Goal: Use online tool/utility: Utilize a website feature to perform a specific function

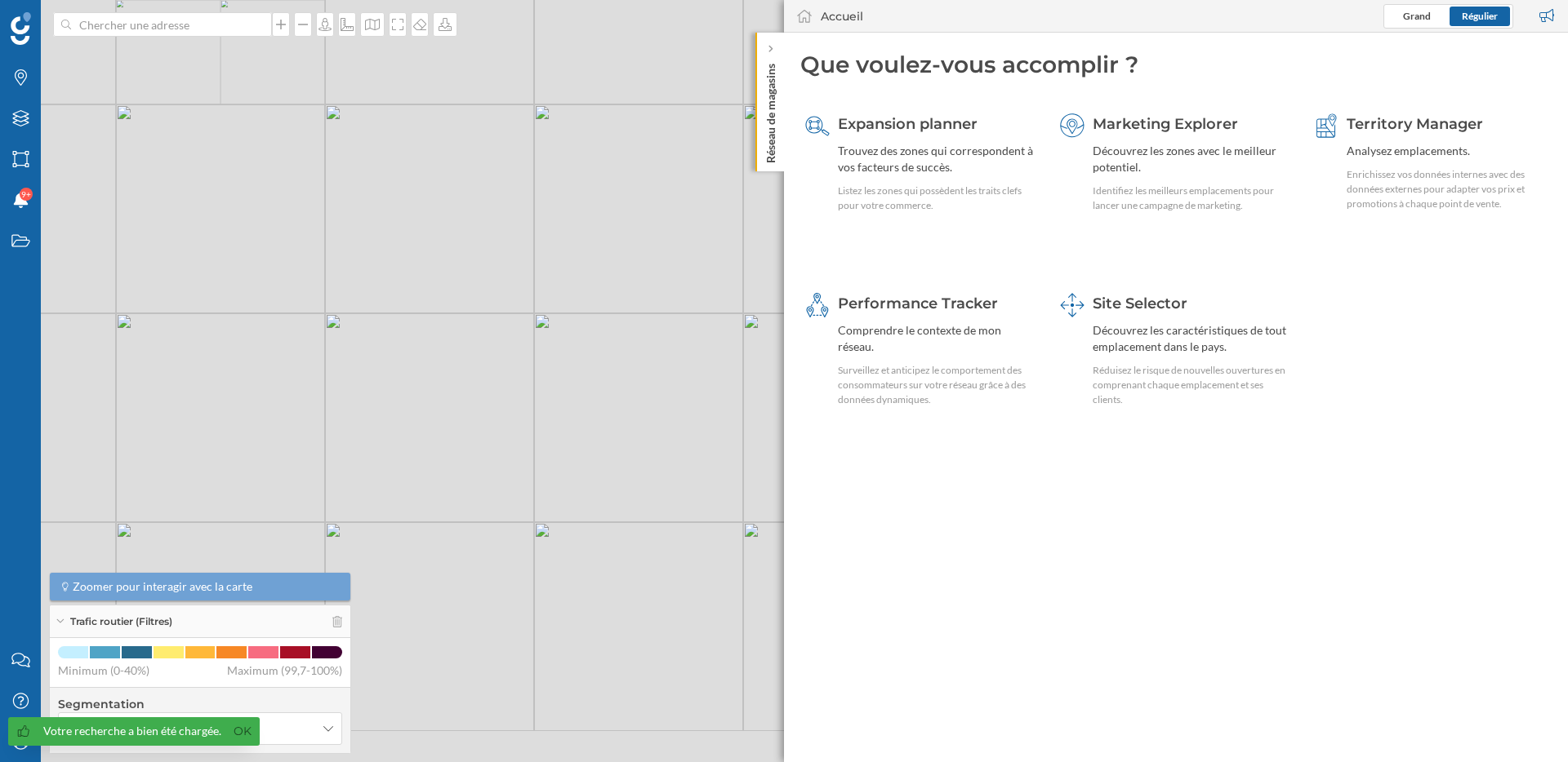
drag, startPoint x: 565, startPoint y: 457, endPoint x: 419, endPoint y: 351, distance: 180.4
click at [420, 353] on div "© Mapbox © OpenStreetMap Improve this map" at bounding box center [784, 381] width 1568 height 762
drag, startPoint x: 578, startPoint y: 588, endPoint x: 444, endPoint y: 522, distance: 149.4
click at [445, 522] on div "© Mapbox © OpenStreetMap Improve this map" at bounding box center [784, 381] width 1568 height 762
drag, startPoint x: 531, startPoint y: 653, endPoint x: 483, endPoint y: 628, distance: 54.1
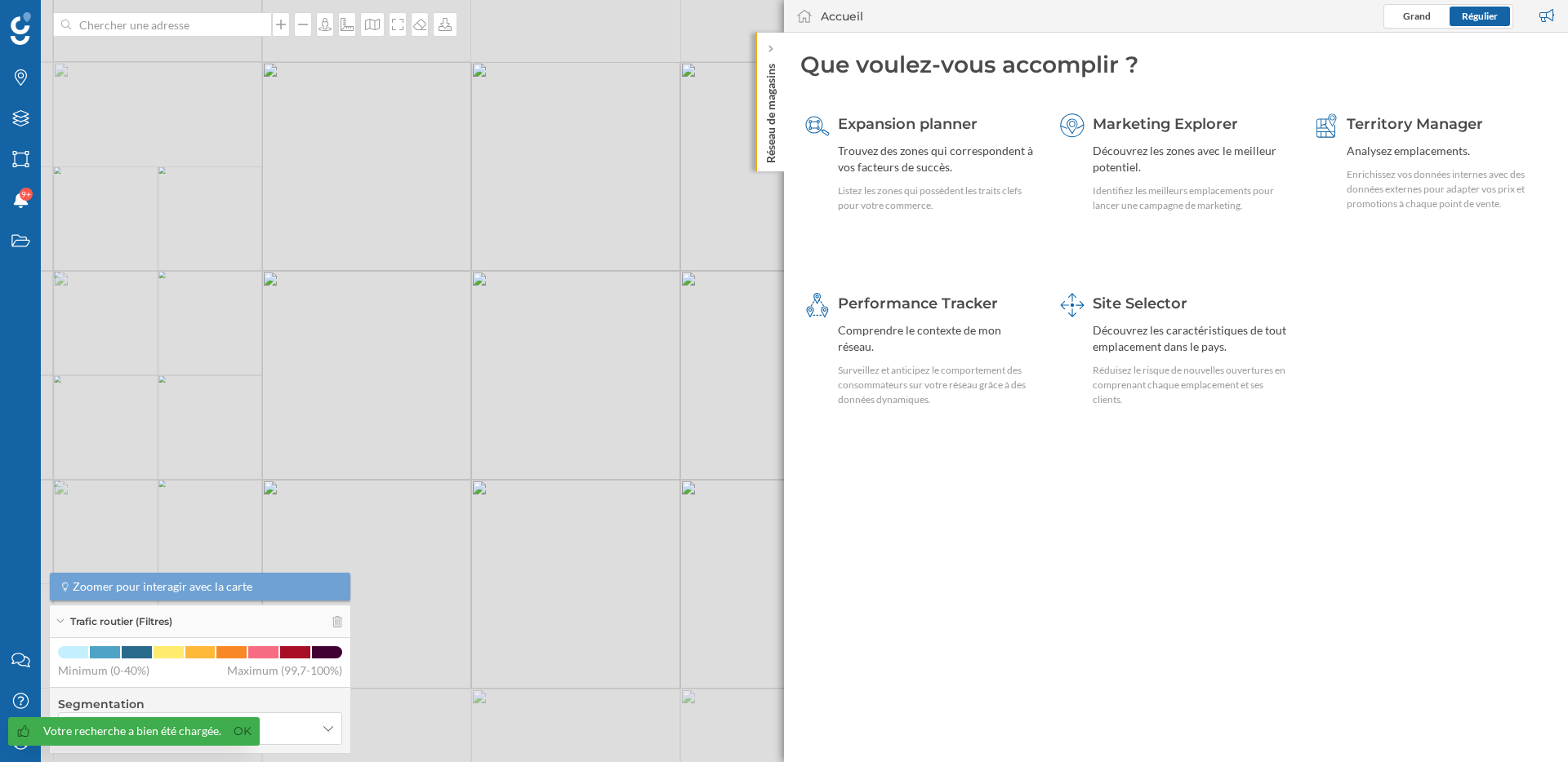
click at [485, 628] on div "© Mapbox © OpenStreetMap Improve this map" at bounding box center [784, 381] width 1568 height 762
drag, startPoint x: 584, startPoint y: 685, endPoint x: 475, endPoint y: 683, distance: 109.0
click at [475, 683] on div "© Mapbox © OpenStreetMap Improve this map" at bounding box center [784, 381] width 1568 height 762
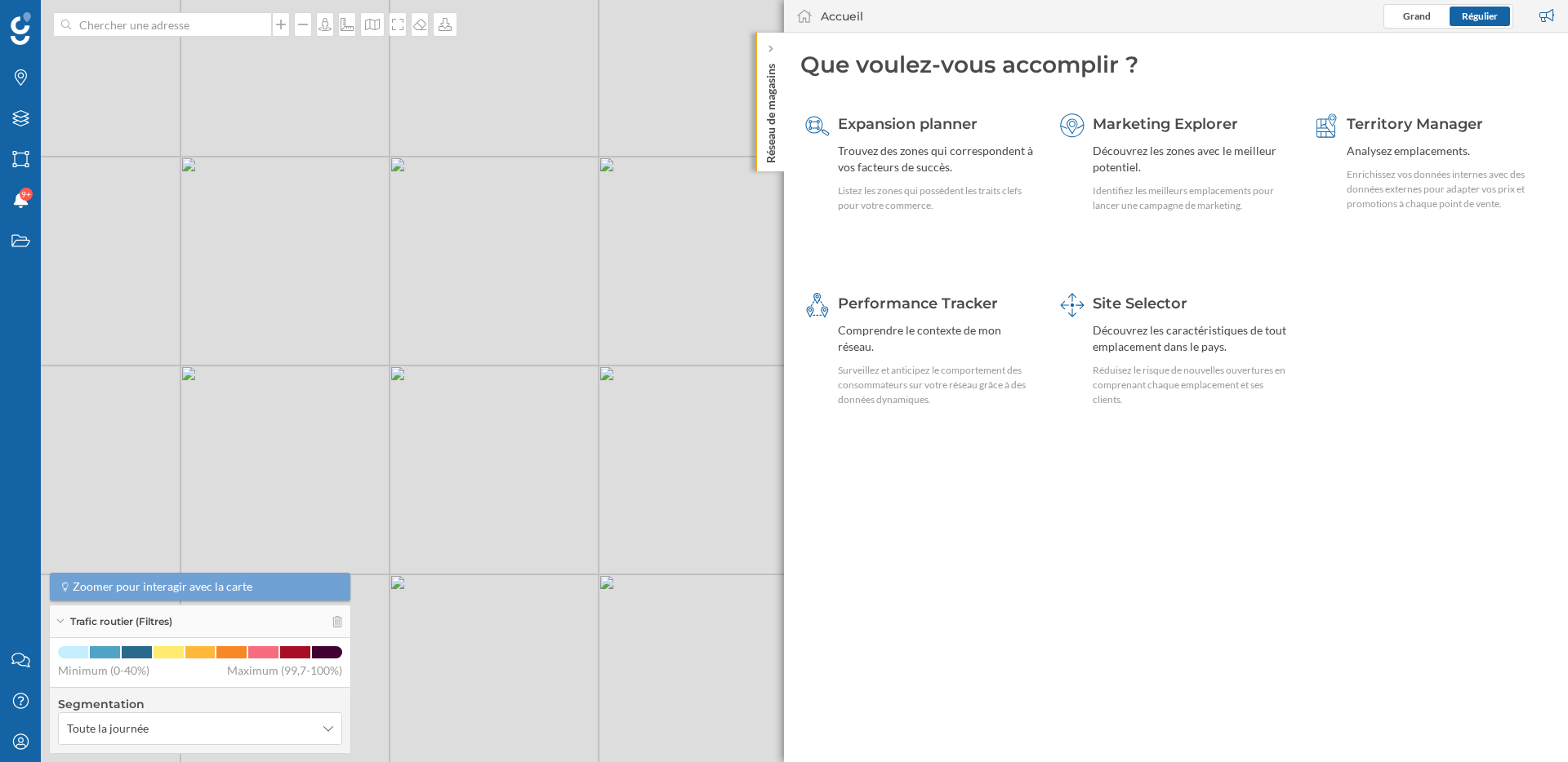
drag, startPoint x: 373, startPoint y: 420, endPoint x: 520, endPoint y: 539, distance: 189.1
click at [519, 537] on div "© Mapbox © OpenStreetMap Improve this map" at bounding box center [784, 381] width 1568 height 762
click at [339, 631] on div "Trafic routier (Filtres)" at bounding box center [200, 621] width 300 height 33
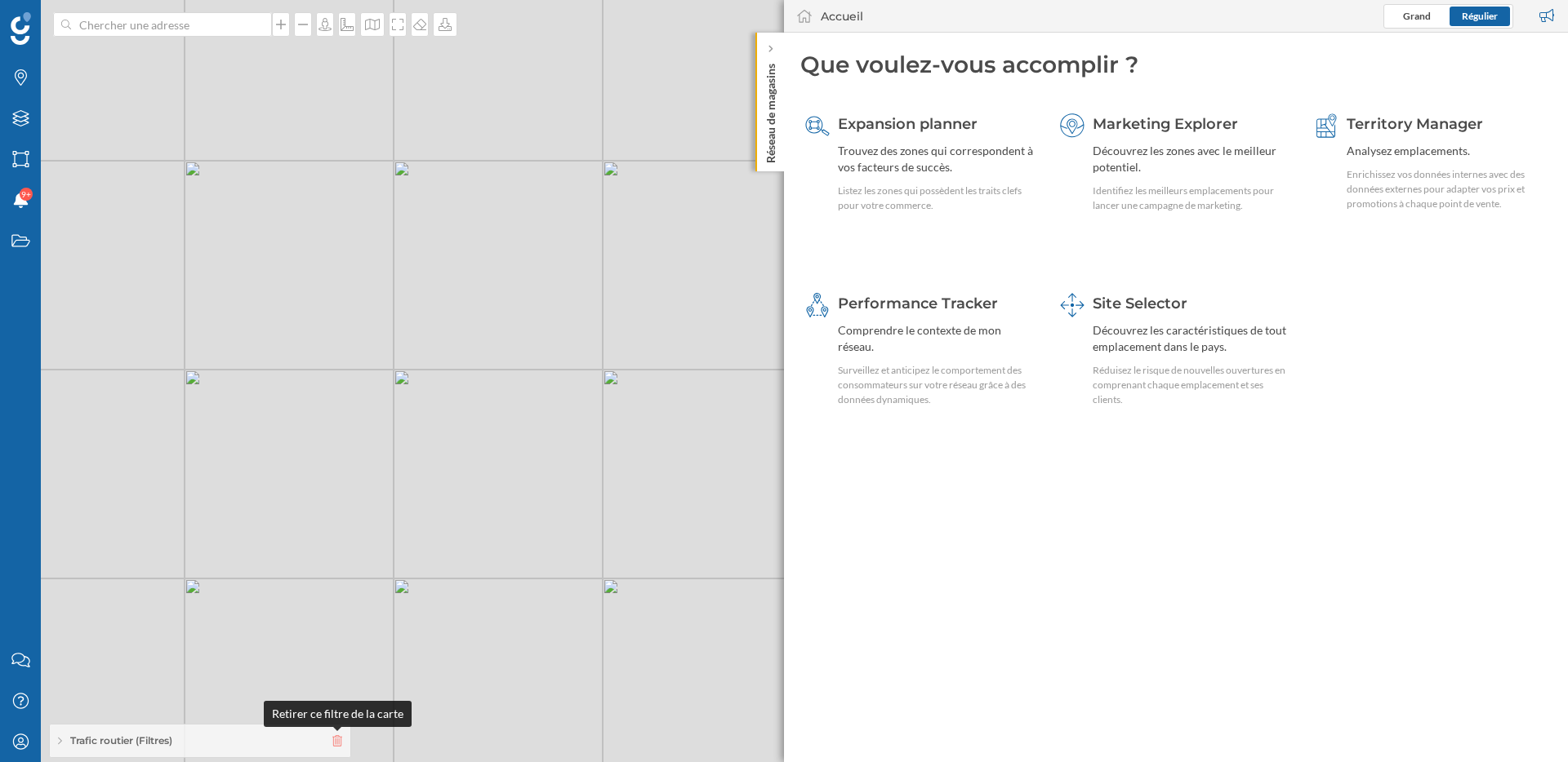
click at [337, 739] on icon at bounding box center [337, 741] width 9 height 11
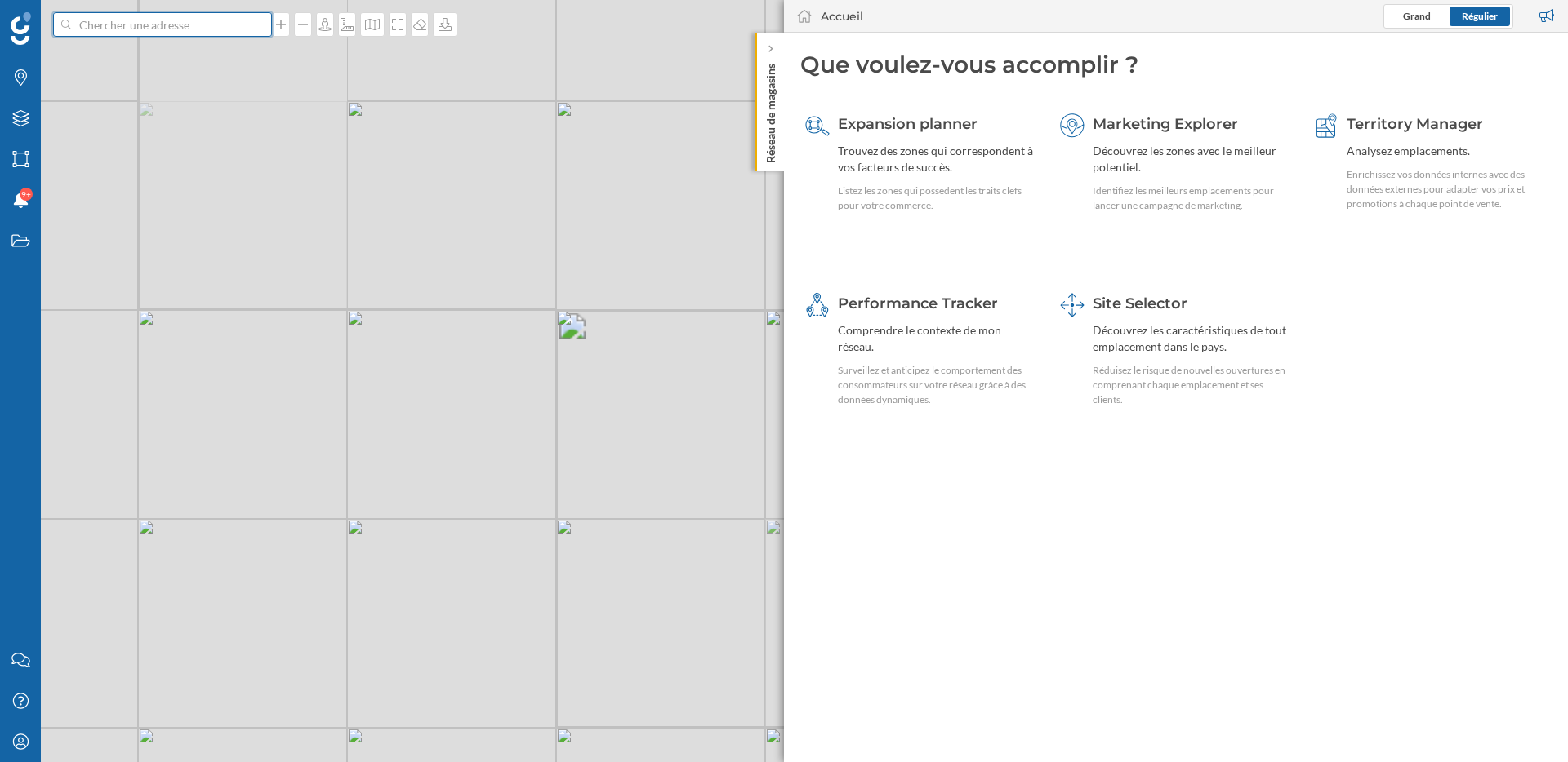
click at [204, 24] on input at bounding box center [162, 24] width 183 height 24
type input "action bastille"
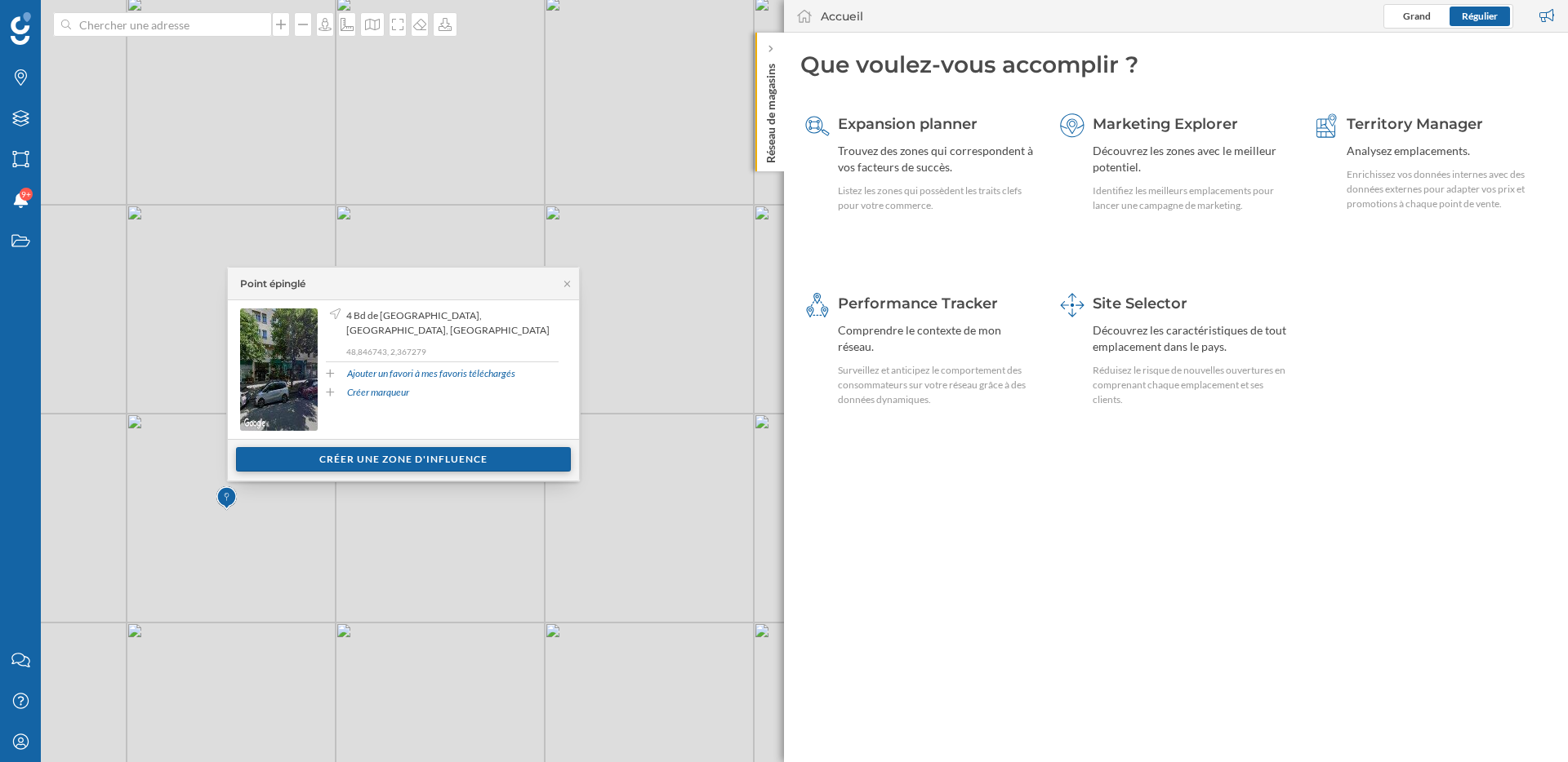
click at [323, 462] on div "Créer une zone d'influence" at bounding box center [403, 459] width 335 height 24
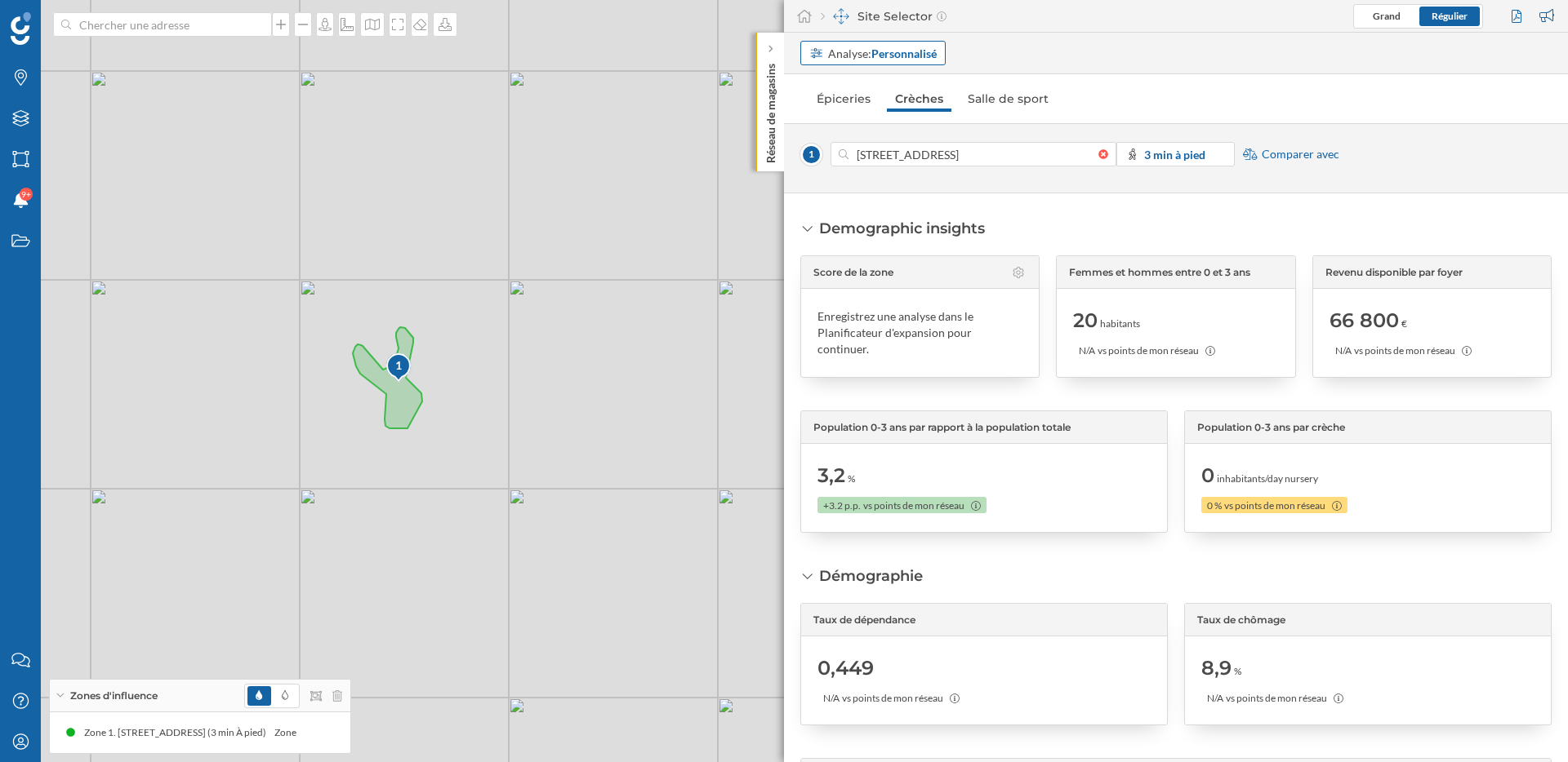
click at [856, 51] on div "Analyse: Personnalisé" at bounding box center [882, 53] width 109 height 17
click at [865, 112] on div "Adresse" at bounding box center [873, 115] width 128 height 17
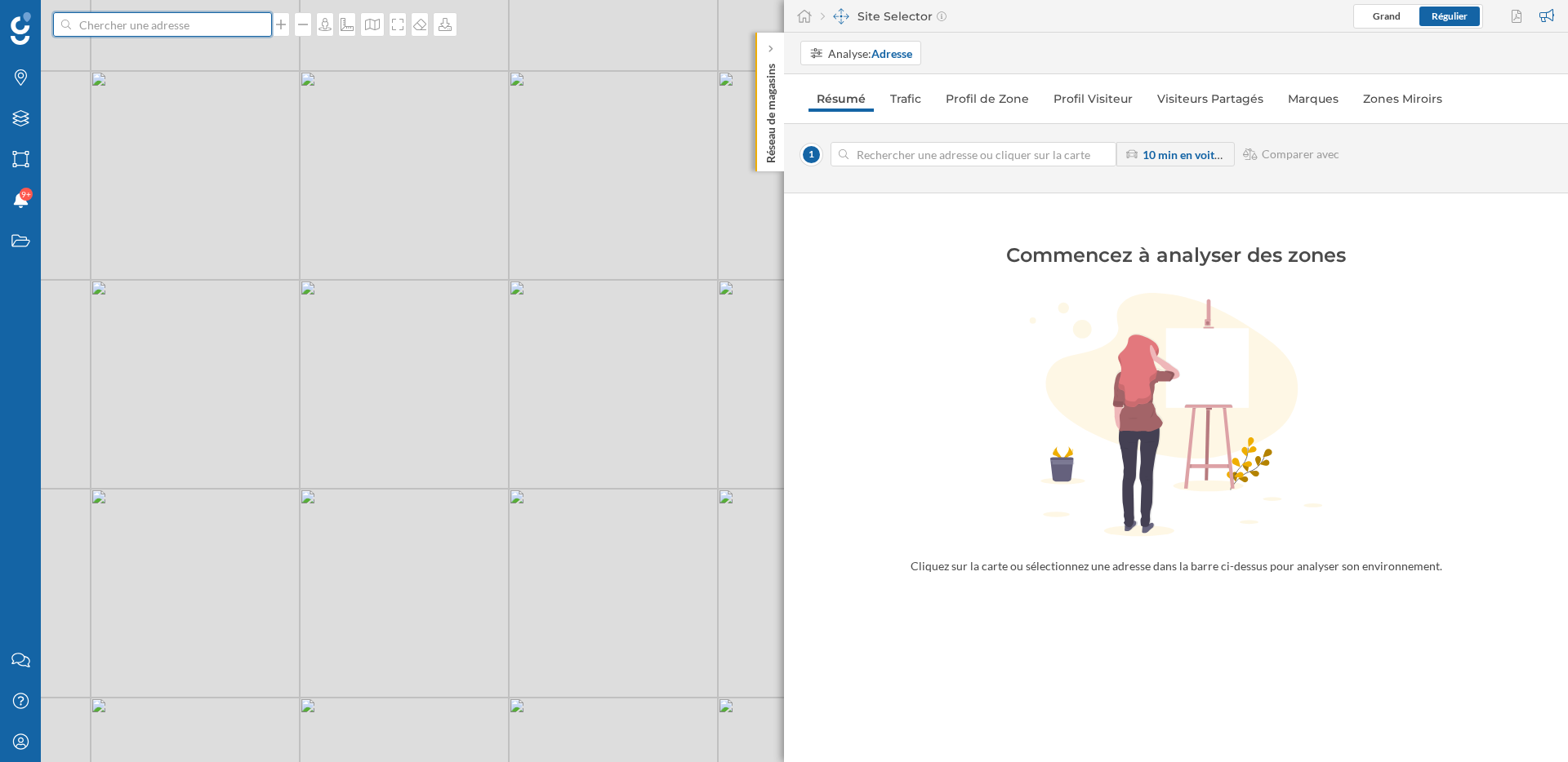
click at [205, 29] on input at bounding box center [162, 24] width 183 height 24
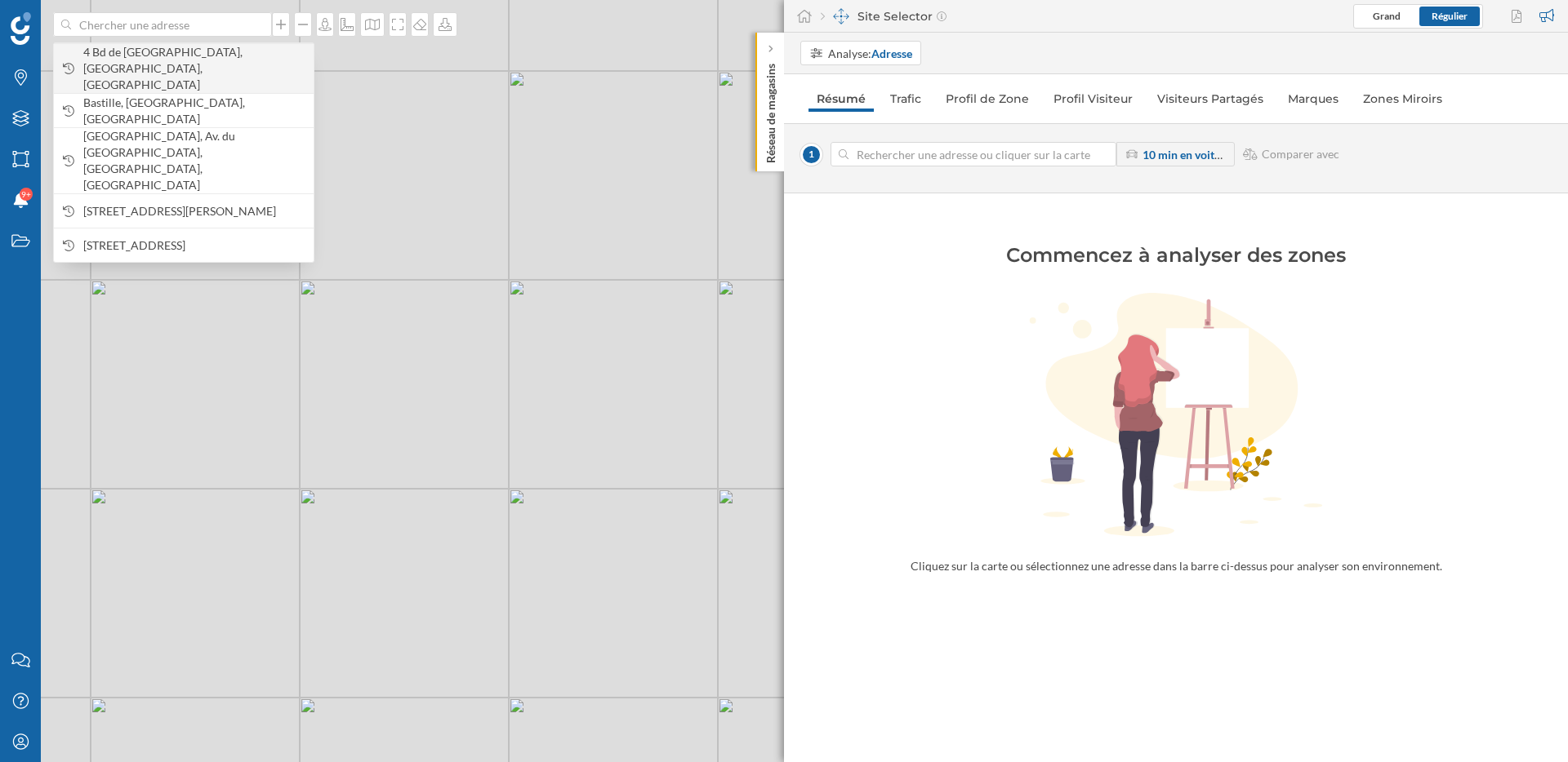
click at [275, 60] on span "4 Bd de [GEOGRAPHIC_DATA], [GEOGRAPHIC_DATA], [GEOGRAPHIC_DATA]" at bounding box center [194, 68] width 222 height 49
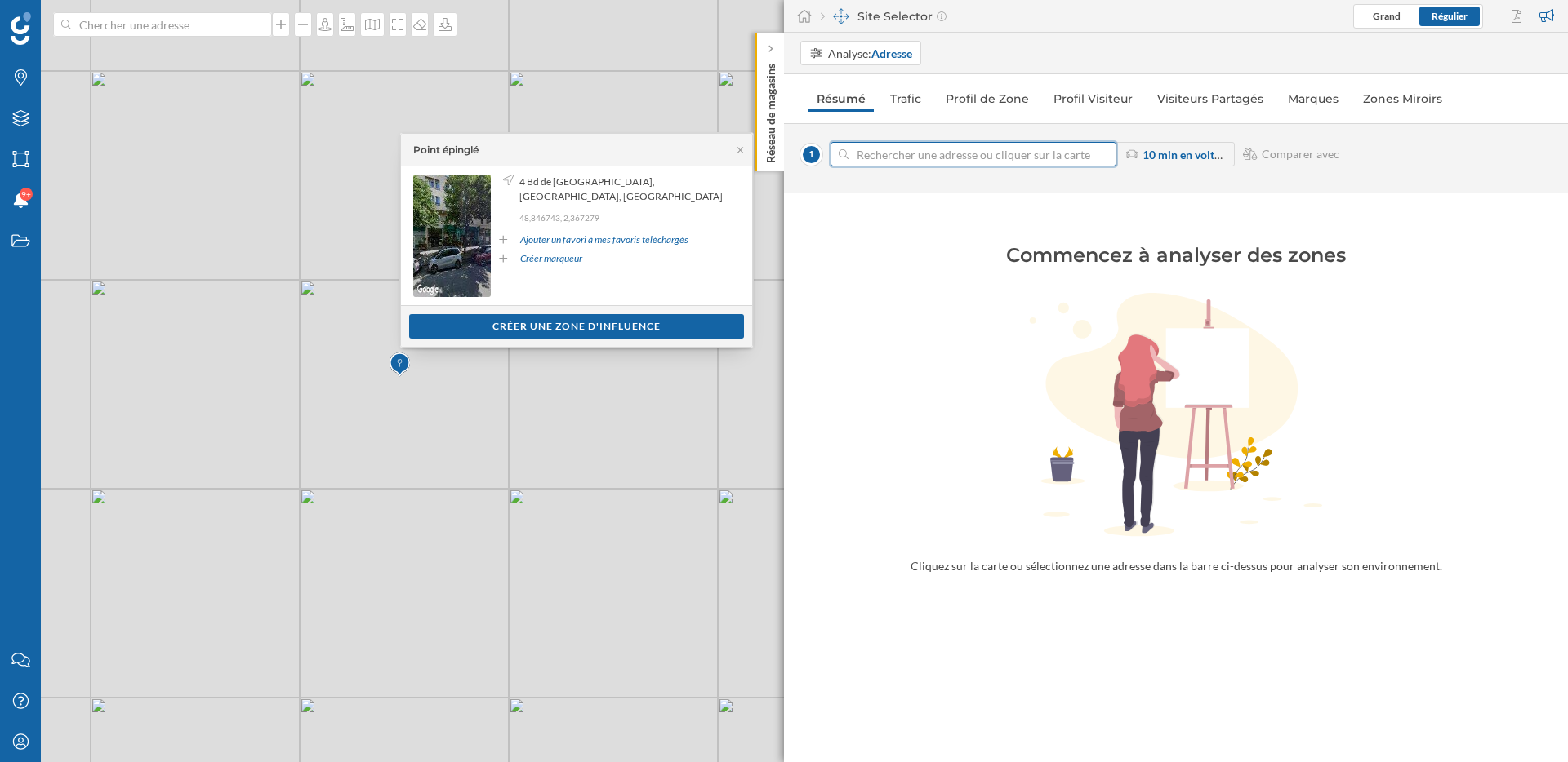
click at [916, 156] on input at bounding box center [973, 155] width 249 height 24
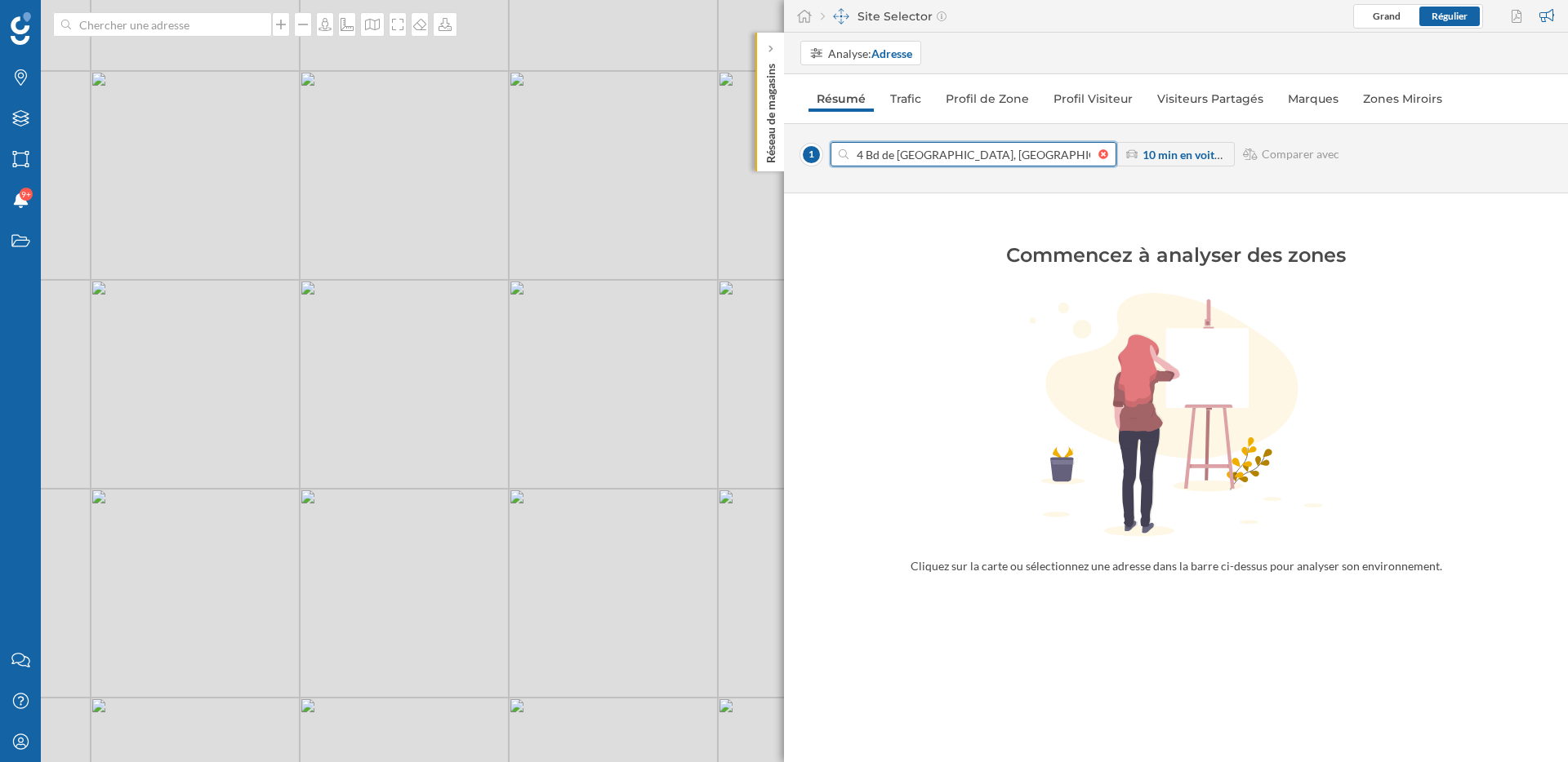
type input "4 Bd D, [GEOGRAPHIC_DATA], [GEOGRAPHIC_DATA]"
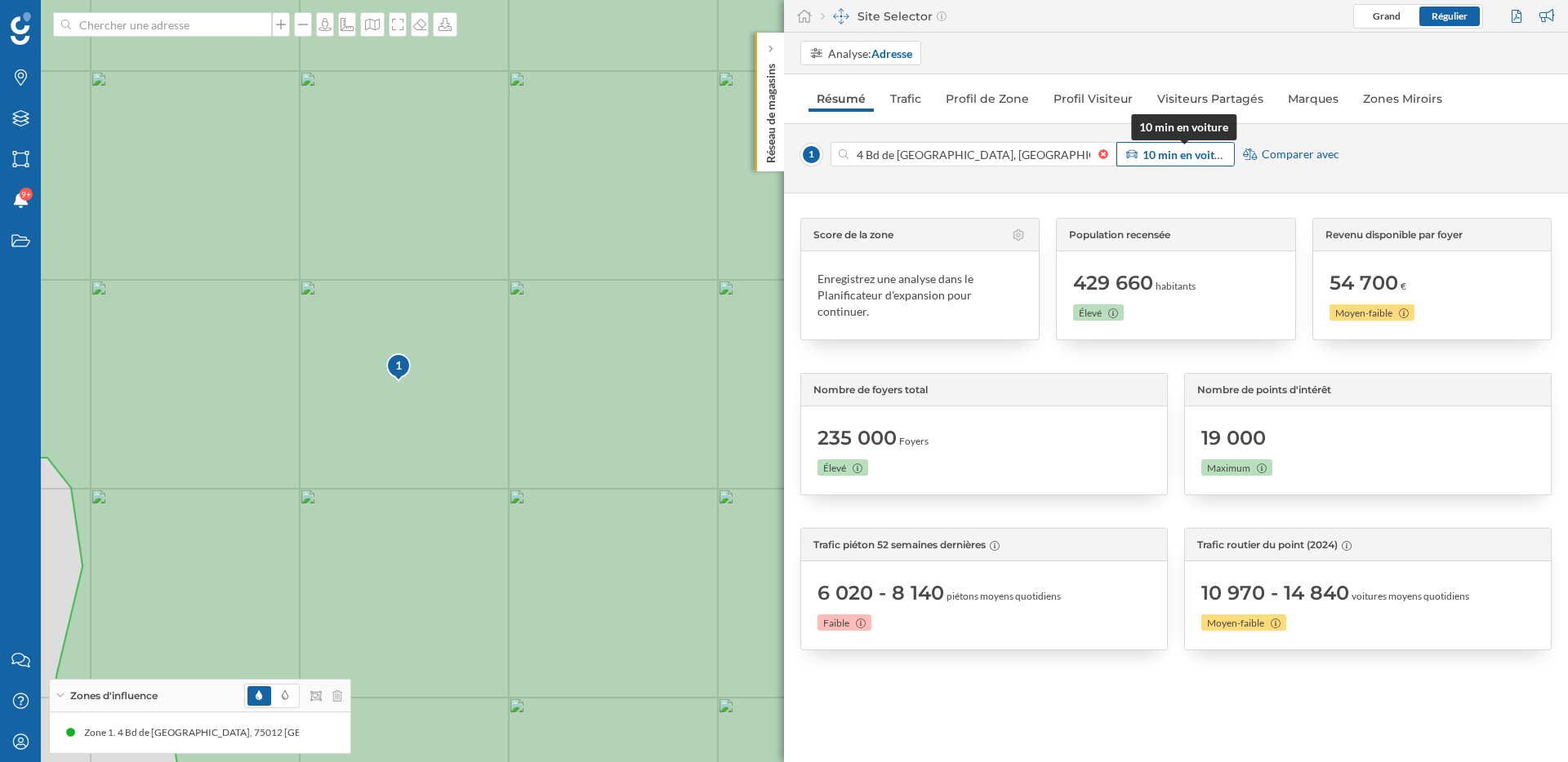
click at [1175, 157] on strong "10 min en voiture" at bounding box center [1186, 155] width 89 height 14
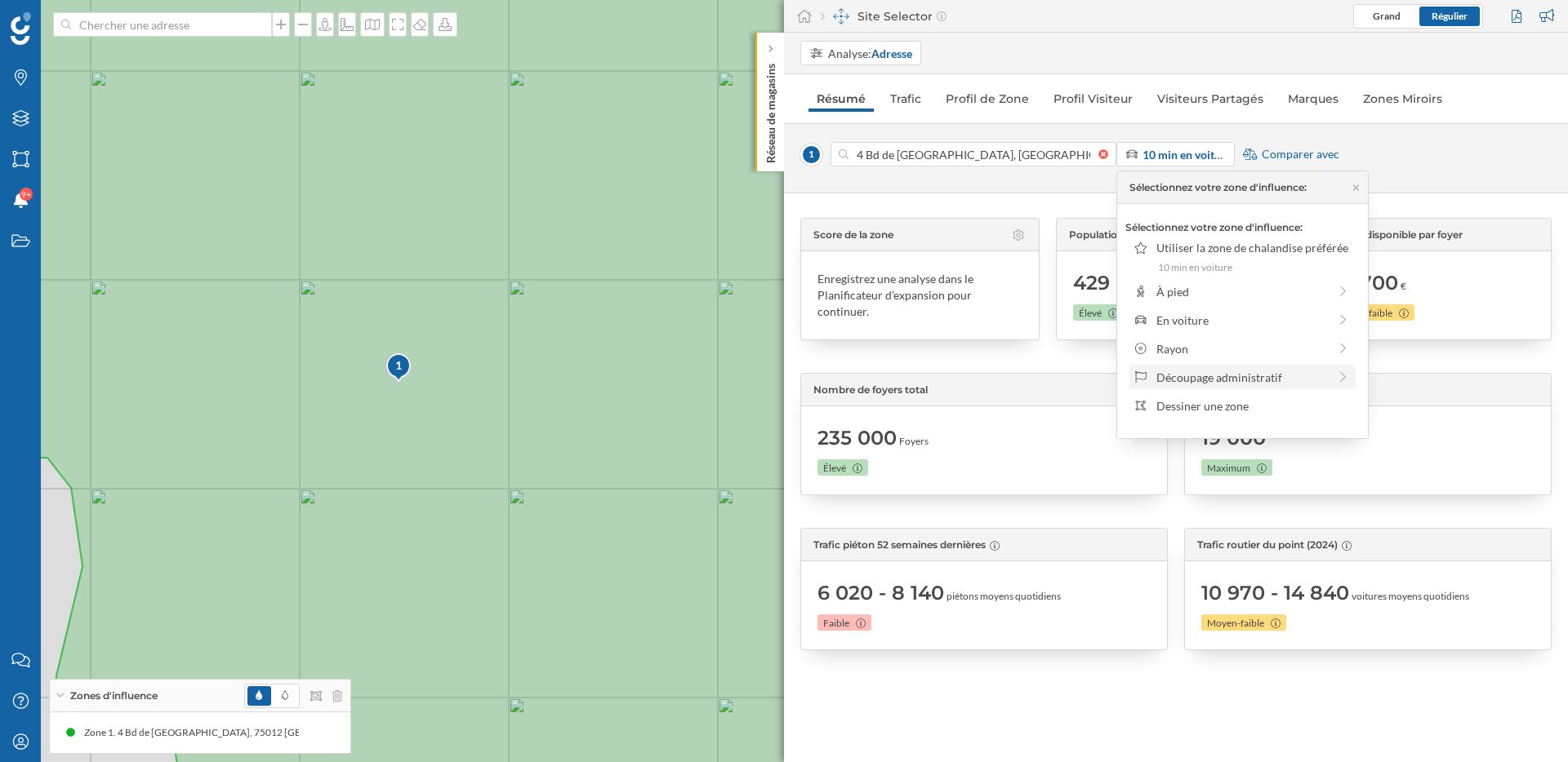
click at [1219, 376] on div "Découpage administratif" at bounding box center [1242, 378] width 172 height 17
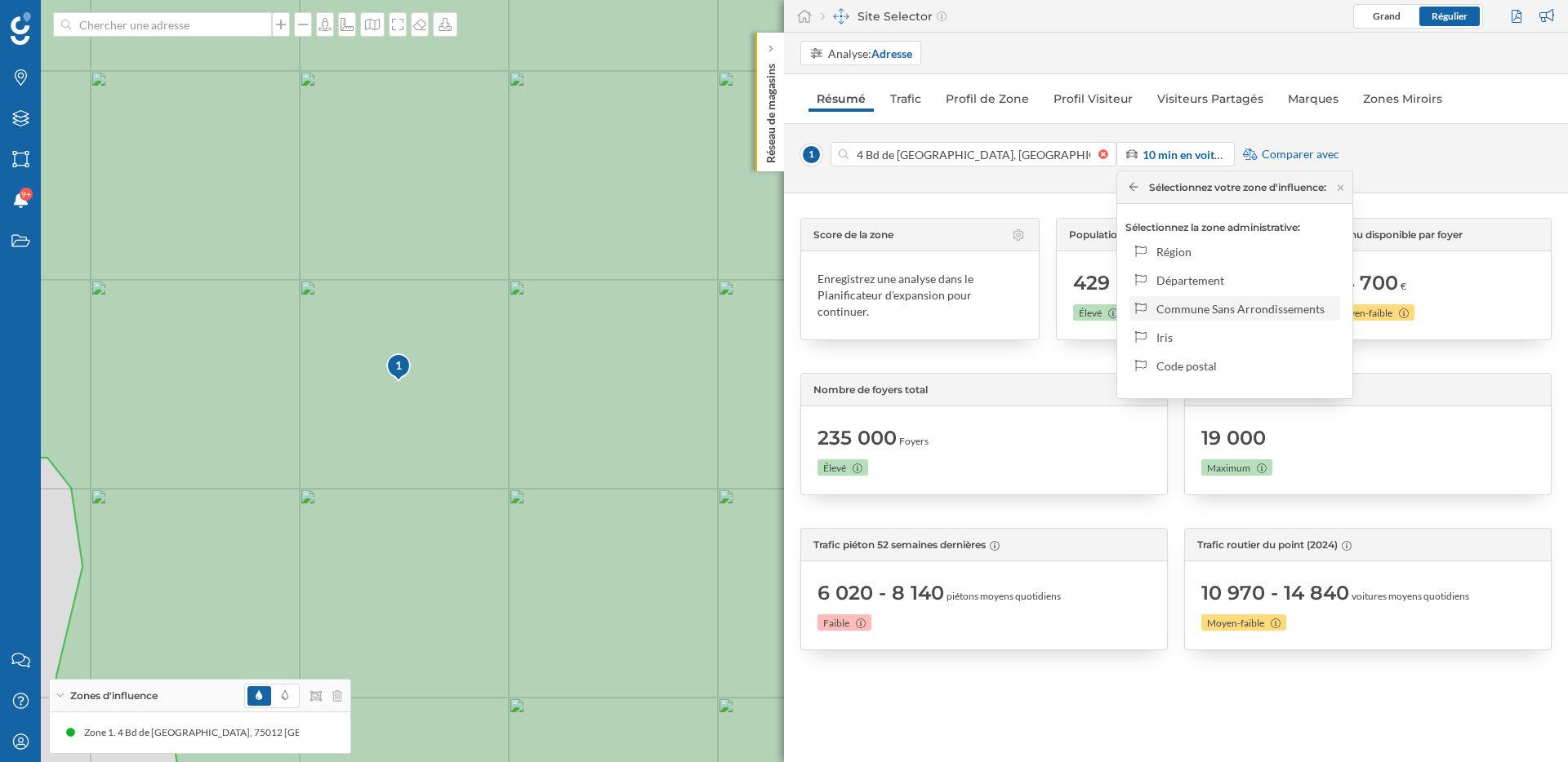
click at [1204, 306] on div "Commune Sans Arrondissements" at bounding box center [1245, 308] width 178 height 17
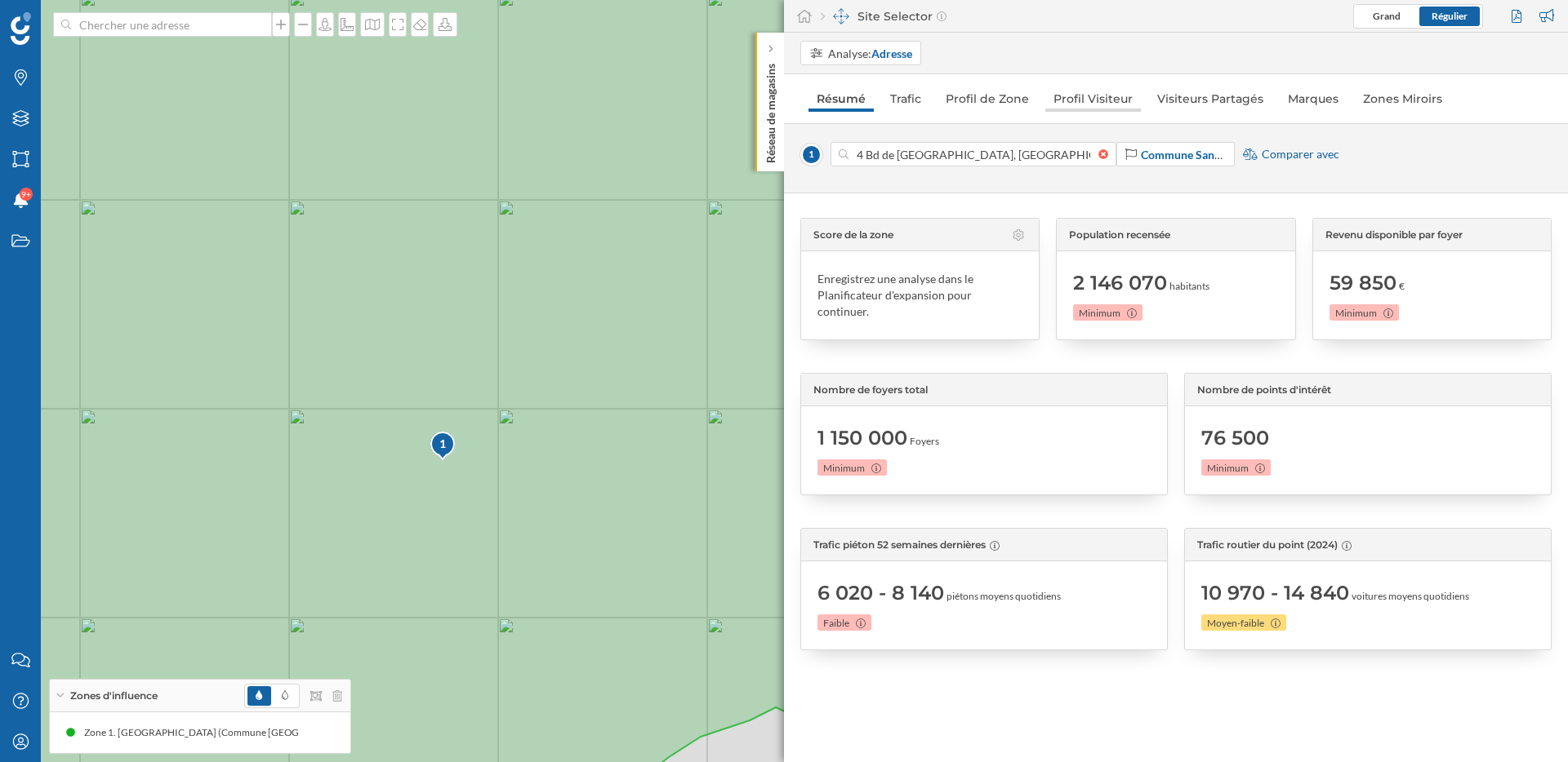
click at [1107, 98] on link "Profil Visiteur" at bounding box center [1093, 98] width 96 height 26
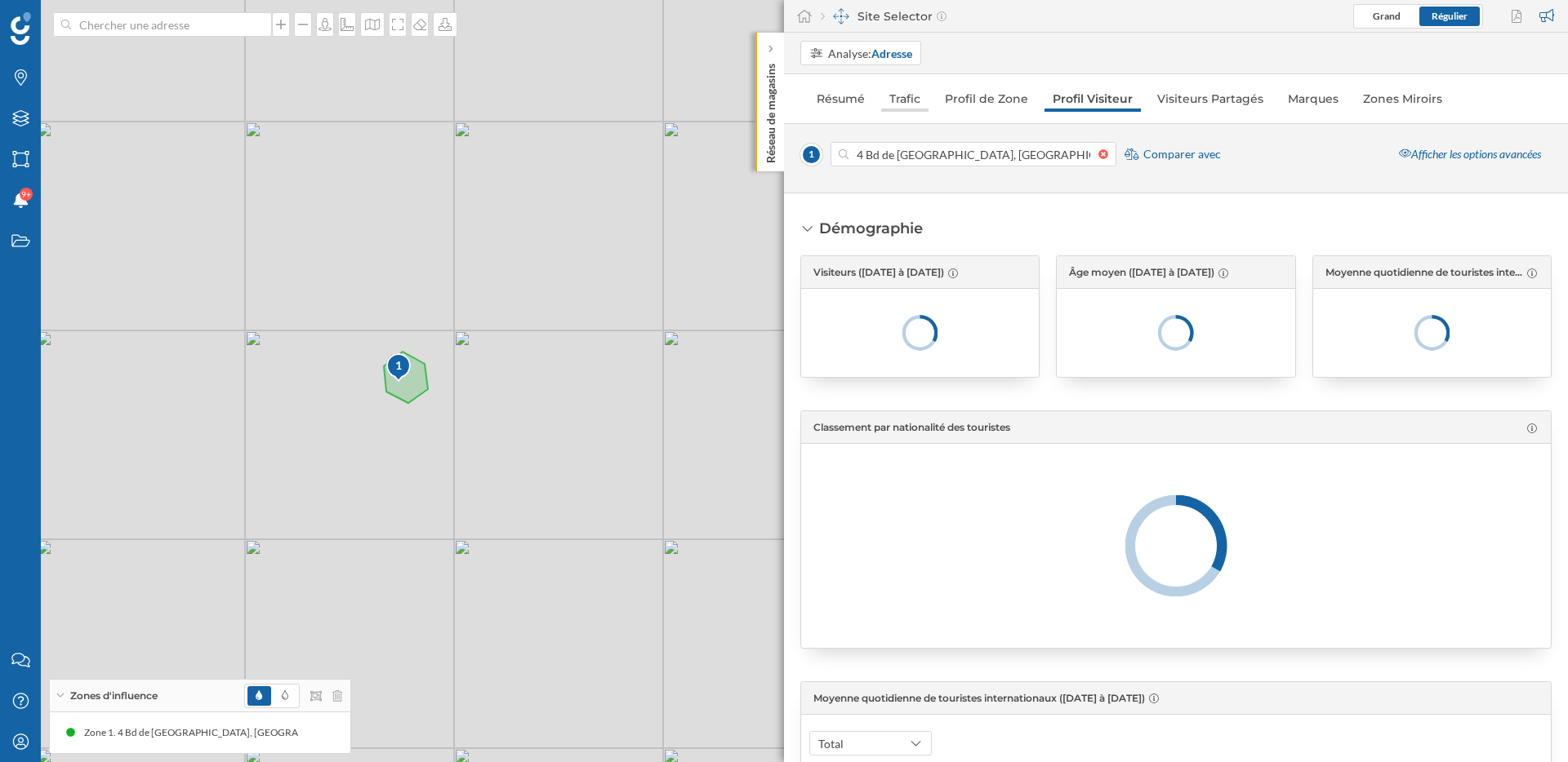
click at [912, 99] on link "Trafic" at bounding box center [905, 98] width 48 height 26
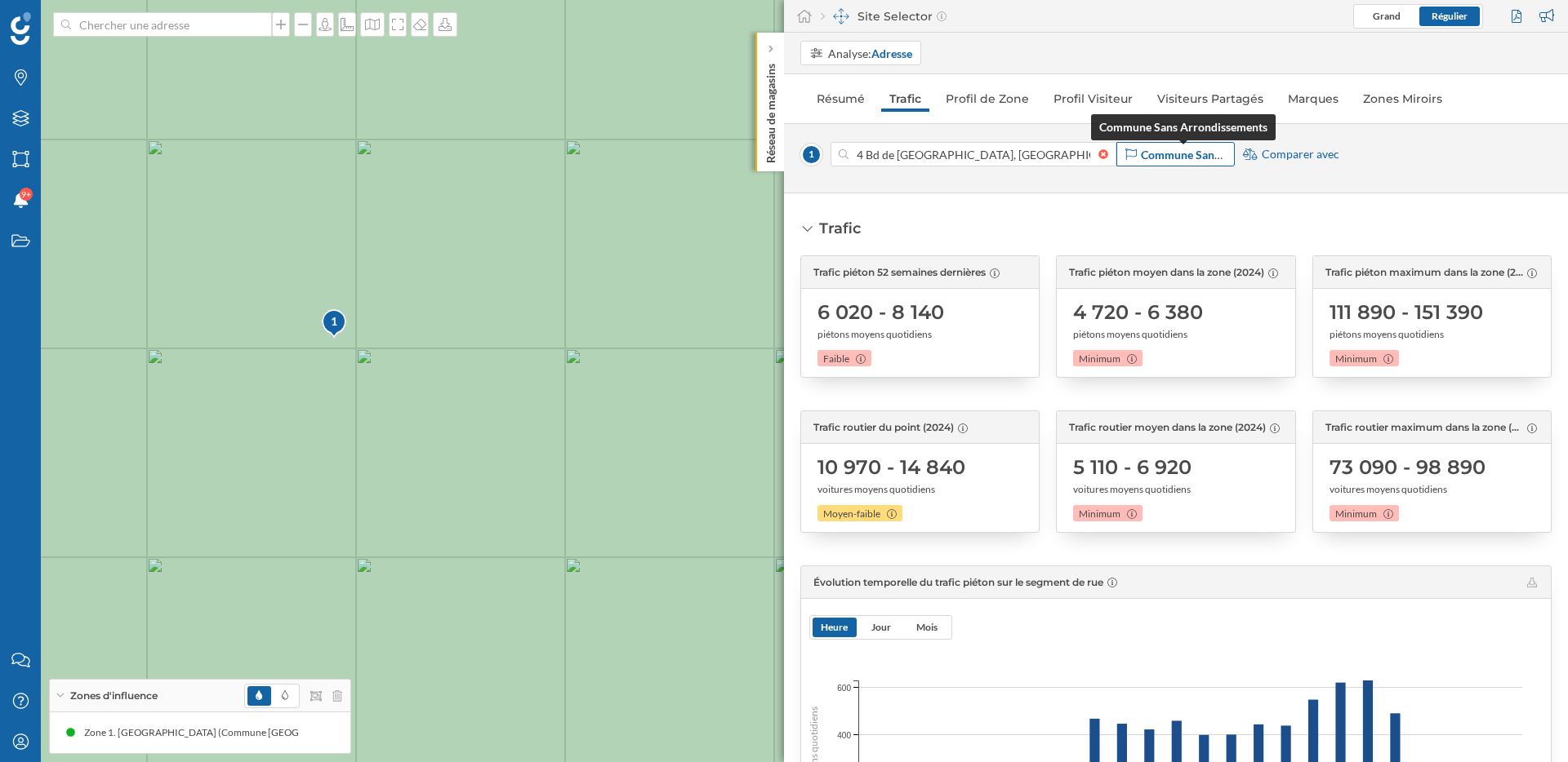
click at [1163, 159] on strong "Commune Sans Arrondissements" at bounding box center [1224, 155] width 168 height 14
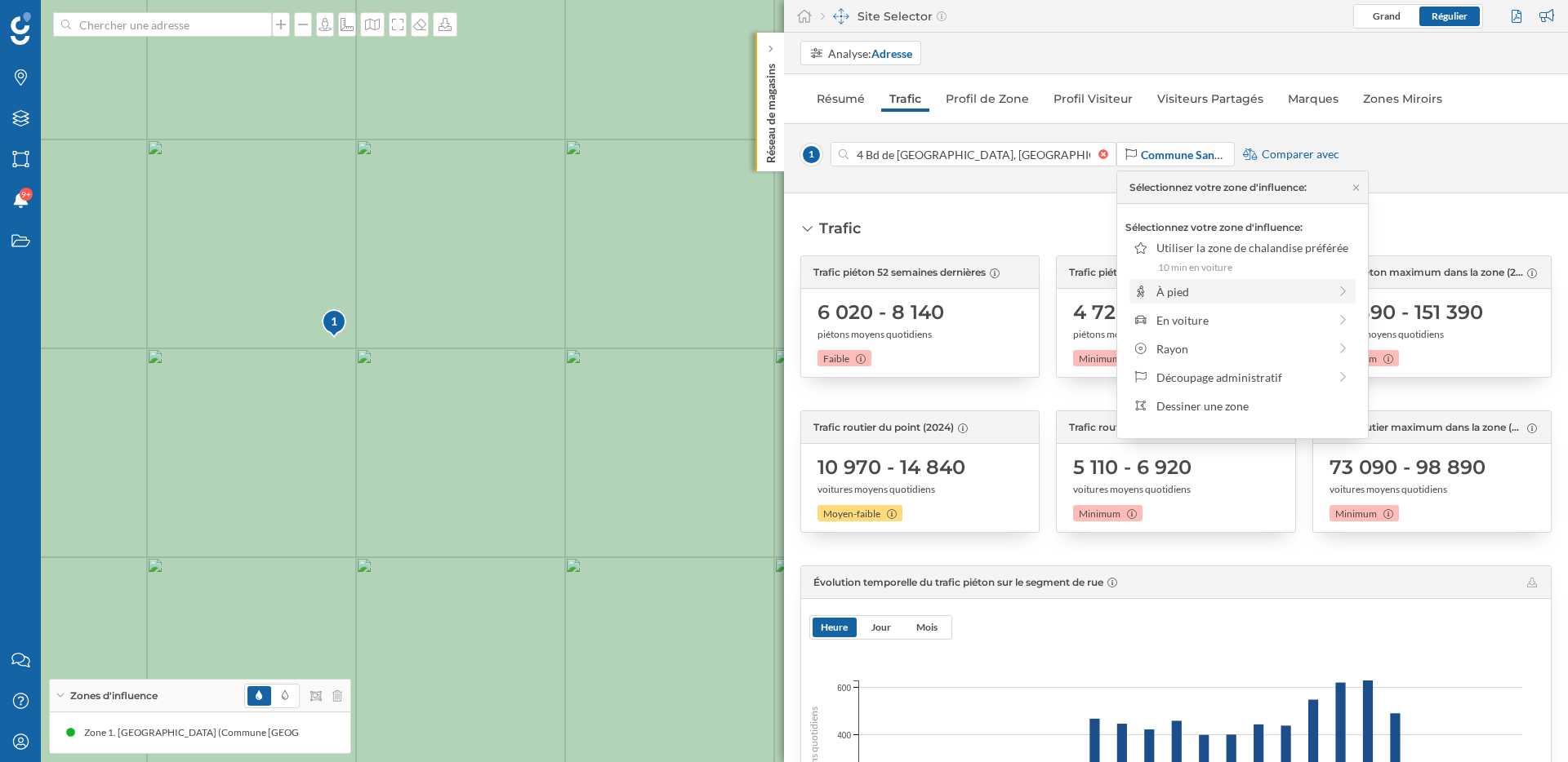
click at [1182, 283] on div "À pied" at bounding box center [1242, 291] width 172 height 17
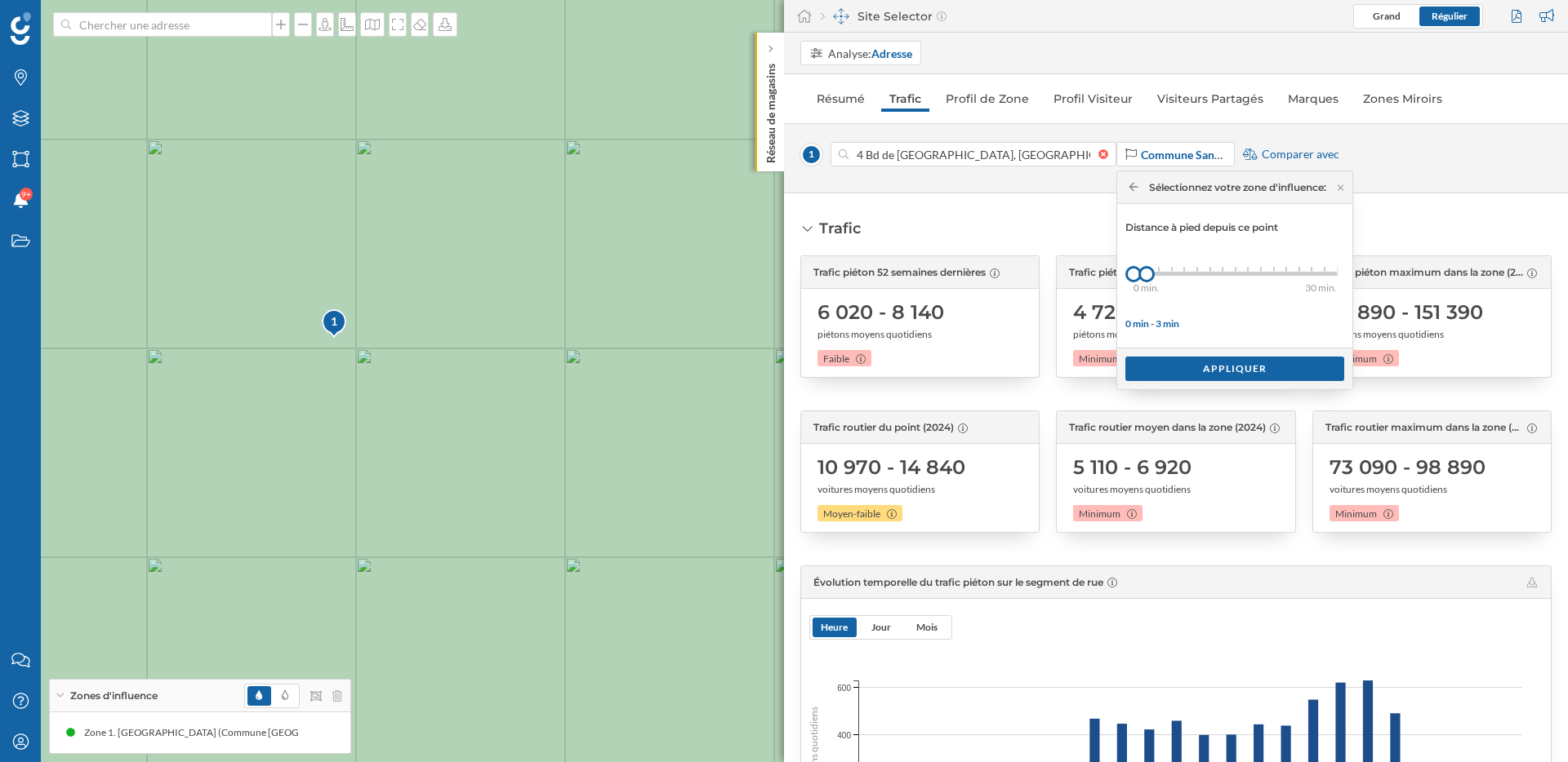
click at [1133, 182] on icon at bounding box center [1134, 187] width 9 height 9
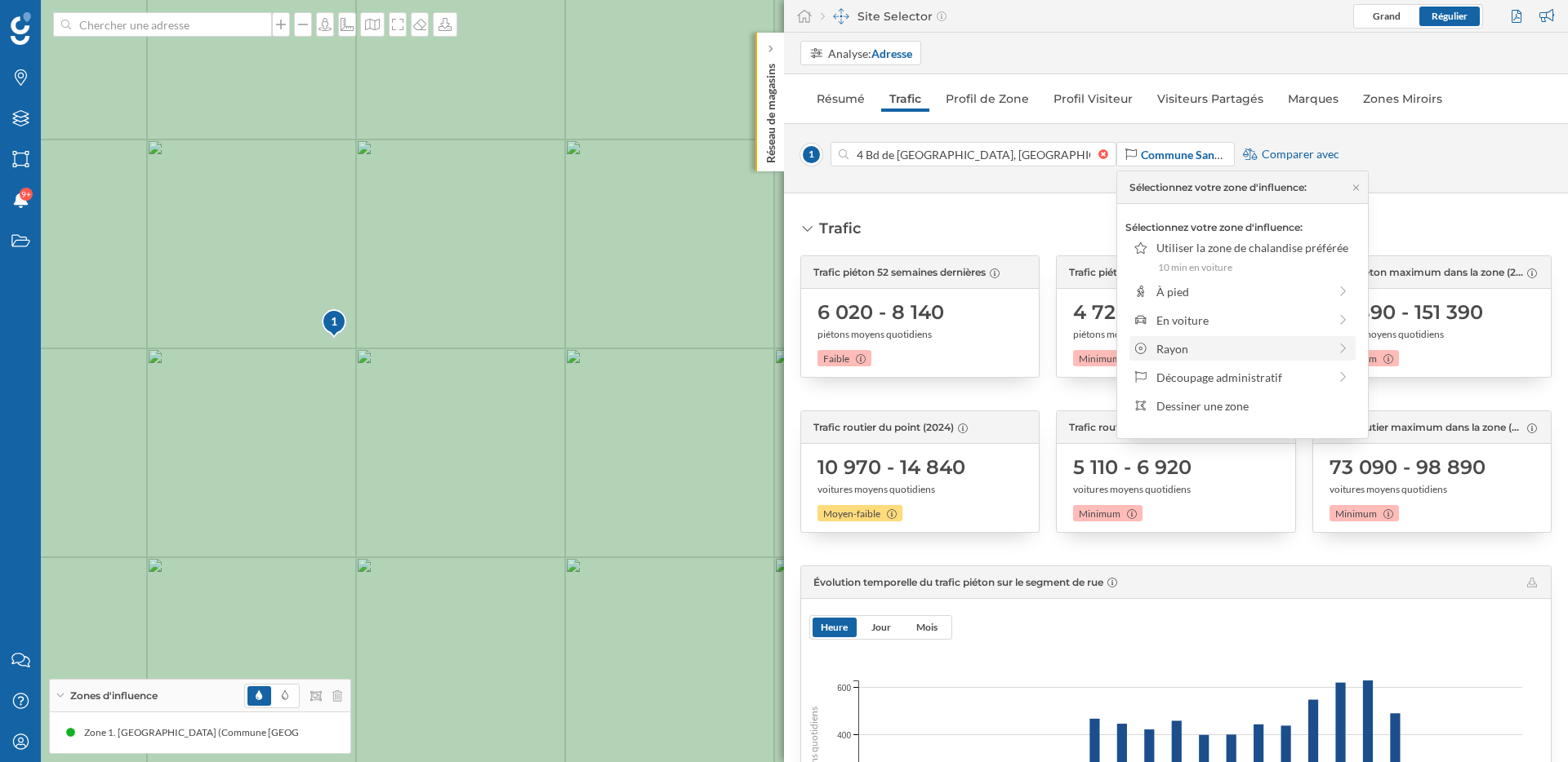
click at [1166, 348] on div "Rayon" at bounding box center [1242, 349] width 172 height 17
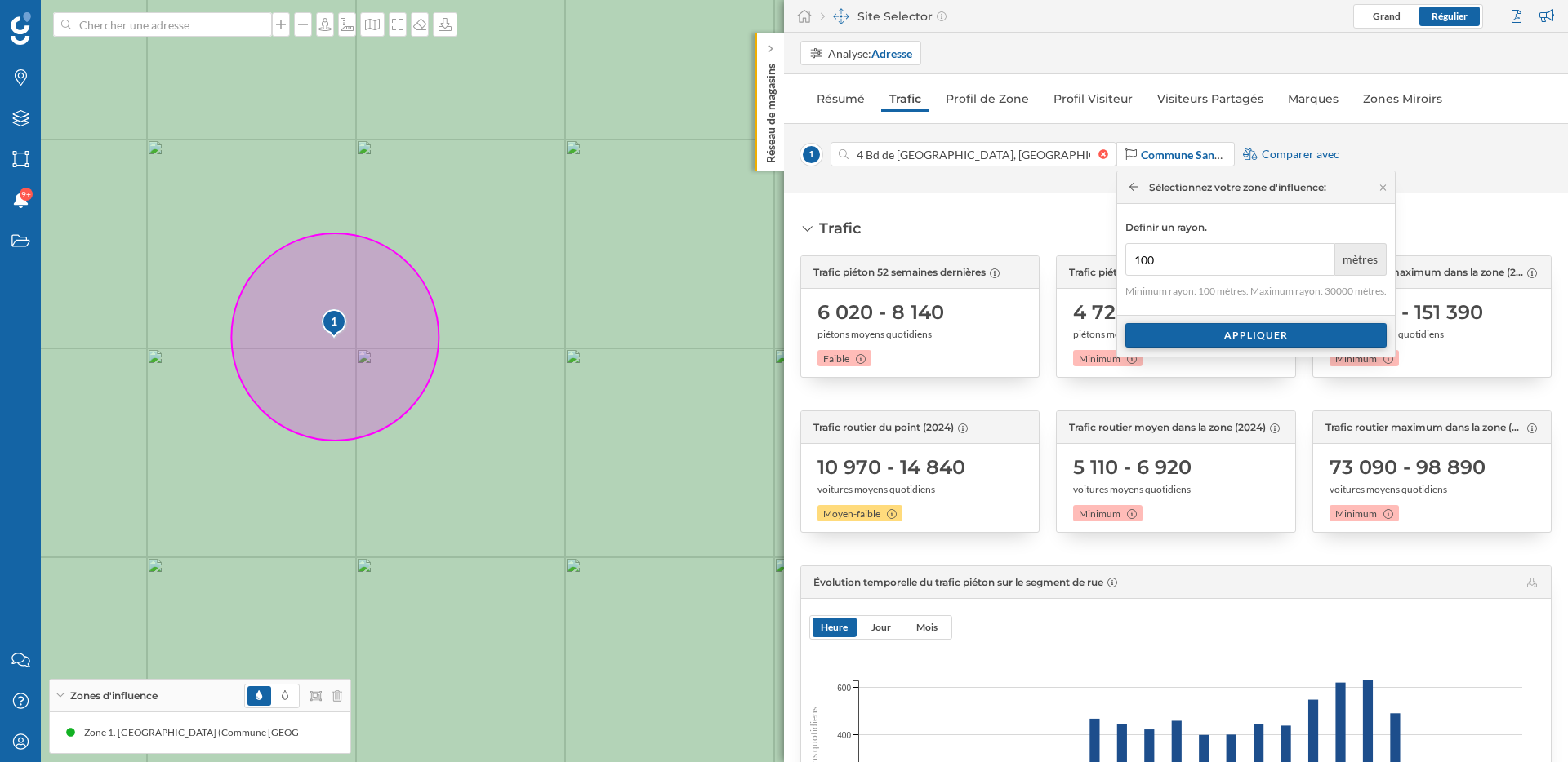
click at [1184, 333] on div "Appliquer" at bounding box center [1256, 336] width 262 height 24
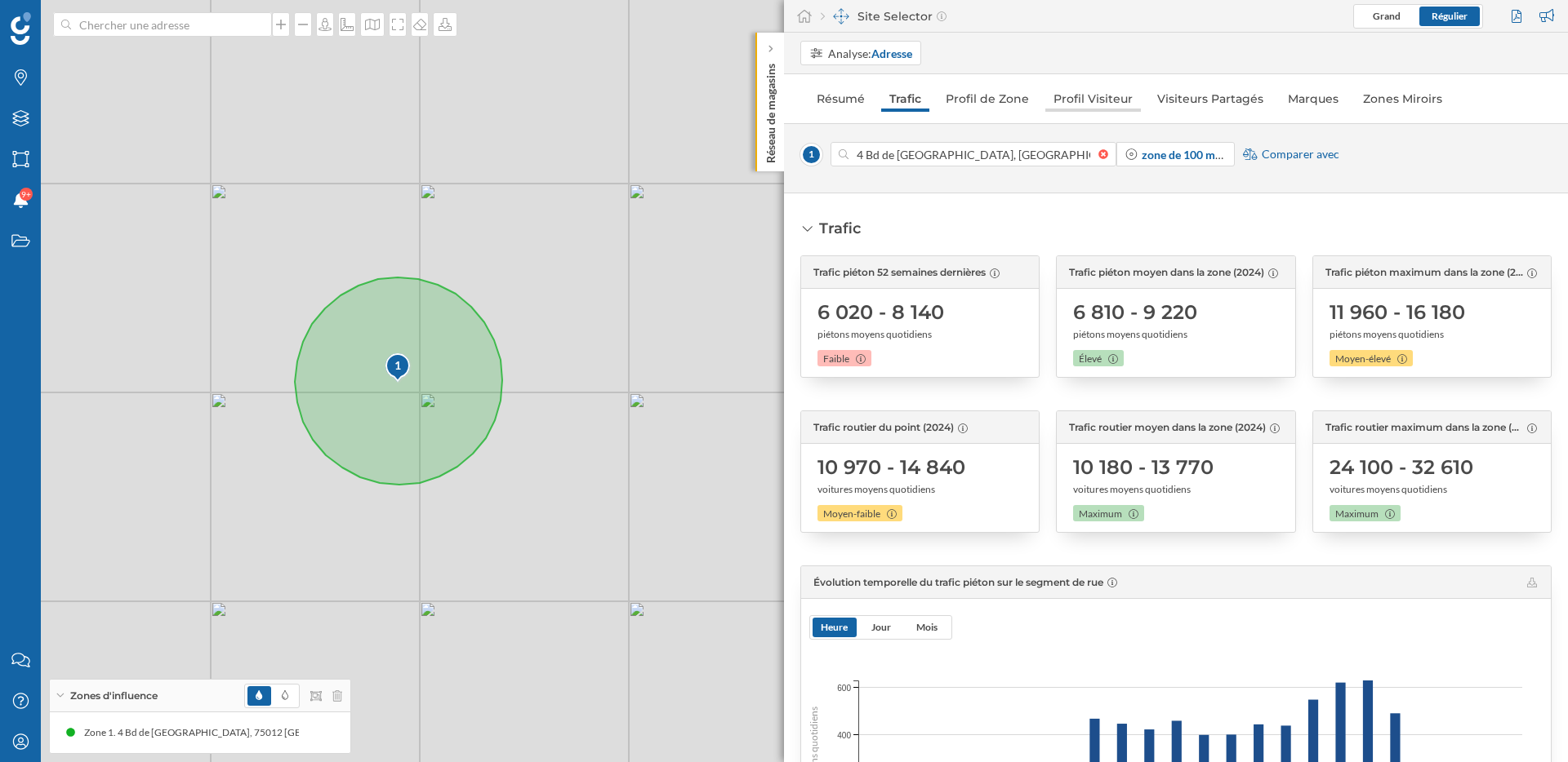
click at [1095, 104] on link "Profil Visiteur" at bounding box center [1093, 98] width 96 height 26
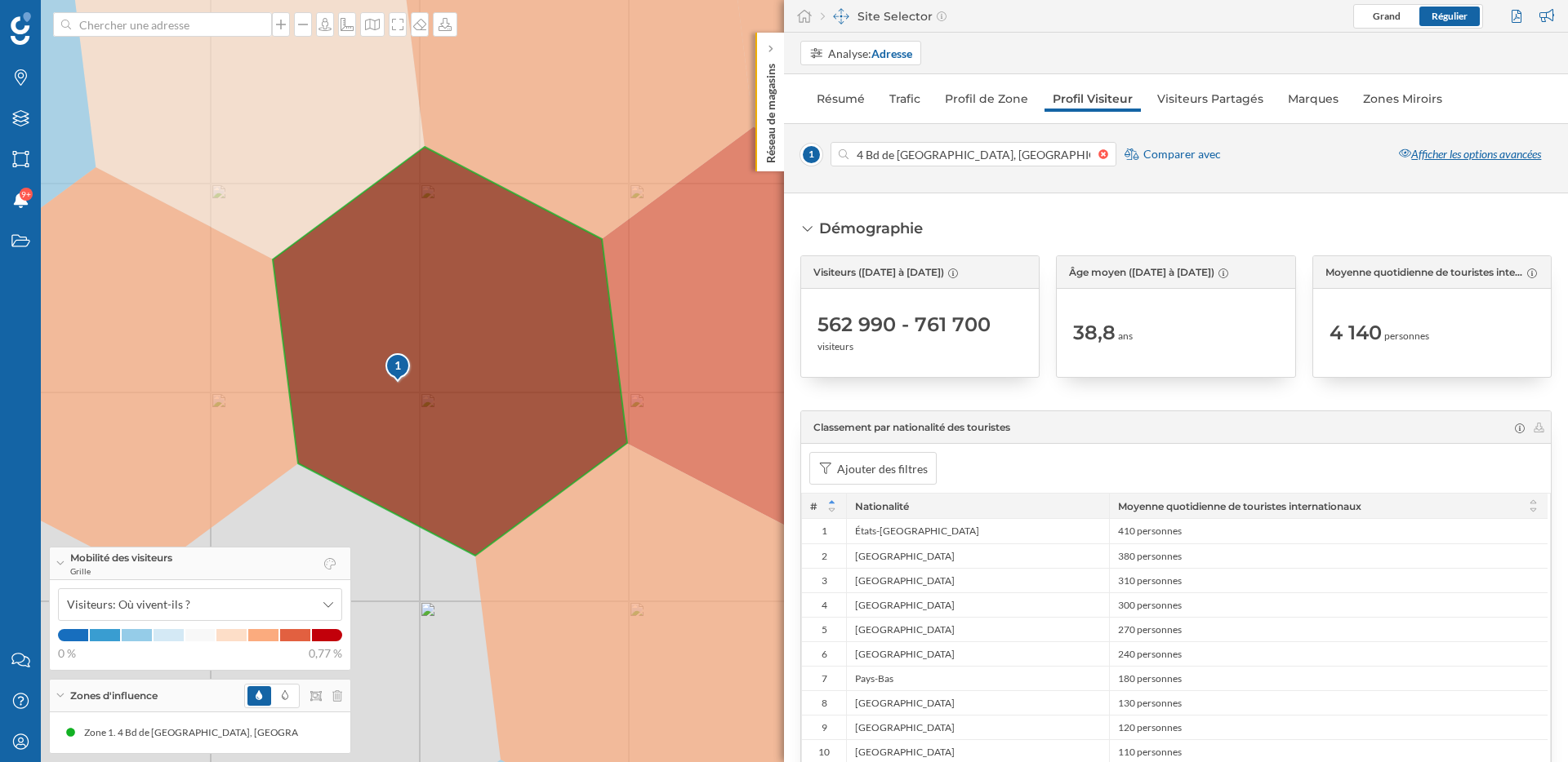
click at [1455, 155] on div "Afficher les options avancées" at bounding box center [1470, 155] width 163 height 24
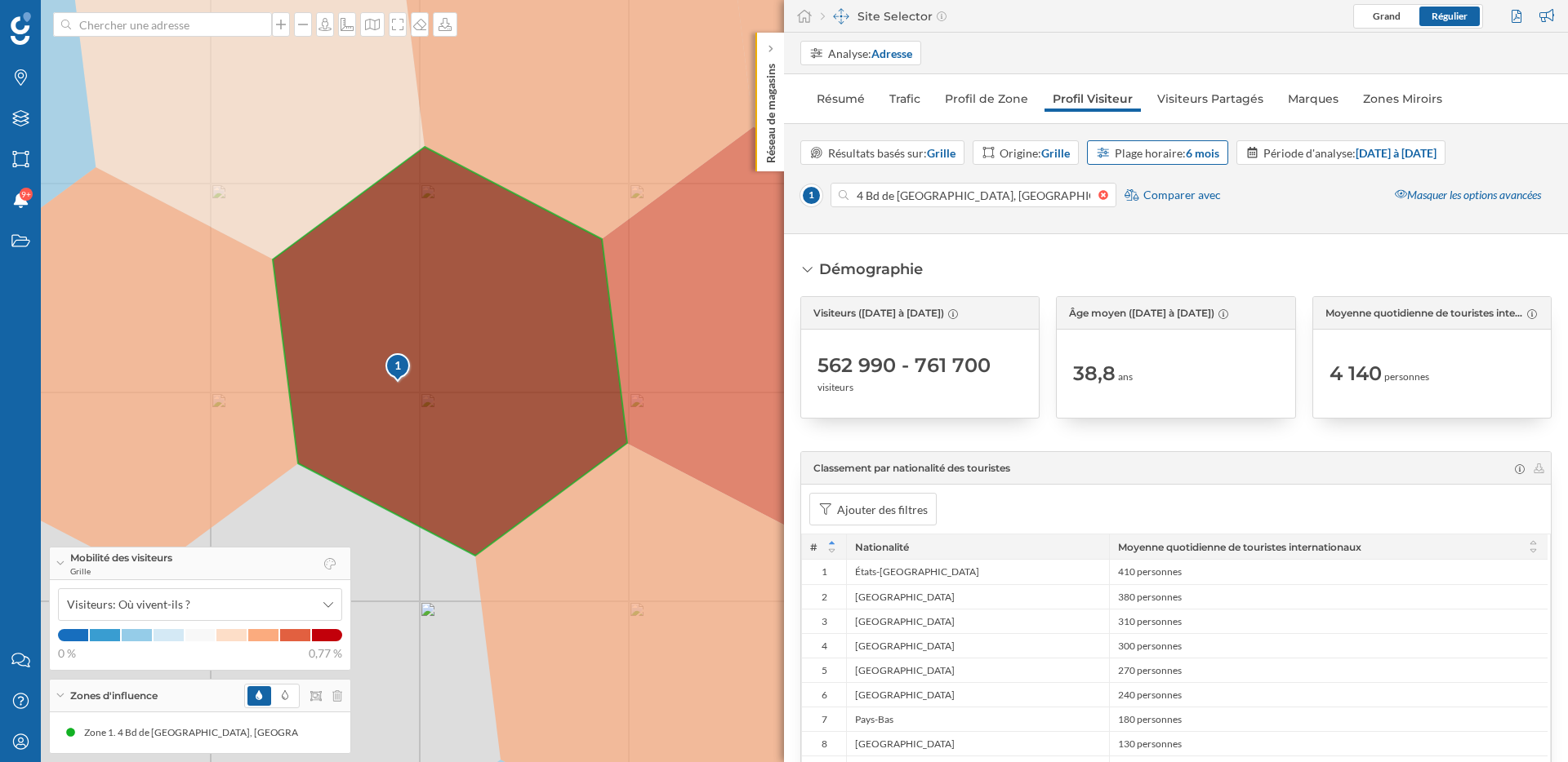
click at [1140, 155] on div "Plage horaire: 6 mois" at bounding box center [1167, 153] width 104 height 17
click at [1127, 220] on div "1 mois" at bounding box center [1115, 218] width 34 height 14
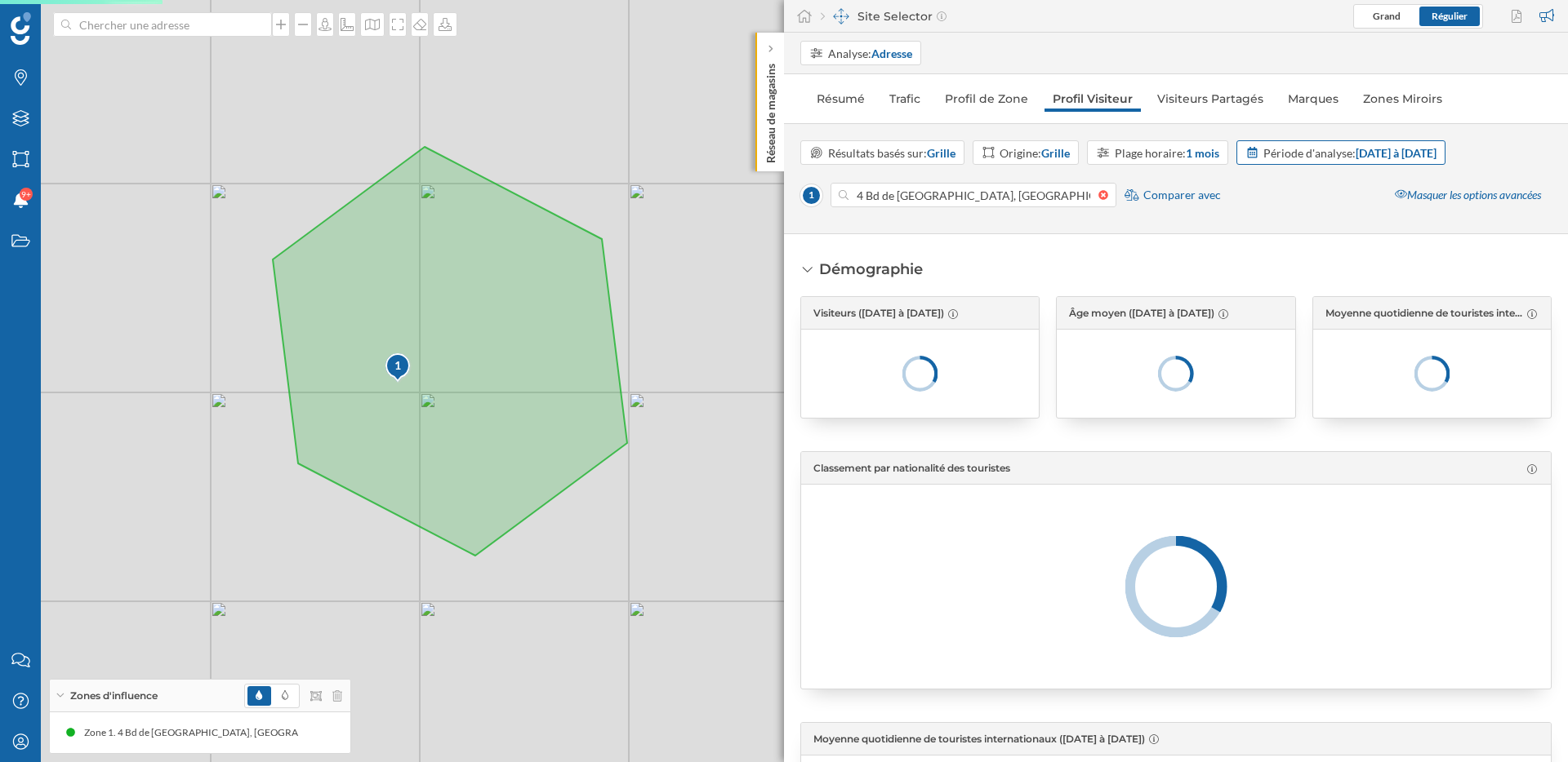
click at [1358, 160] on div "Période d'analyse: [DATE] à [DATE]" at bounding box center [1349, 153] width 173 height 17
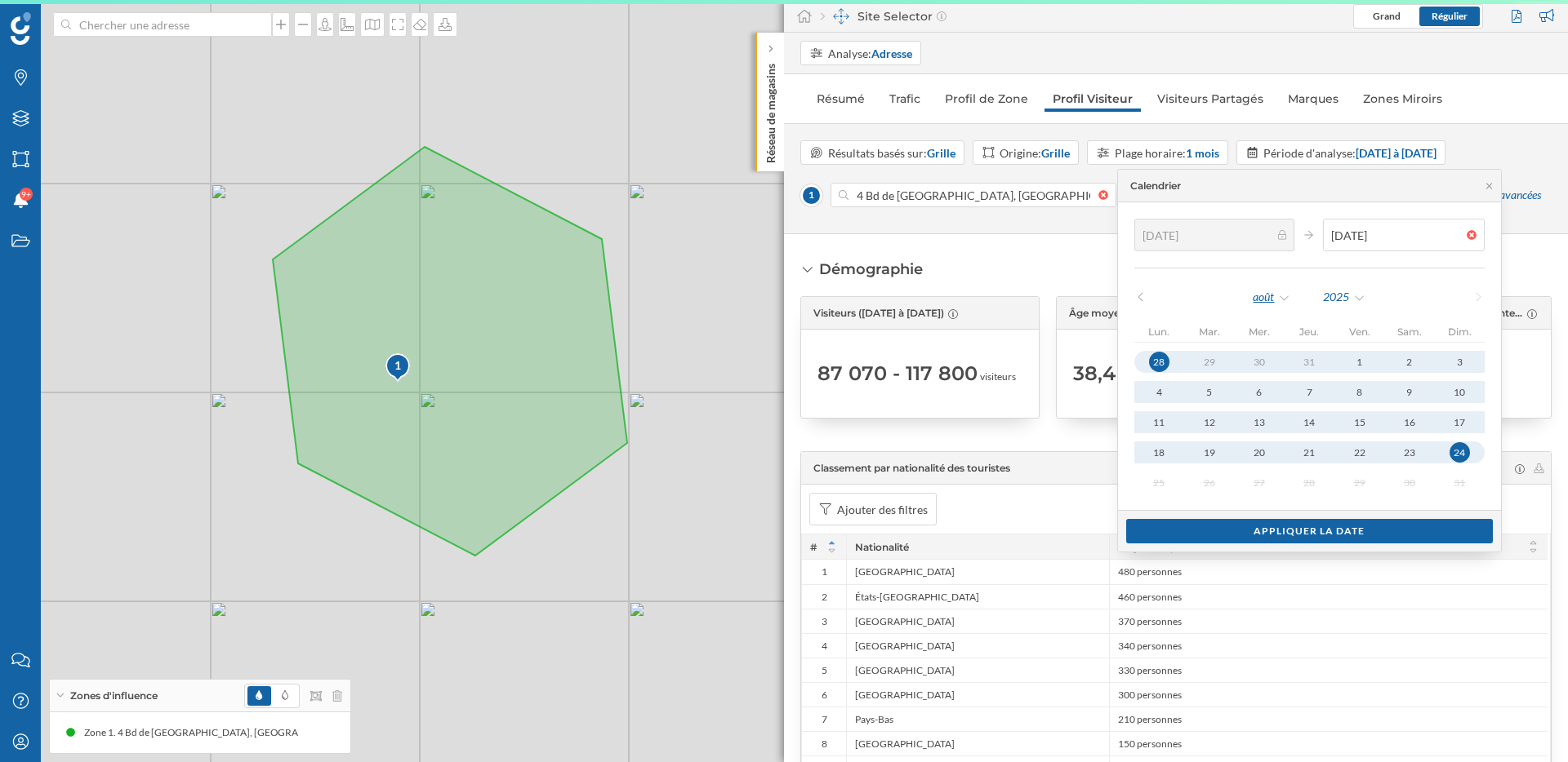
click at [1291, 296] on div "août" at bounding box center [1272, 297] width 39 height 24
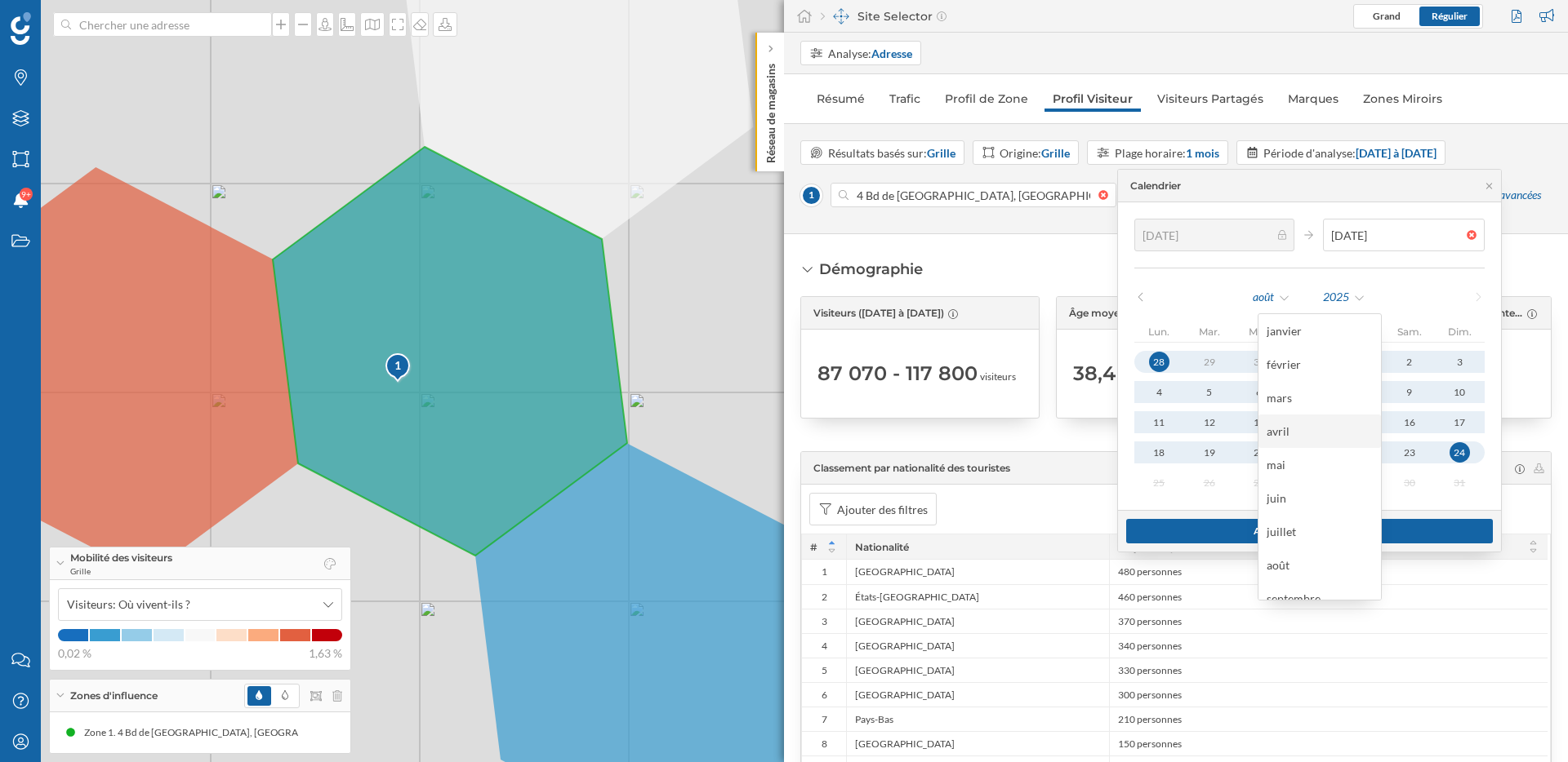
click at [1287, 436] on div "avril" at bounding box center [1319, 431] width 106 height 17
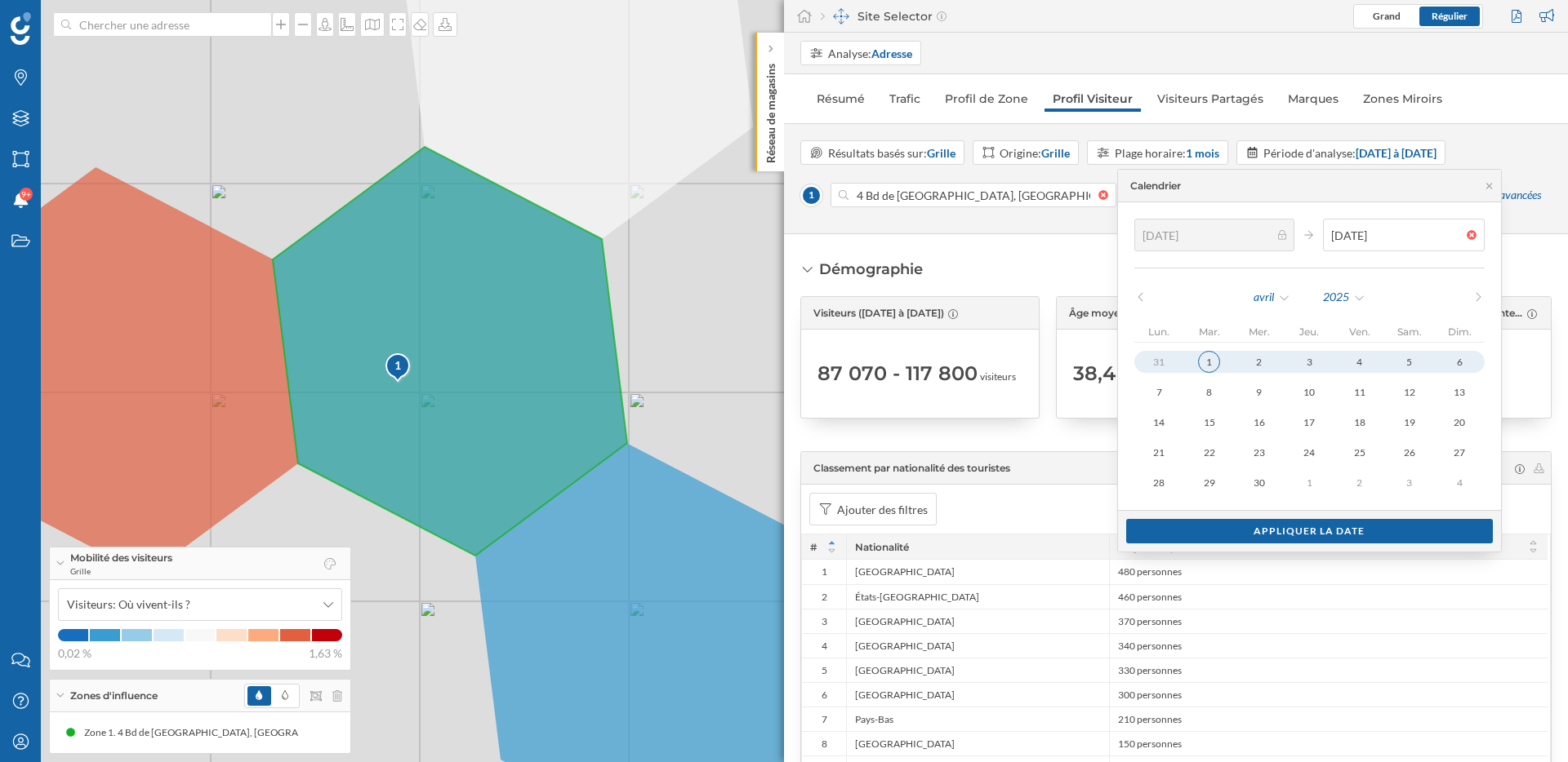
type input "[DATE]"
click at [1219, 361] on div "1" at bounding box center [1209, 362] width 23 height 22
type input "[DATE]"
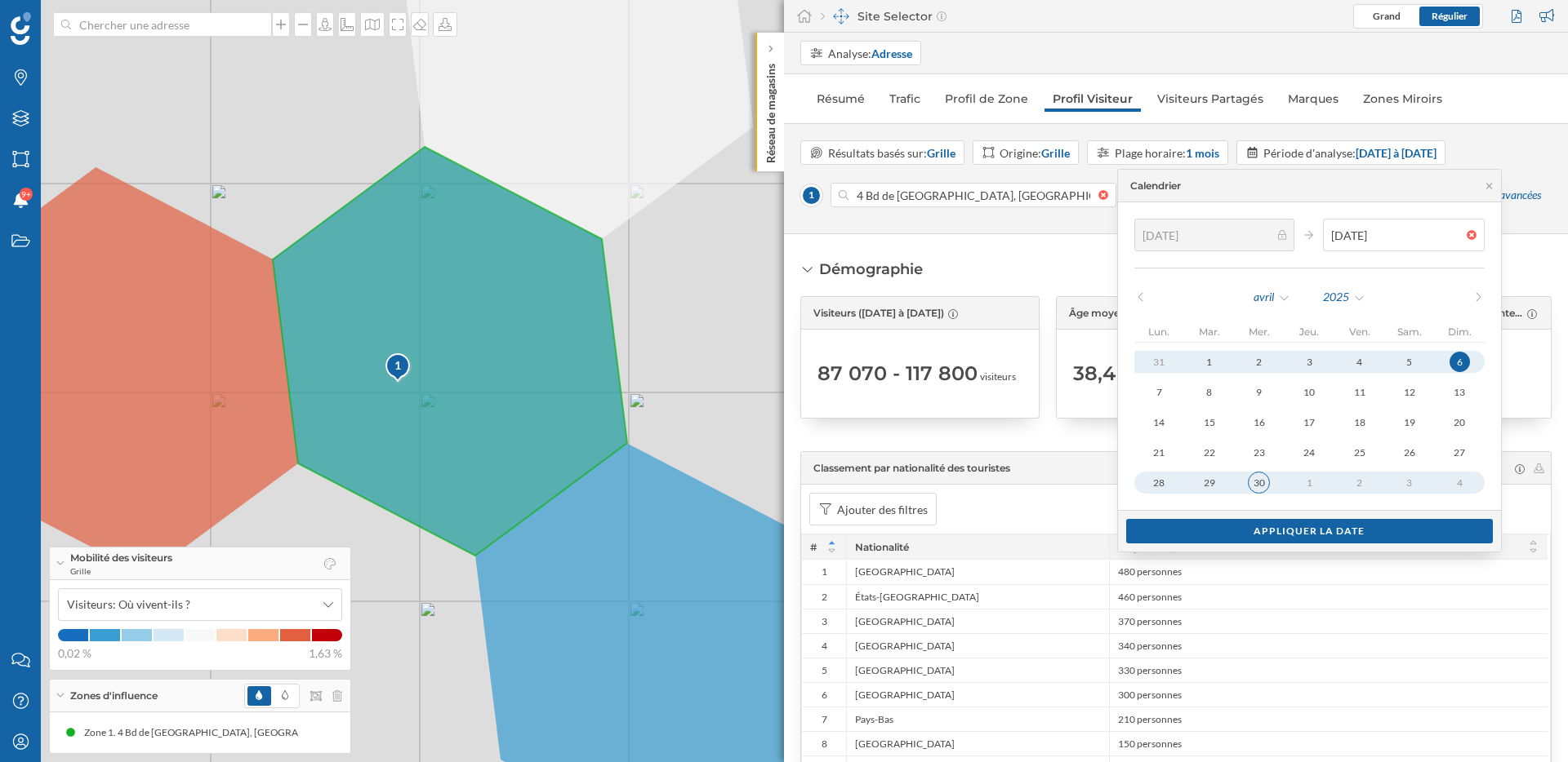
click at [1270, 480] on div "30" at bounding box center [1259, 483] width 23 height 22
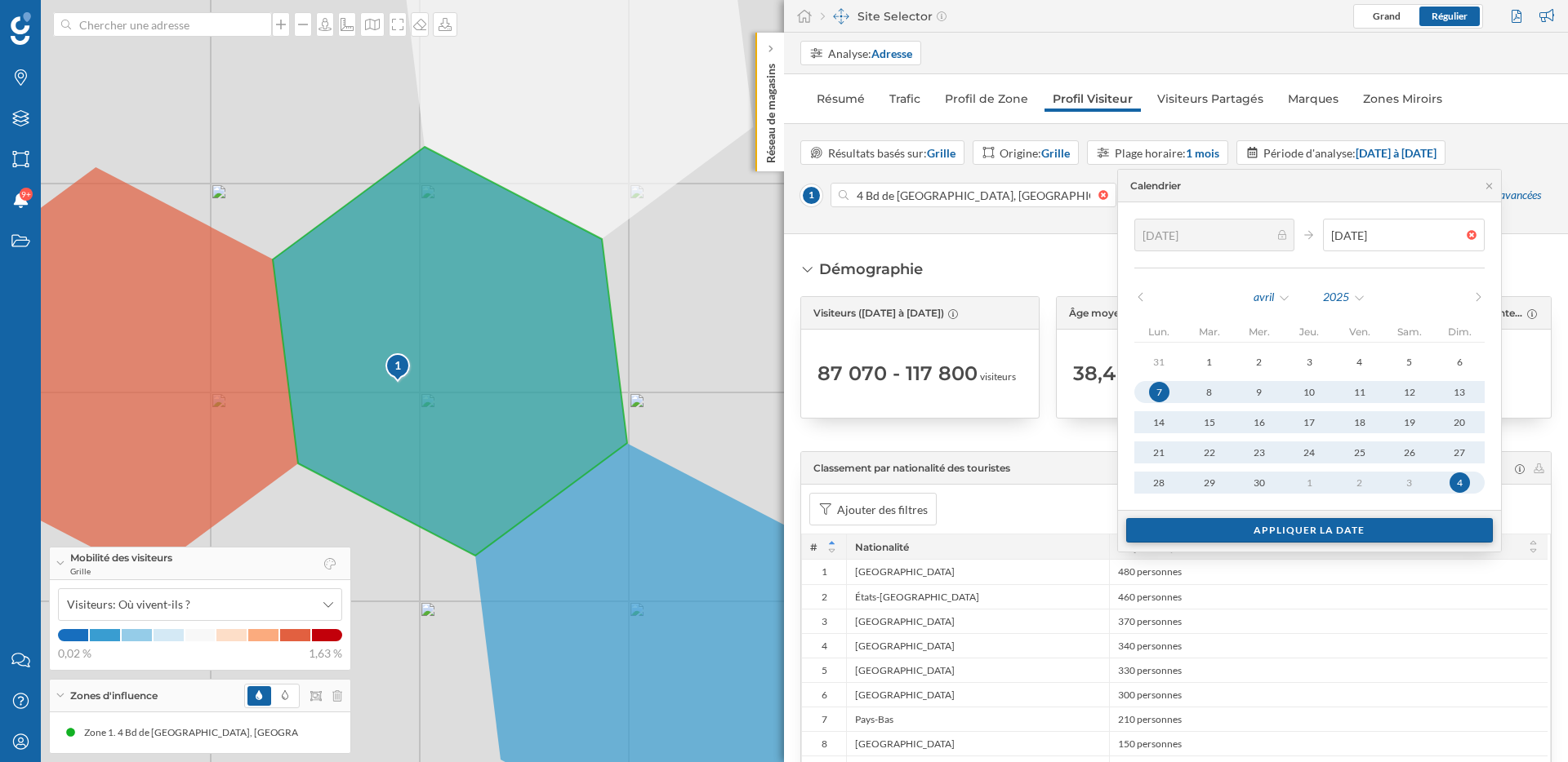
click at [1287, 533] on div "Appliquer la date" at bounding box center [1310, 530] width 368 height 24
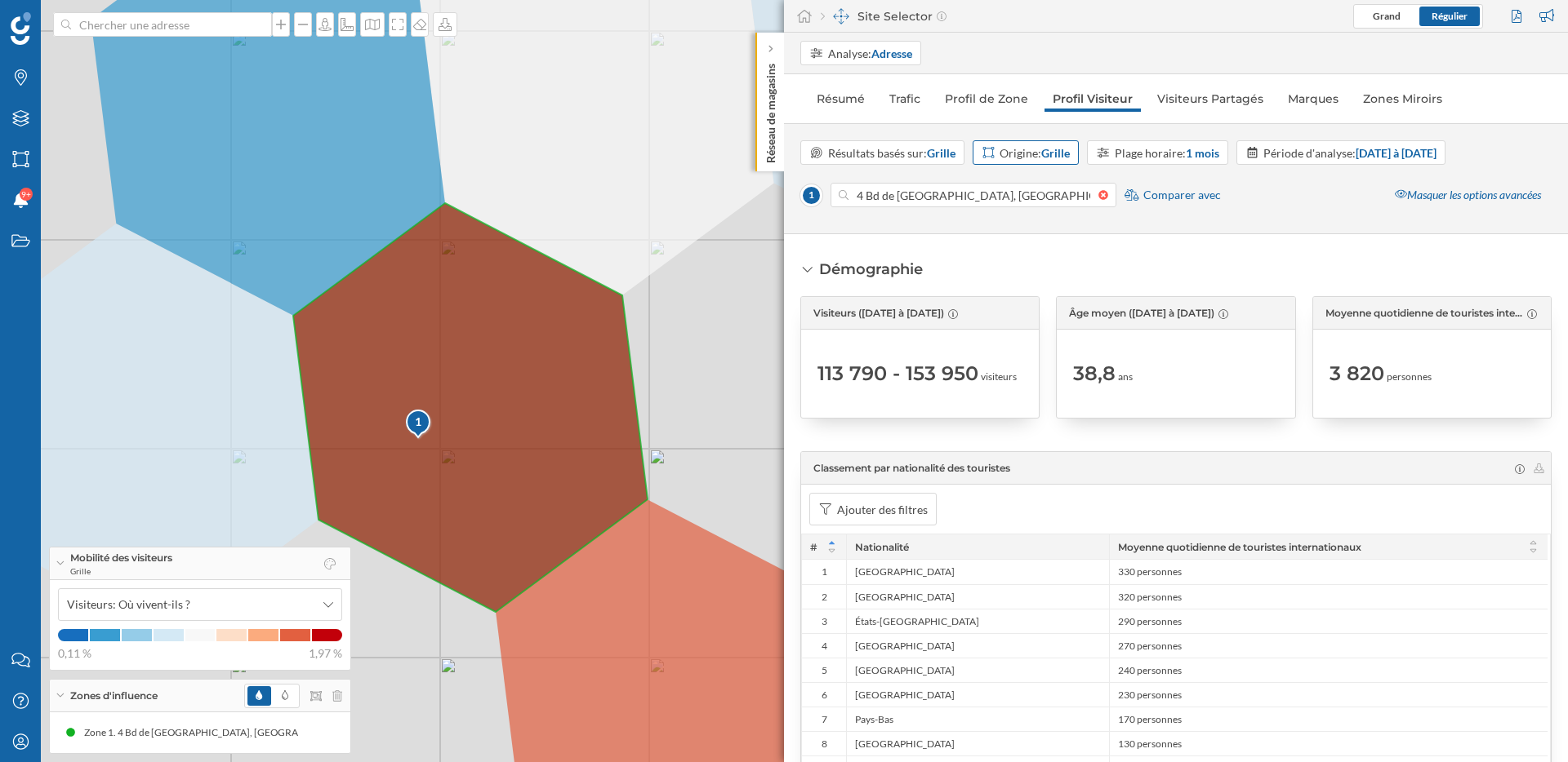
click at [1039, 148] on div "Origine: Grille" at bounding box center [1034, 153] width 70 height 17
click at [945, 142] on div "Résultats basés sur: Grille" at bounding box center [882, 153] width 164 height 24
click at [946, 148] on strong "Grille" at bounding box center [941, 153] width 28 height 14
click at [1401, 157] on strong "[DATE] à [DATE]" at bounding box center [1395, 153] width 81 height 14
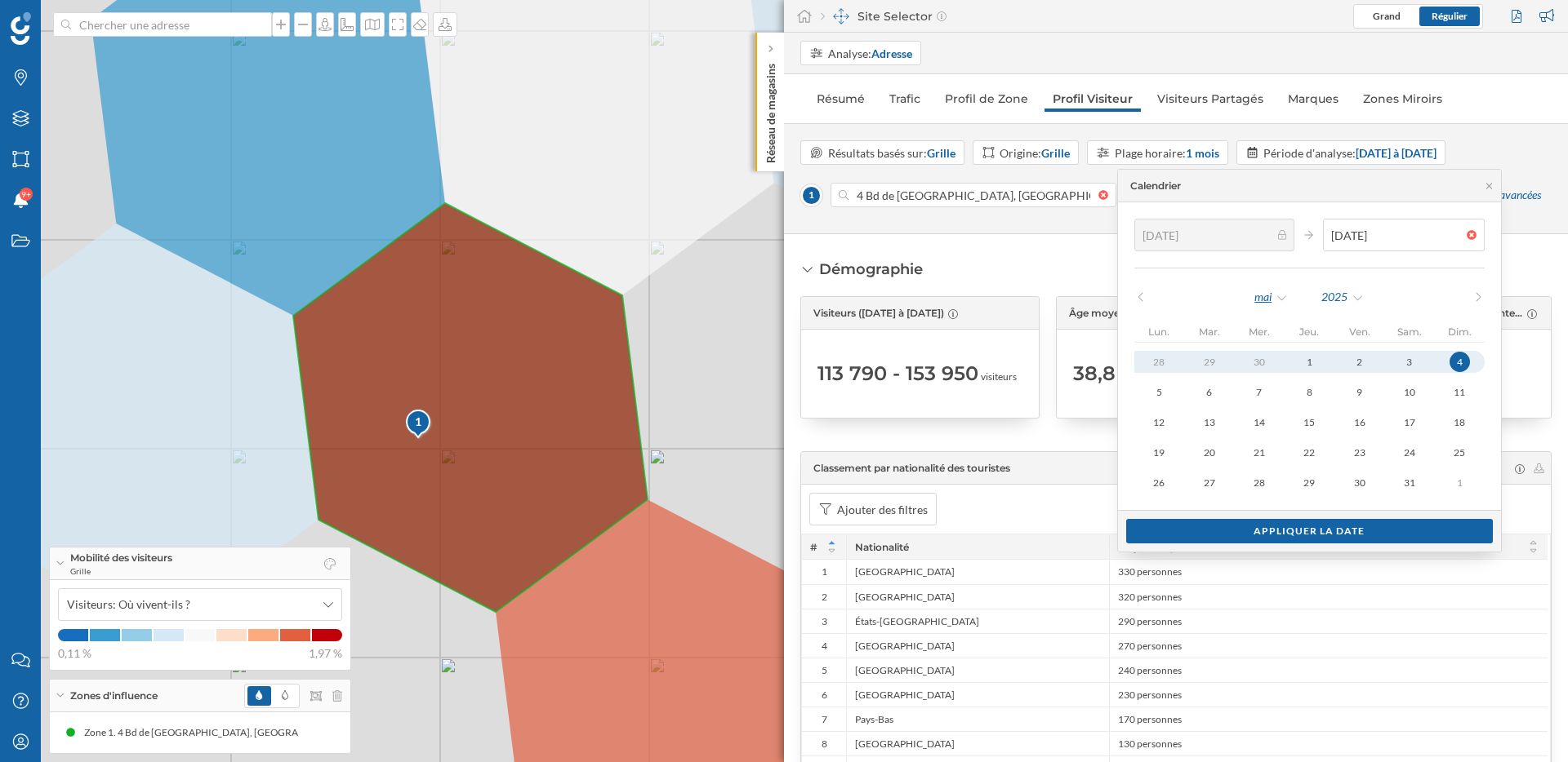
click at [1289, 299] on div "mai" at bounding box center [1271, 297] width 35 height 24
click at [1308, 523] on div "juillet" at bounding box center [1319, 531] width 106 height 17
click at [1351, 304] on div "2025" at bounding box center [1345, 297] width 44 height 24
click at [1359, 298] on div "2025" at bounding box center [1345, 297] width 44 height 24
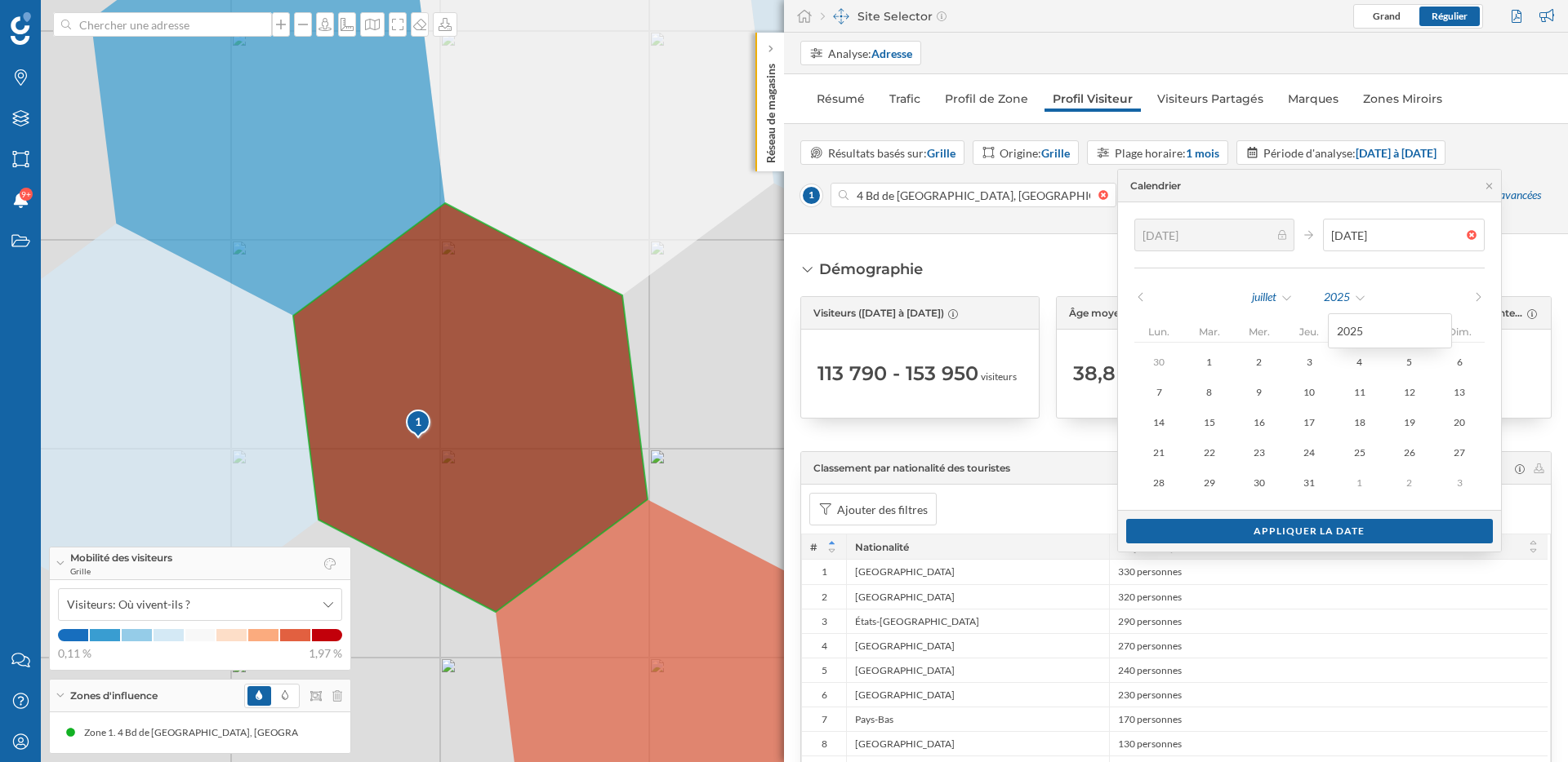
click at [1423, 288] on div "[DATE]" at bounding box center [1309, 297] width 351 height 24
click at [1467, 236] on div at bounding box center [1475, 235] width 18 height 9
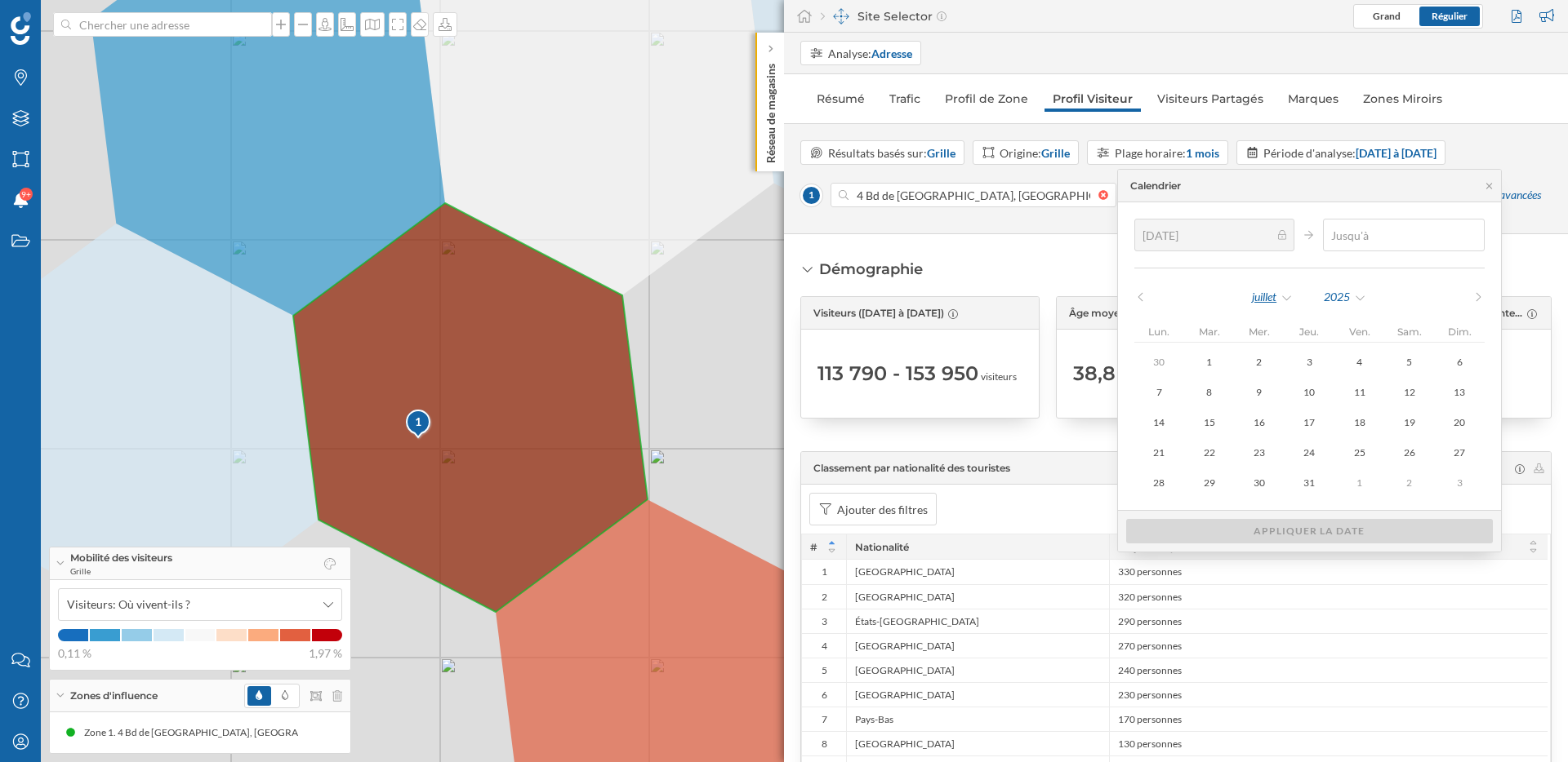
click at [1268, 300] on div "juillet" at bounding box center [1272, 297] width 42 height 24
click at [1337, 300] on div "2025" at bounding box center [1345, 297] width 44 height 24
type input "[DATE]"
click at [1278, 394] on button "9" at bounding box center [1259, 393] width 50 height 22
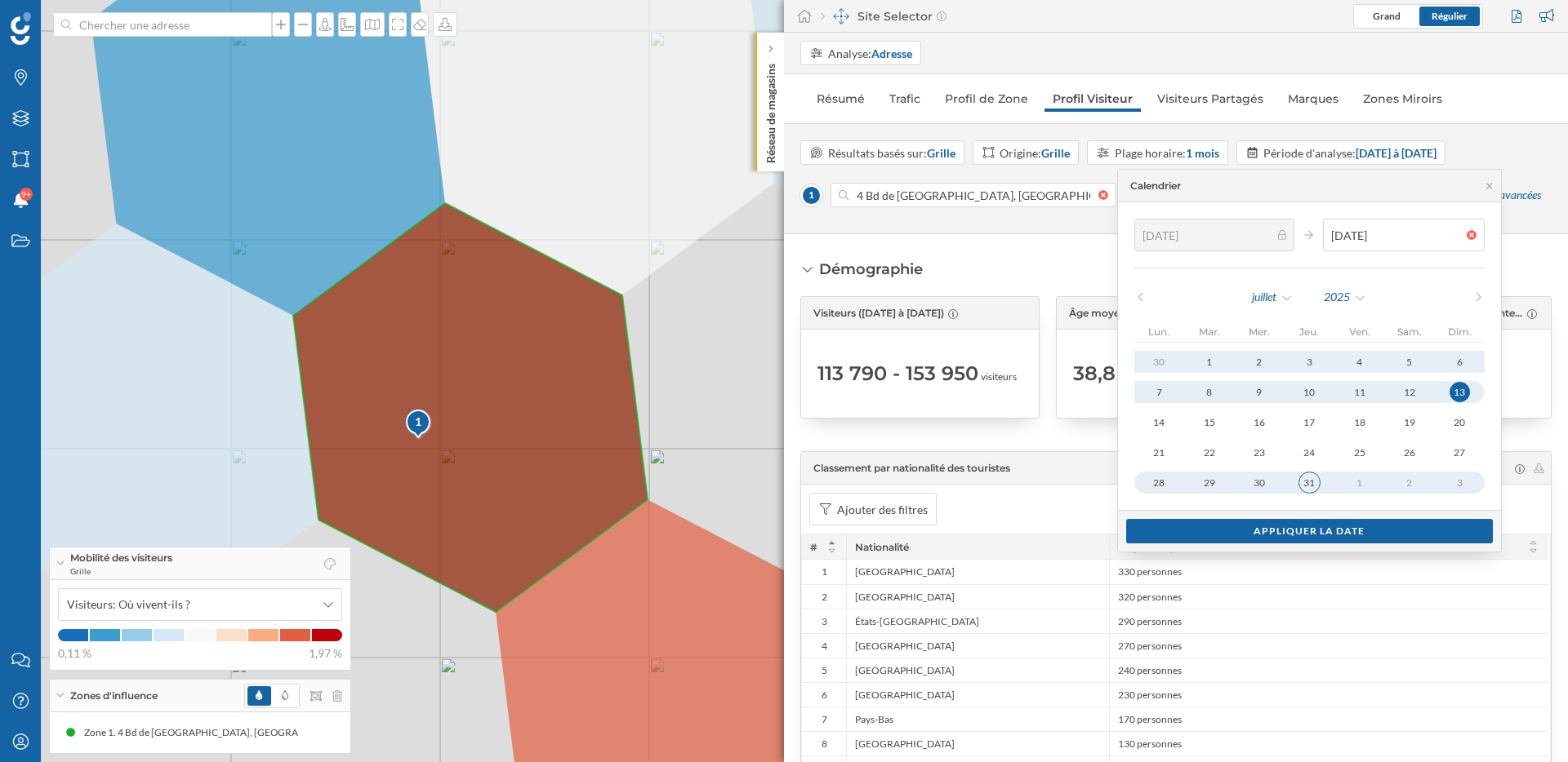
type input "[DATE]"
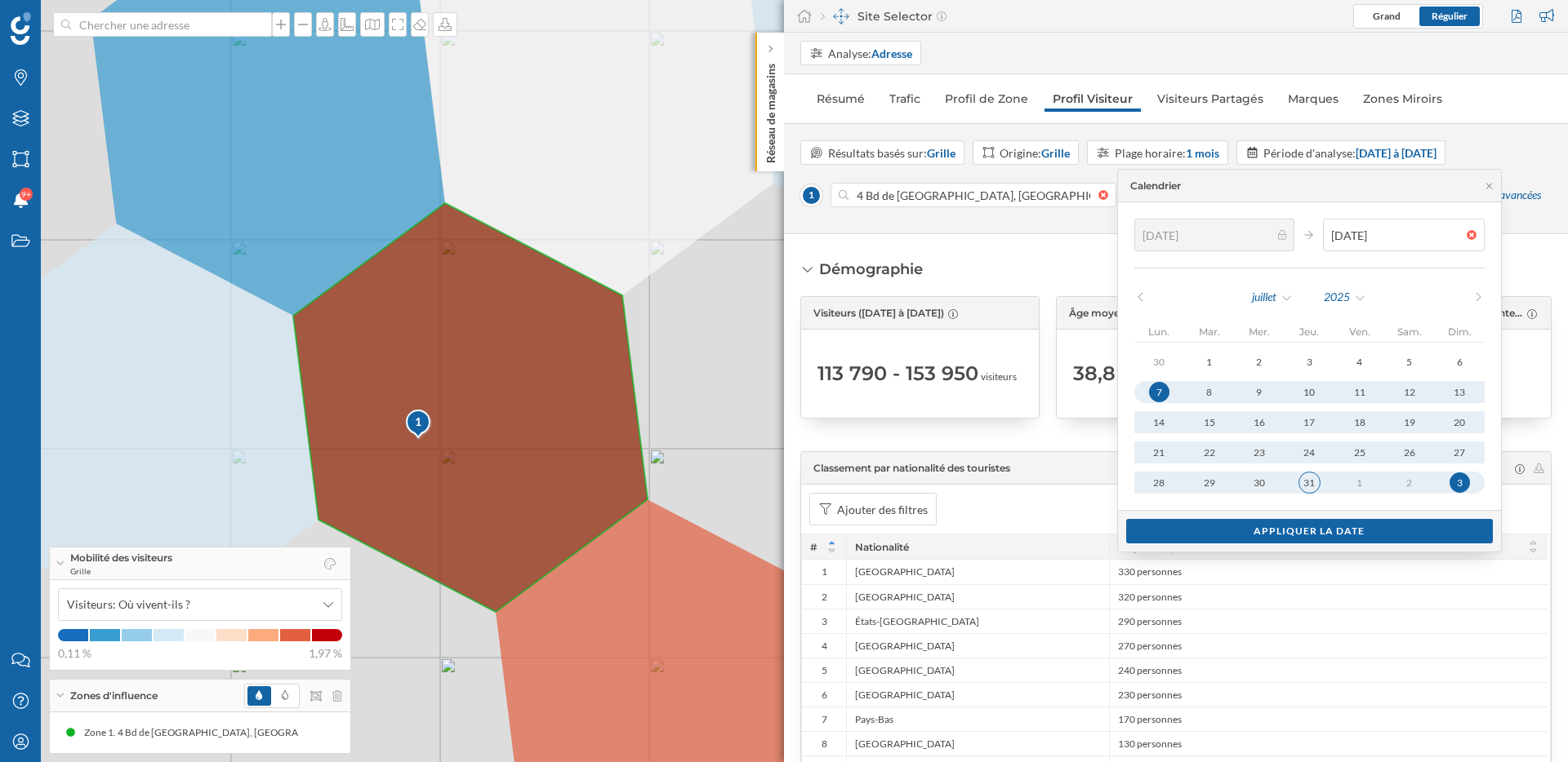
click at [1318, 482] on div "31" at bounding box center [1309, 483] width 23 height 22
click at [1321, 536] on div "Appliquer la date" at bounding box center [1310, 530] width 368 height 24
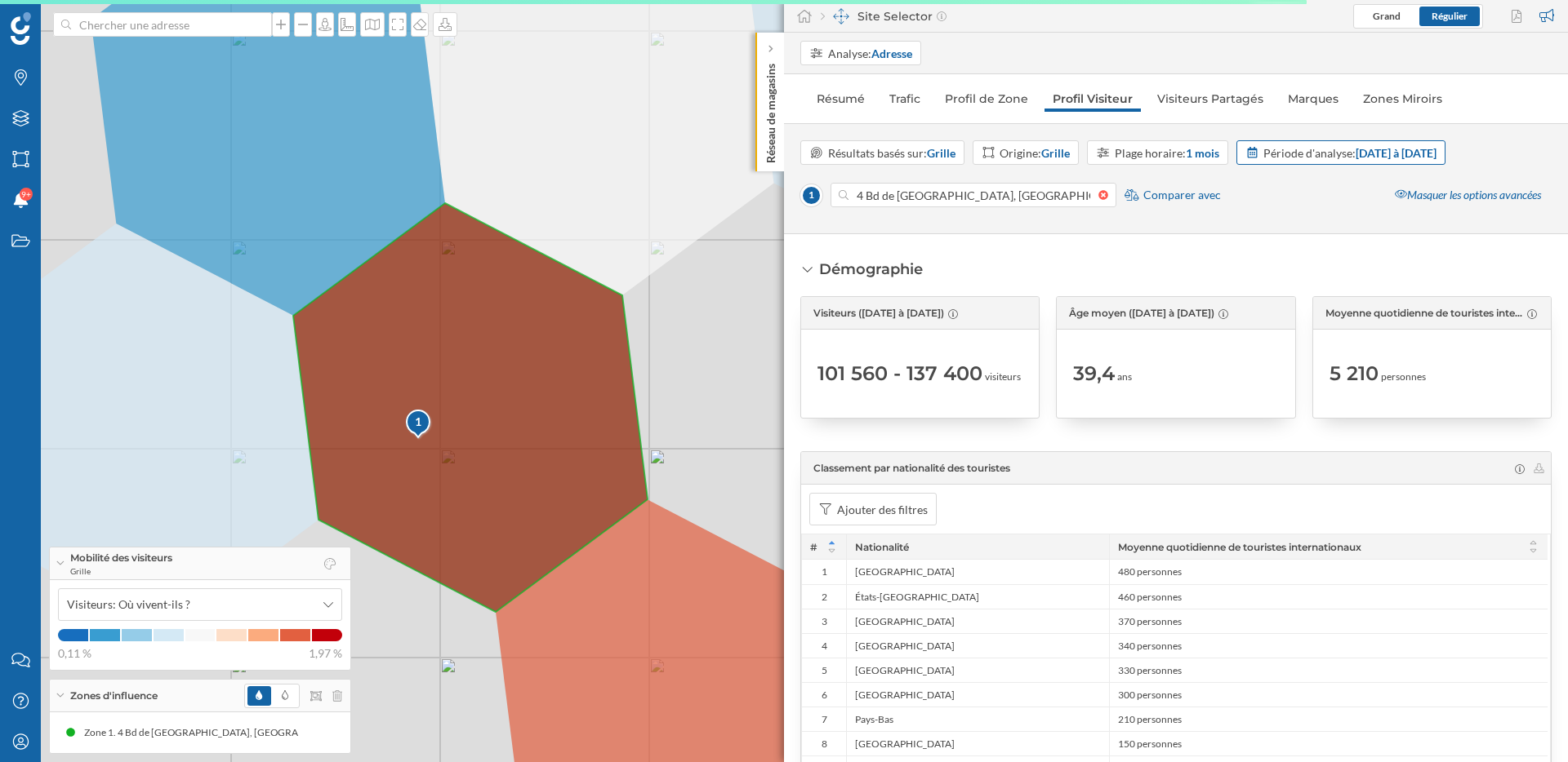
click at [1322, 156] on div "Période d'analyse: [DATE] à [DATE]" at bounding box center [1349, 153] width 173 height 17
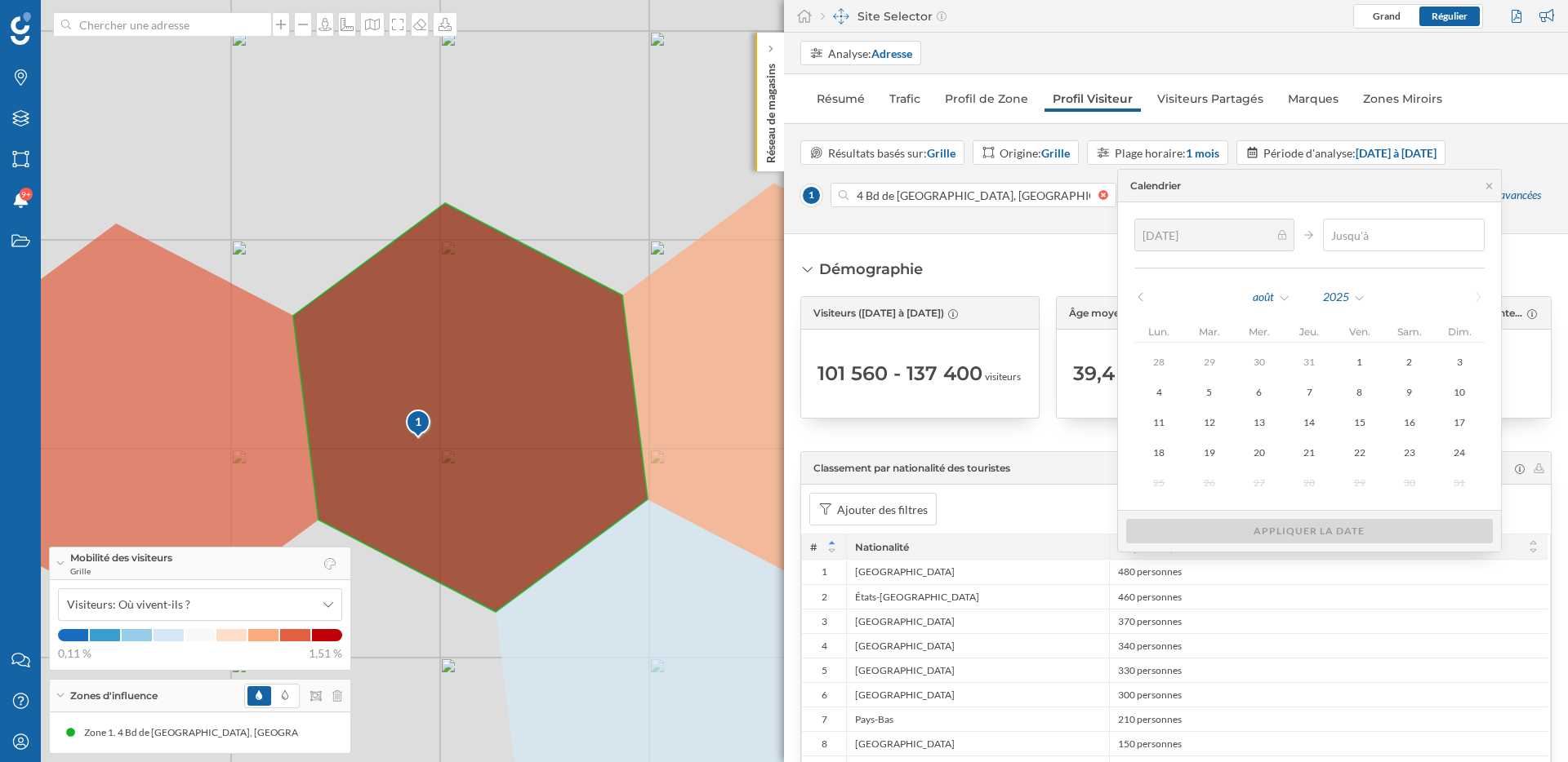
click at [1470, 232] on div at bounding box center [1475, 235] width 18 height 9
click at [1354, 293] on div "2025" at bounding box center [1344, 297] width 44 height 24
click at [1291, 295] on div "août" at bounding box center [1272, 297] width 39 height 24
click at [1286, 337] on div "janvier" at bounding box center [1319, 331] width 106 height 17
click at [1147, 295] on icon at bounding box center [1139, 297] width 12 height 9
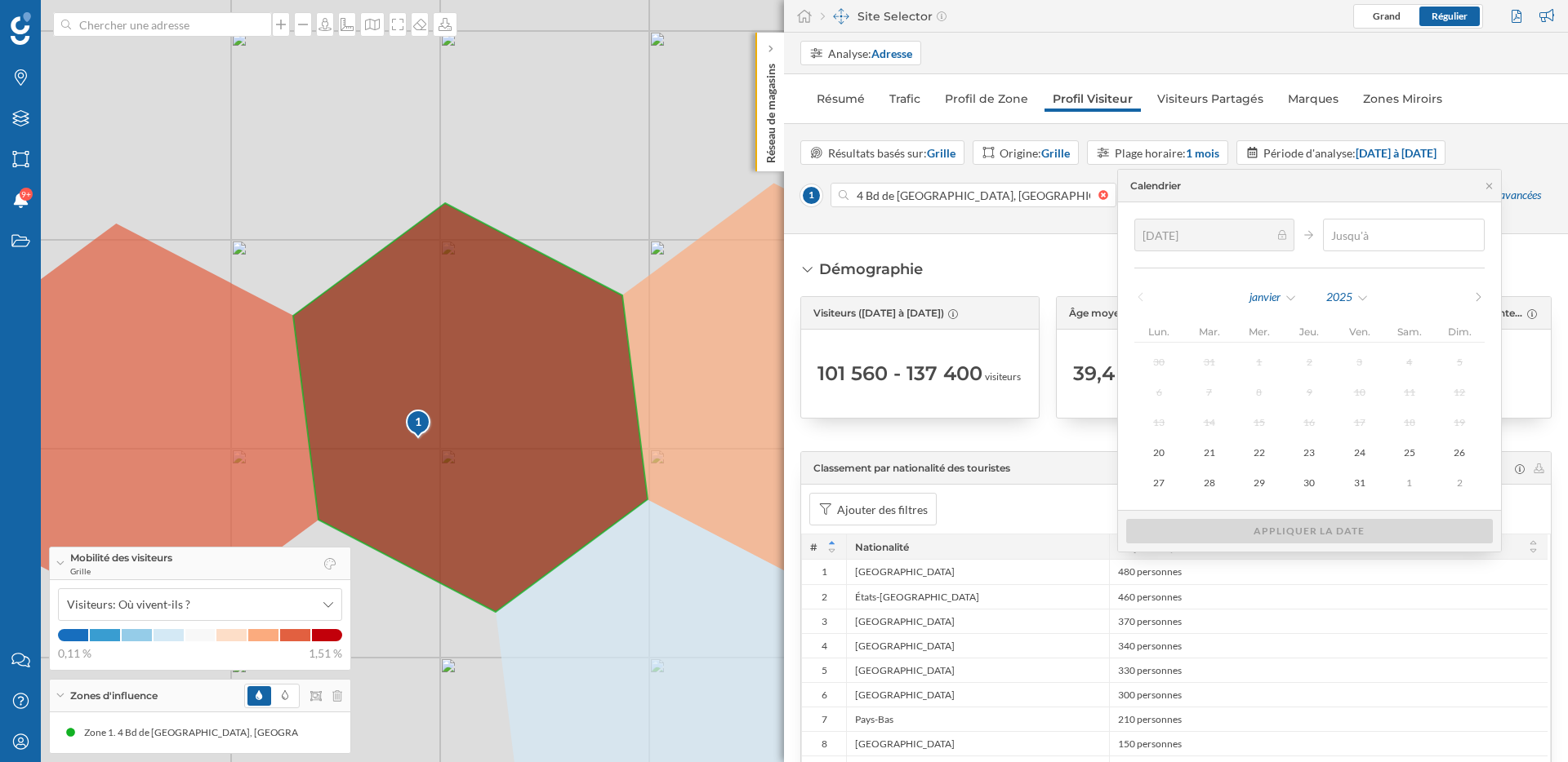
click at [1147, 295] on icon at bounding box center [1139, 297] width 12 height 9
click at [1103, 254] on div "Démographie Visiteurs ([DATE] à [DATE]) 101 560 - 137 400 visiteurs Âge moyen (…" at bounding box center [1176, 498] width 784 height 528
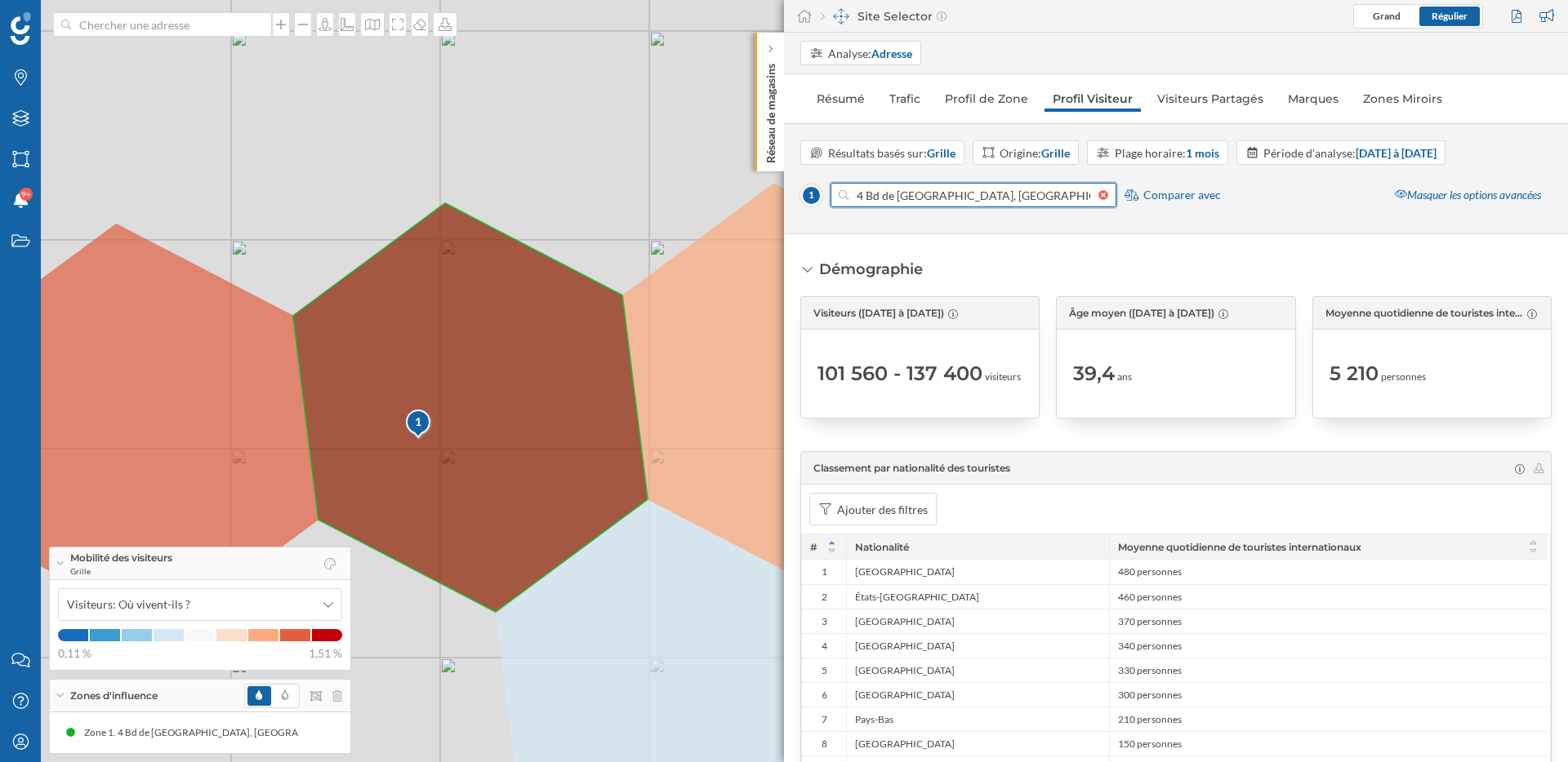
click at [973, 196] on input "4 Bd de [GEOGRAPHIC_DATA], [GEOGRAPHIC_DATA], [GEOGRAPHIC_DATA]" at bounding box center [973, 195] width 249 height 24
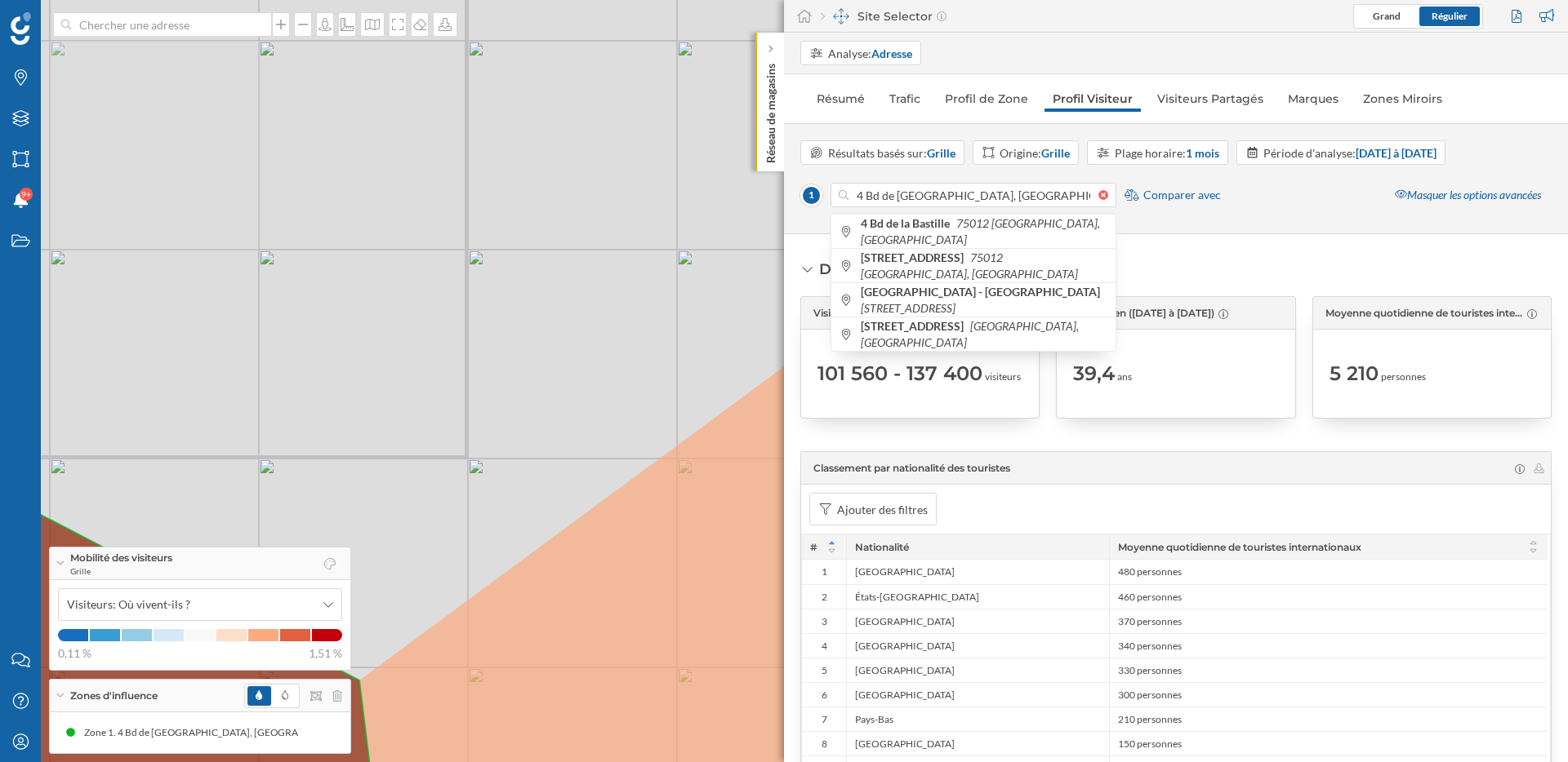
drag, startPoint x: 604, startPoint y: 172, endPoint x: 616, endPoint y: 397, distance: 225.3
click at [616, 393] on div "1 © Mapbox © OpenStreetMap Improve this map" at bounding box center [784, 381] width 1568 height 762
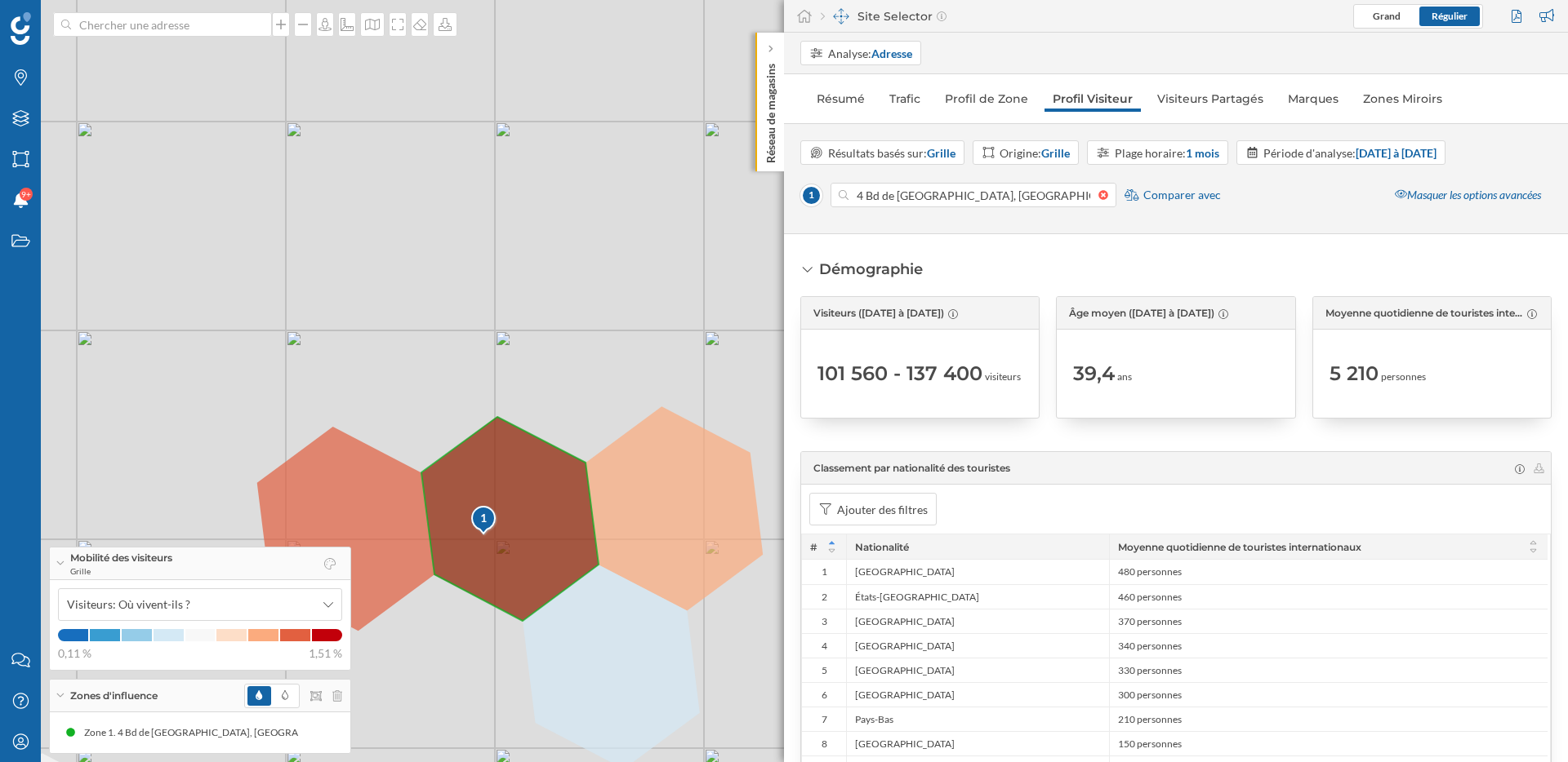
click at [580, 155] on div "1 © Mapbox © OpenStreetMap Improve this map" at bounding box center [784, 381] width 1568 height 762
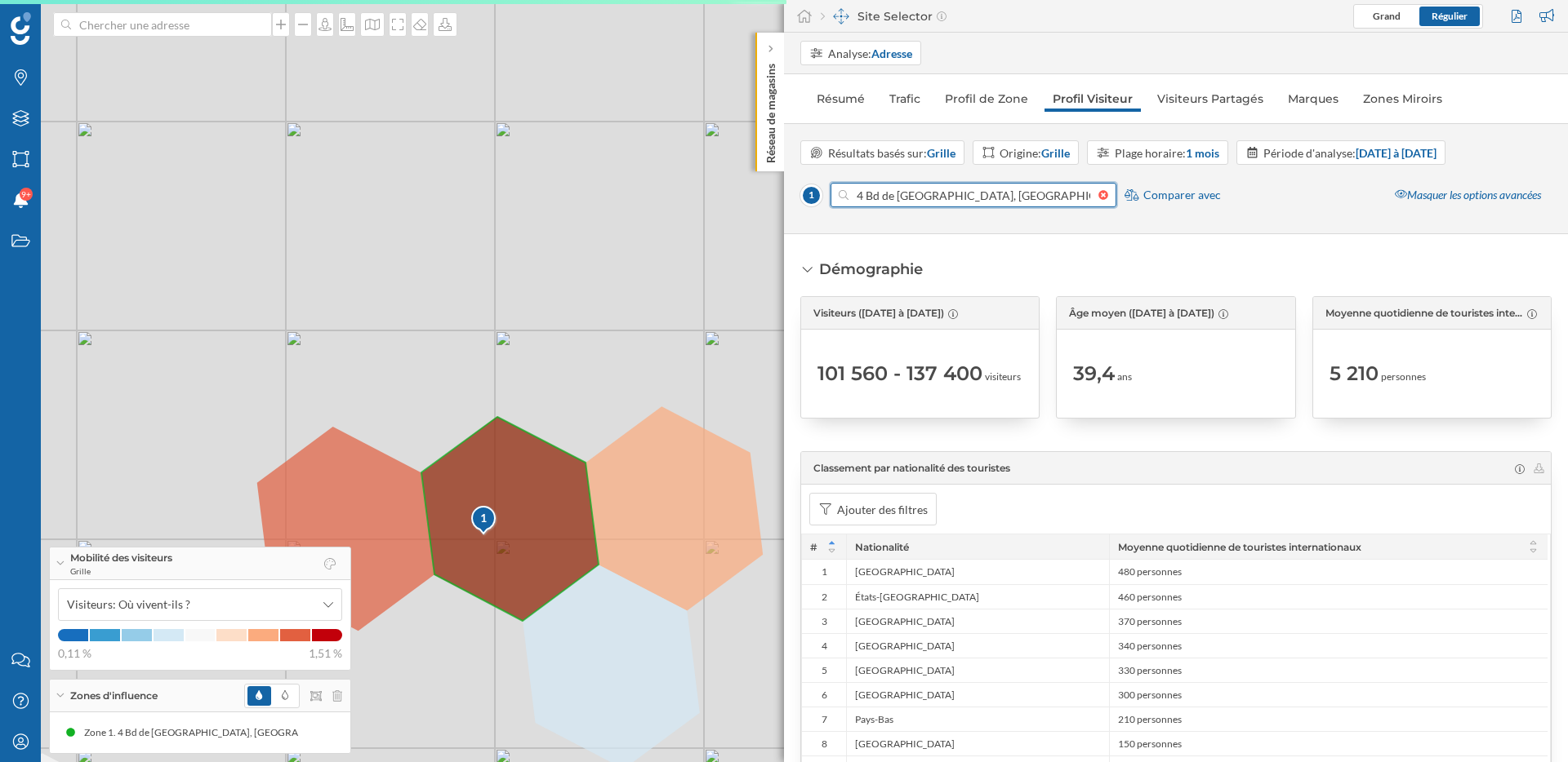
click at [878, 191] on input "4 Bd de [GEOGRAPHIC_DATA], [GEOGRAPHIC_DATA], [GEOGRAPHIC_DATA]" at bounding box center [973, 195] width 249 height 24
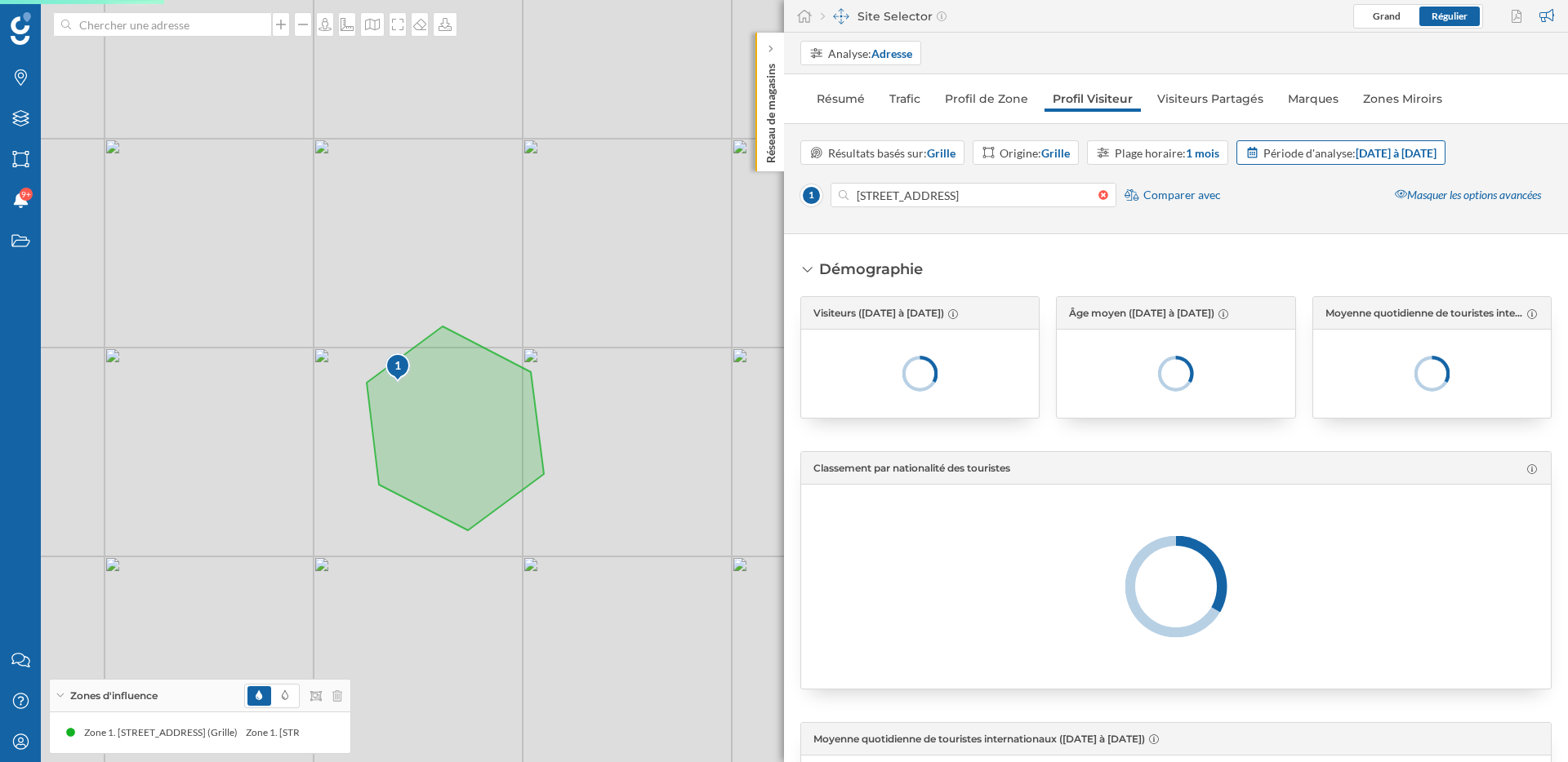
click at [1379, 158] on strong "[DATE] à [DATE]" at bounding box center [1395, 153] width 81 height 14
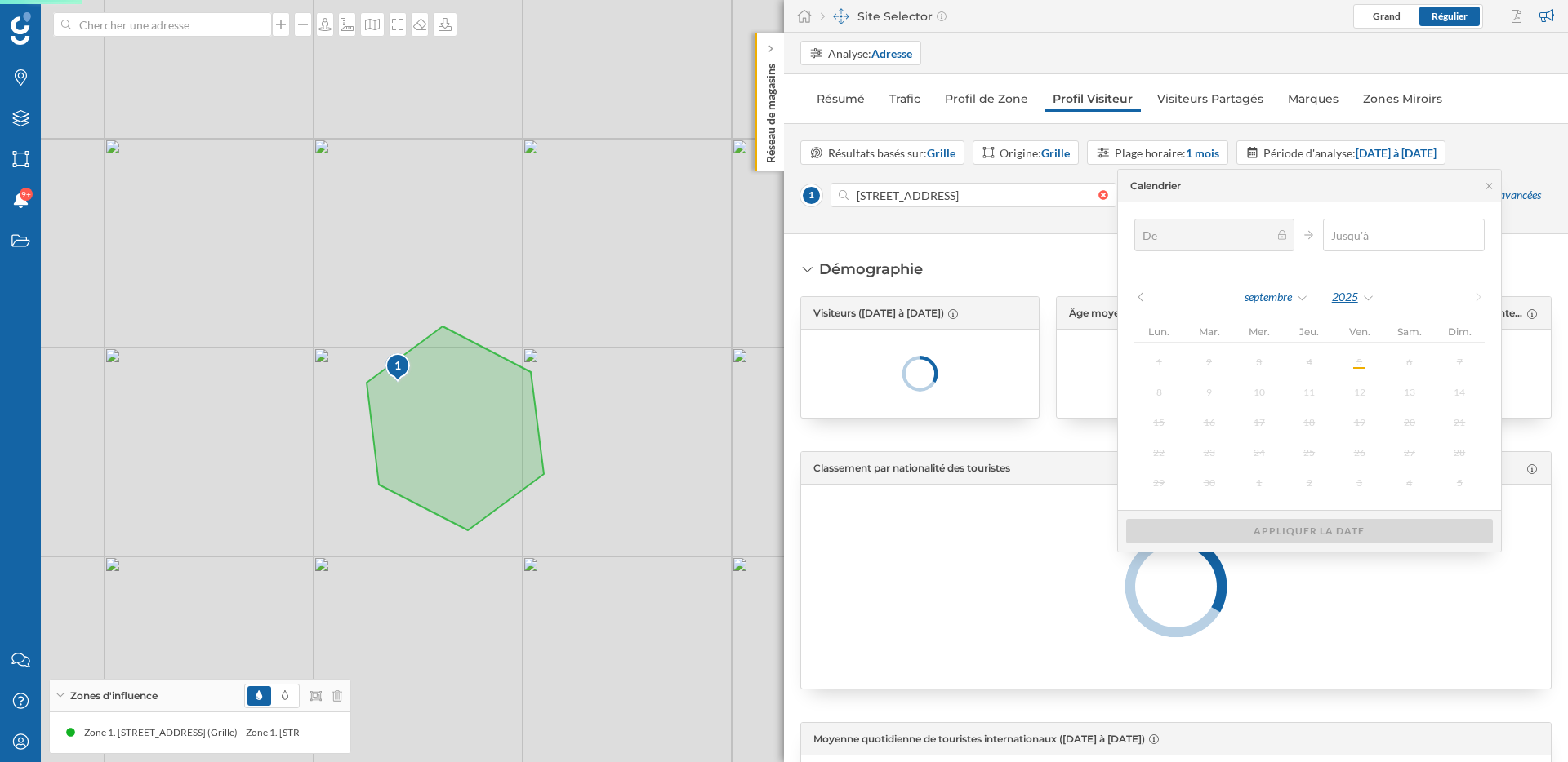
click at [1372, 293] on div "2025" at bounding box center [1352, 297] width 44 height 24
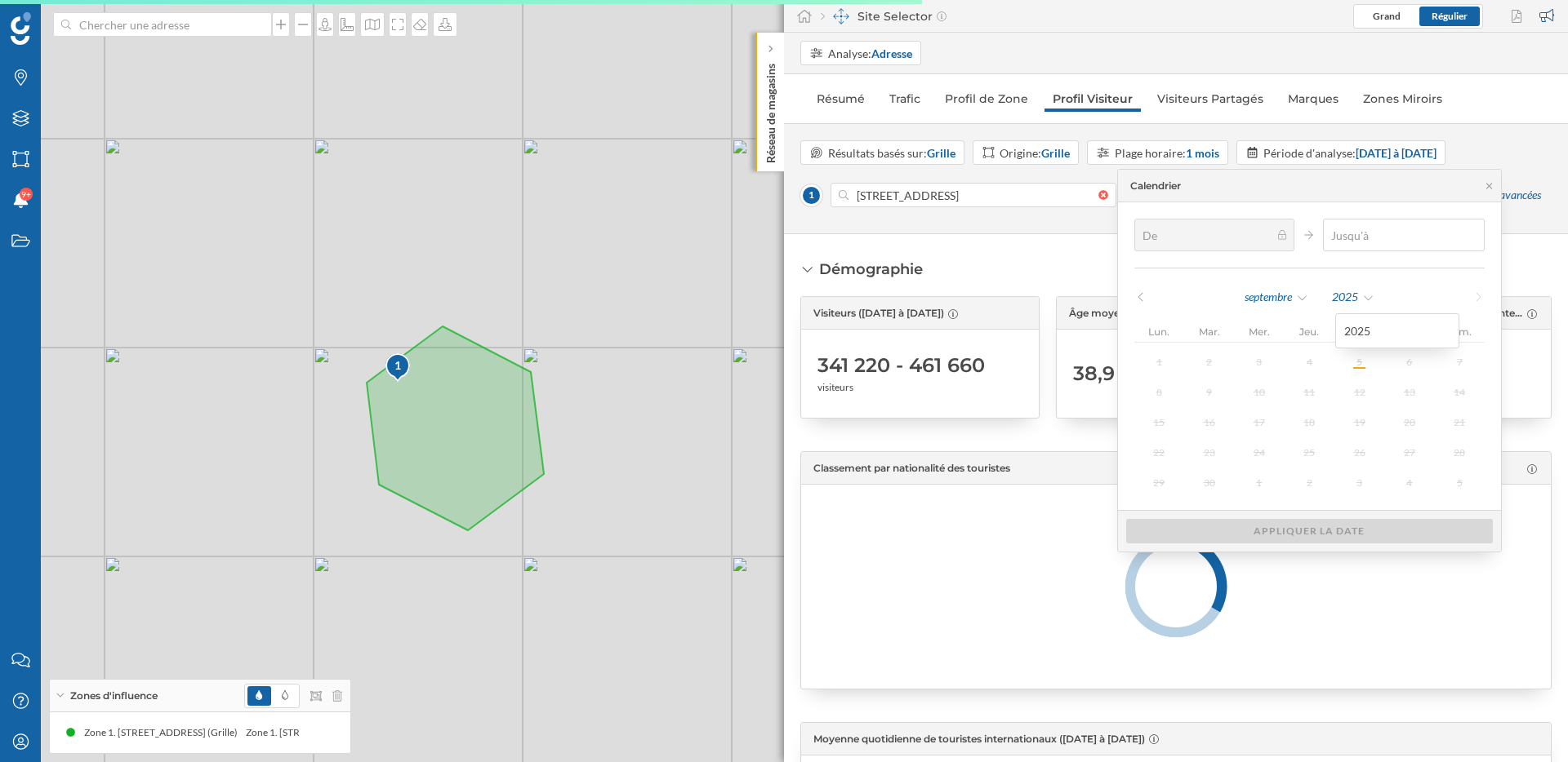
click at [1393, 288] on div "[DATE]" at bounding box center [1309, 297] width 175 height 24
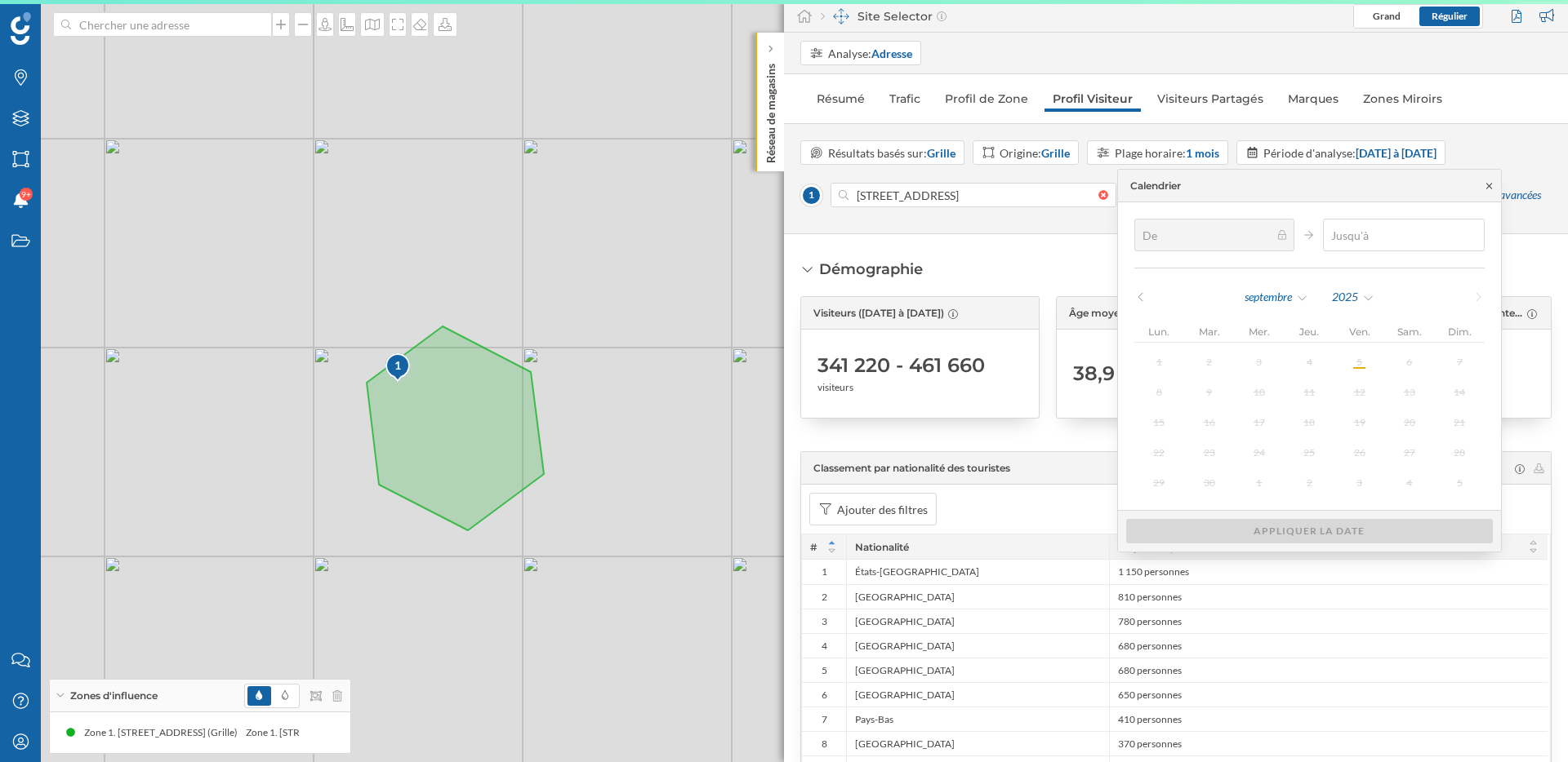
click at [1489, 186] on icon at bounding box center [1488, 186] width 12 height 9
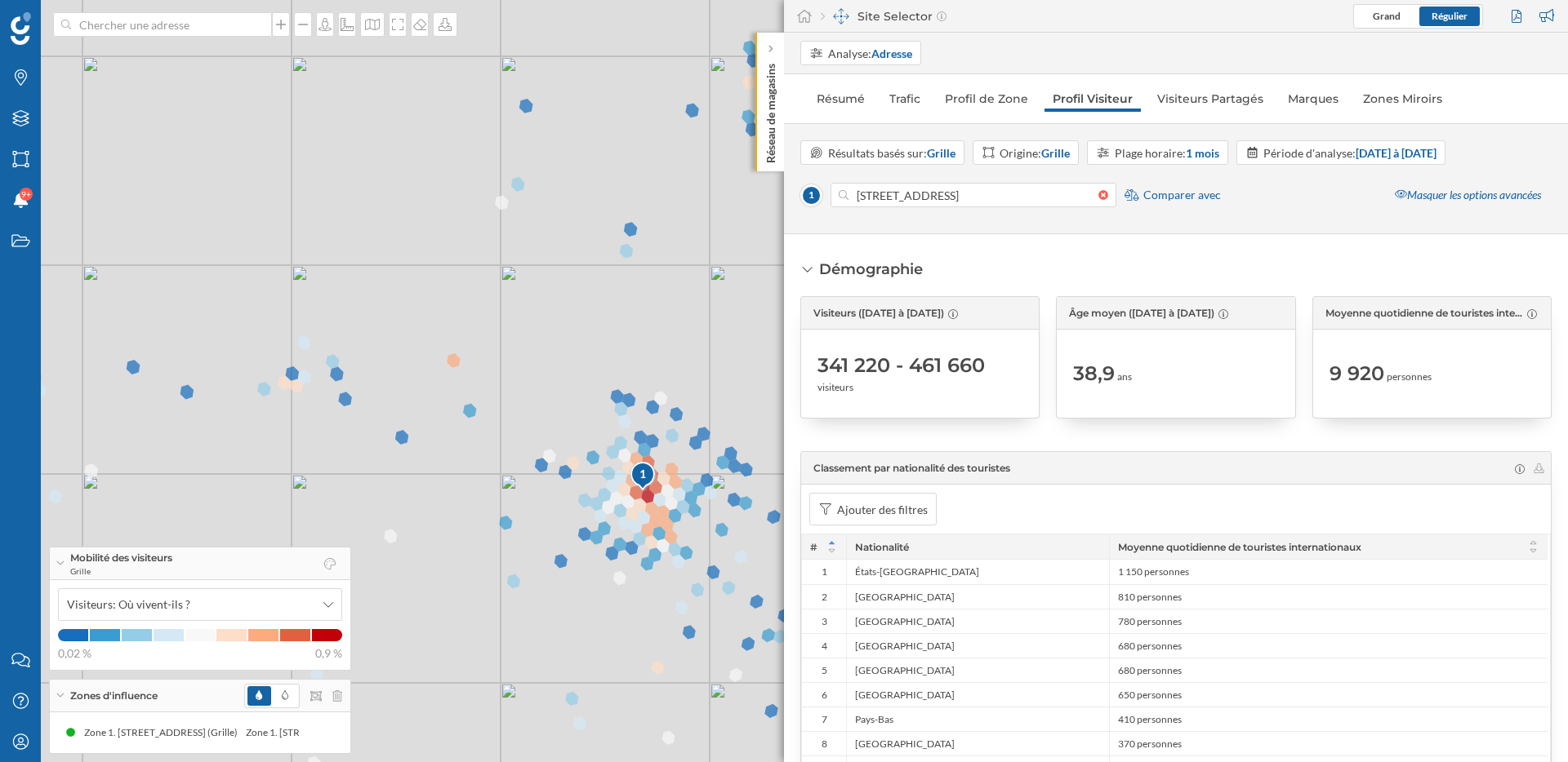
drag, startPoint x: 689, startPoint y: 337, endPoint x: 583, endPoint y: 337, distance: 106.0
click at [583, 337] on div "1 © Mapbox © OpenStreetMap Improve this map" at bounding box center [784, 381] width 1568 height 762
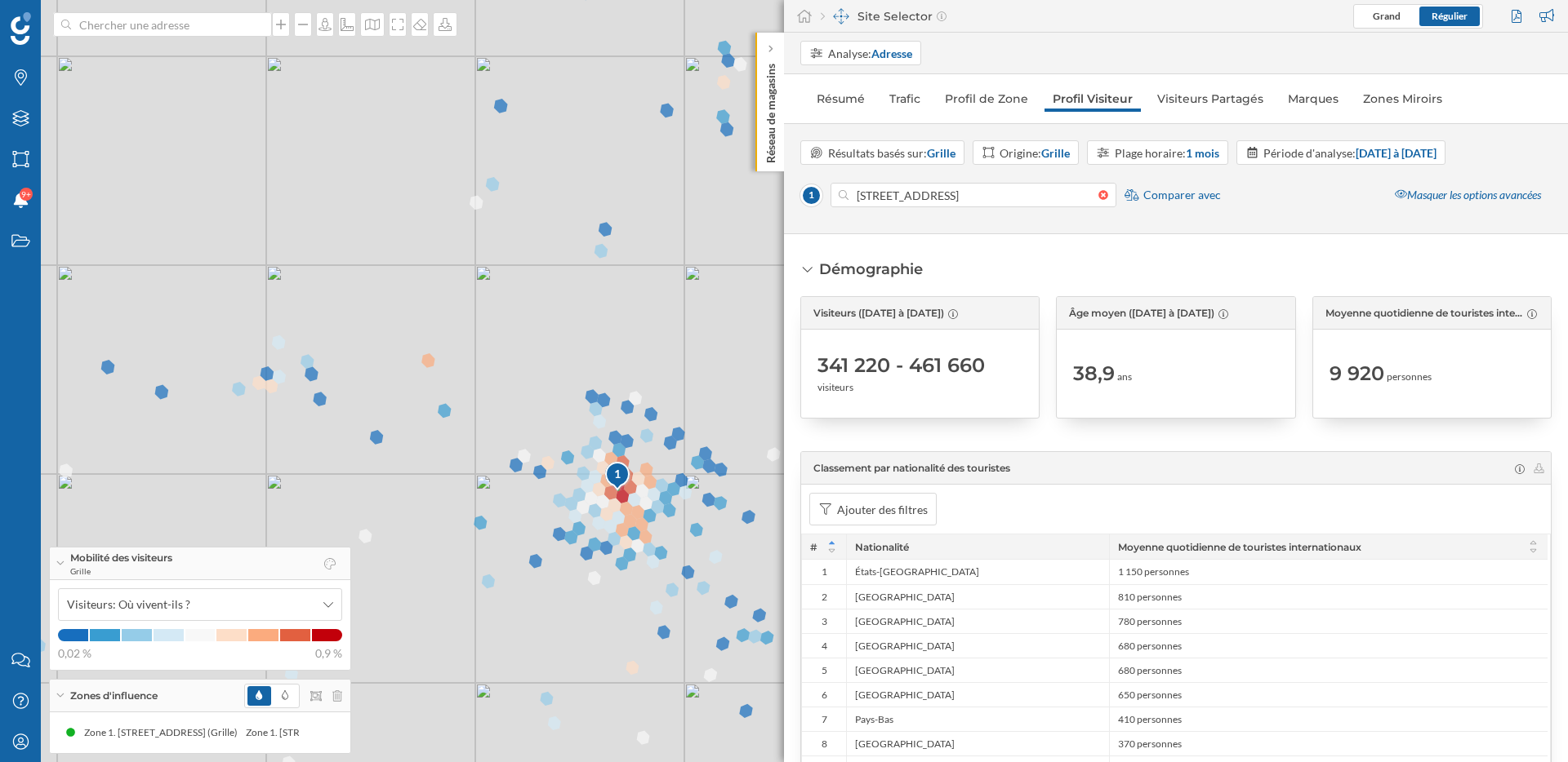
click at [681, 291] on div "1 © Mapbox © OpenStreetMap Improve this map" at bounding box center [784, 381] width 1568 height 762
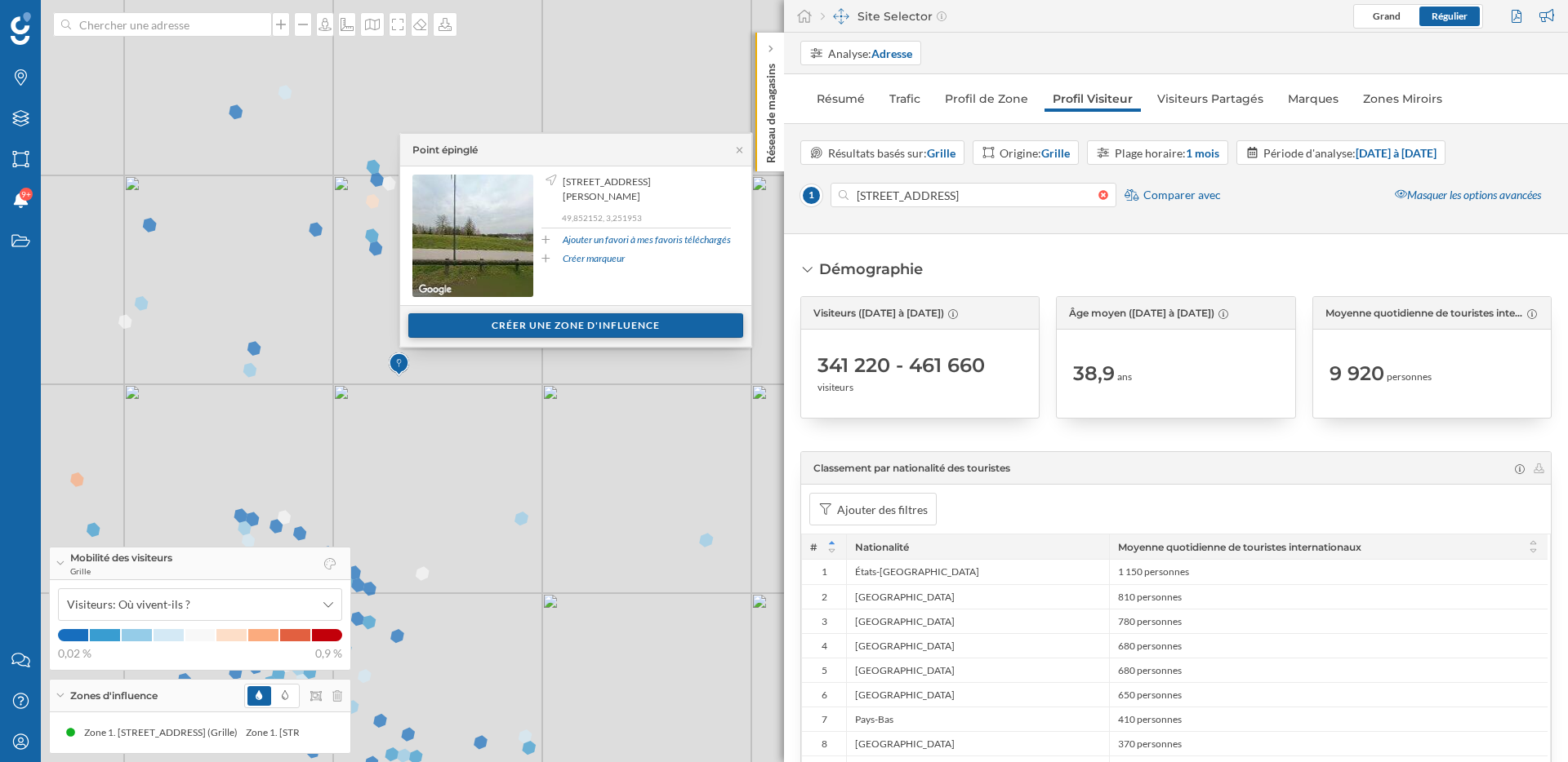
click at [689, 318] on div "Créer une zone d'influence" at bounding box center [575, 325] width 335 height 24
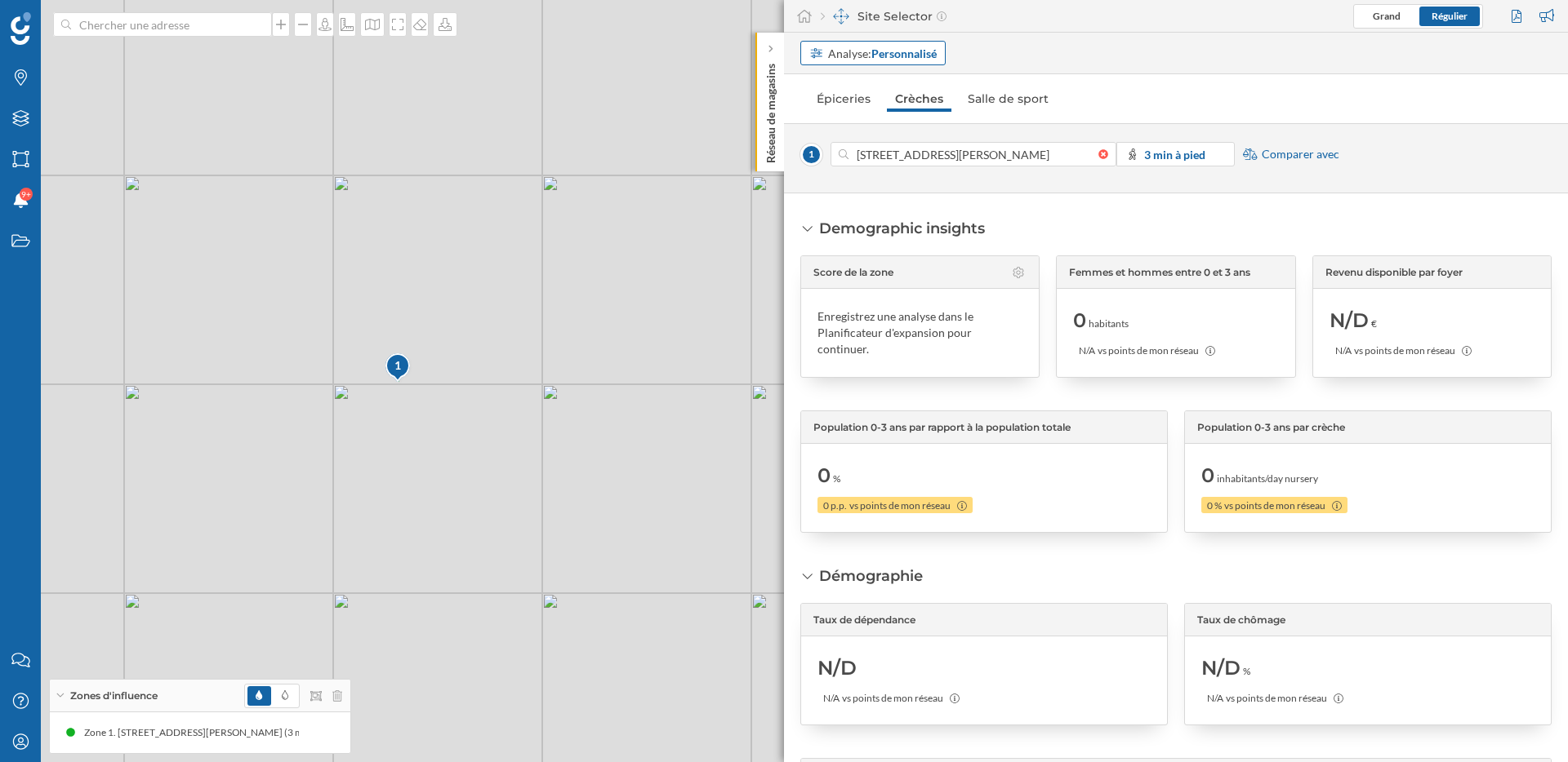
click at [846, 52] on div "Analyse: Personnalisé" at bounding box center [882, 53] width 109 height 17
click at [863, 118] on div "Adresse" at bounding box center [873, 115] width 128 height 17
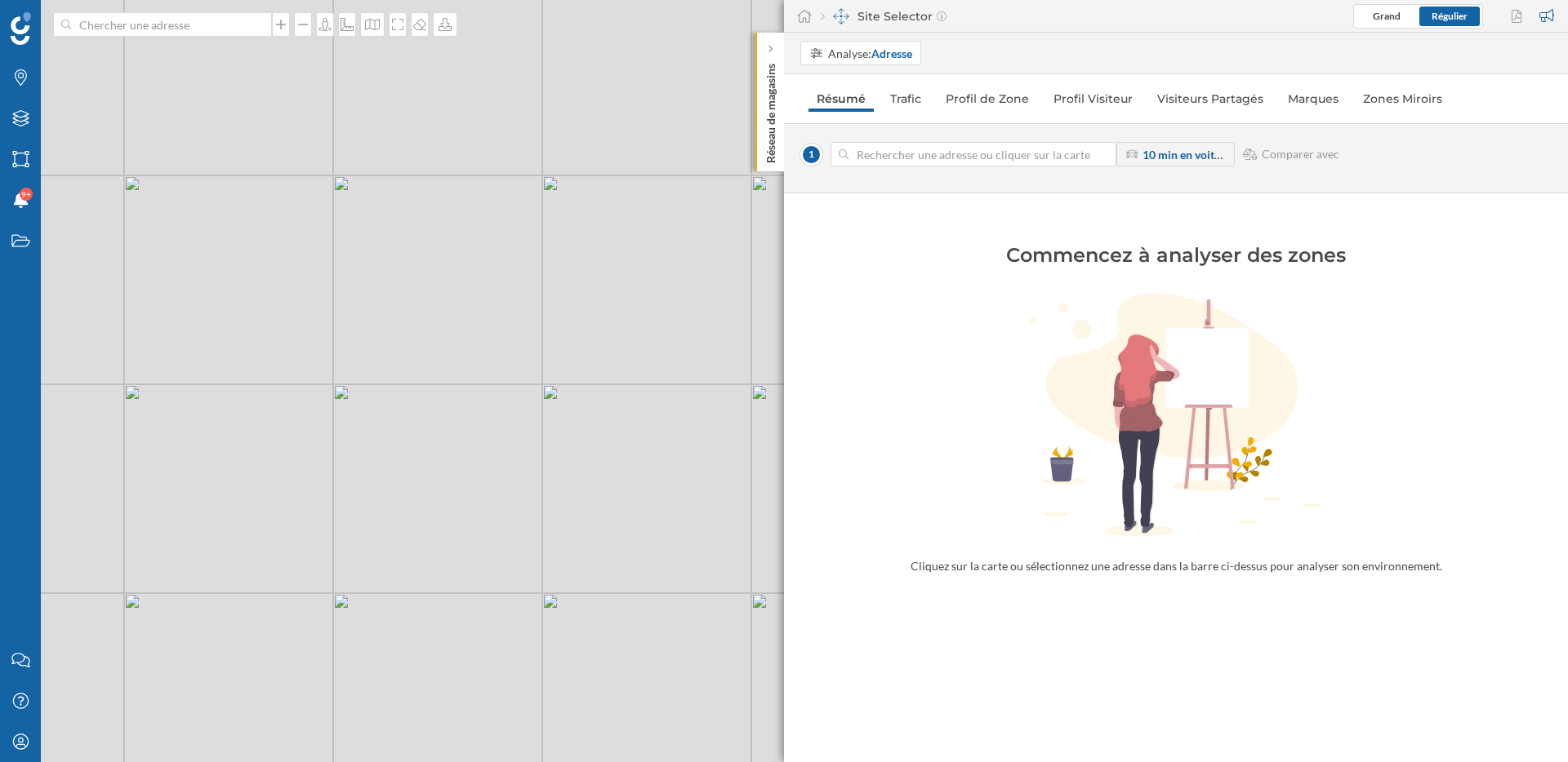
click at [404, 382] on div "© Mapbox © OpenStreetMap Improve this map" at bounding box center [784, 381] width 1568 height 762
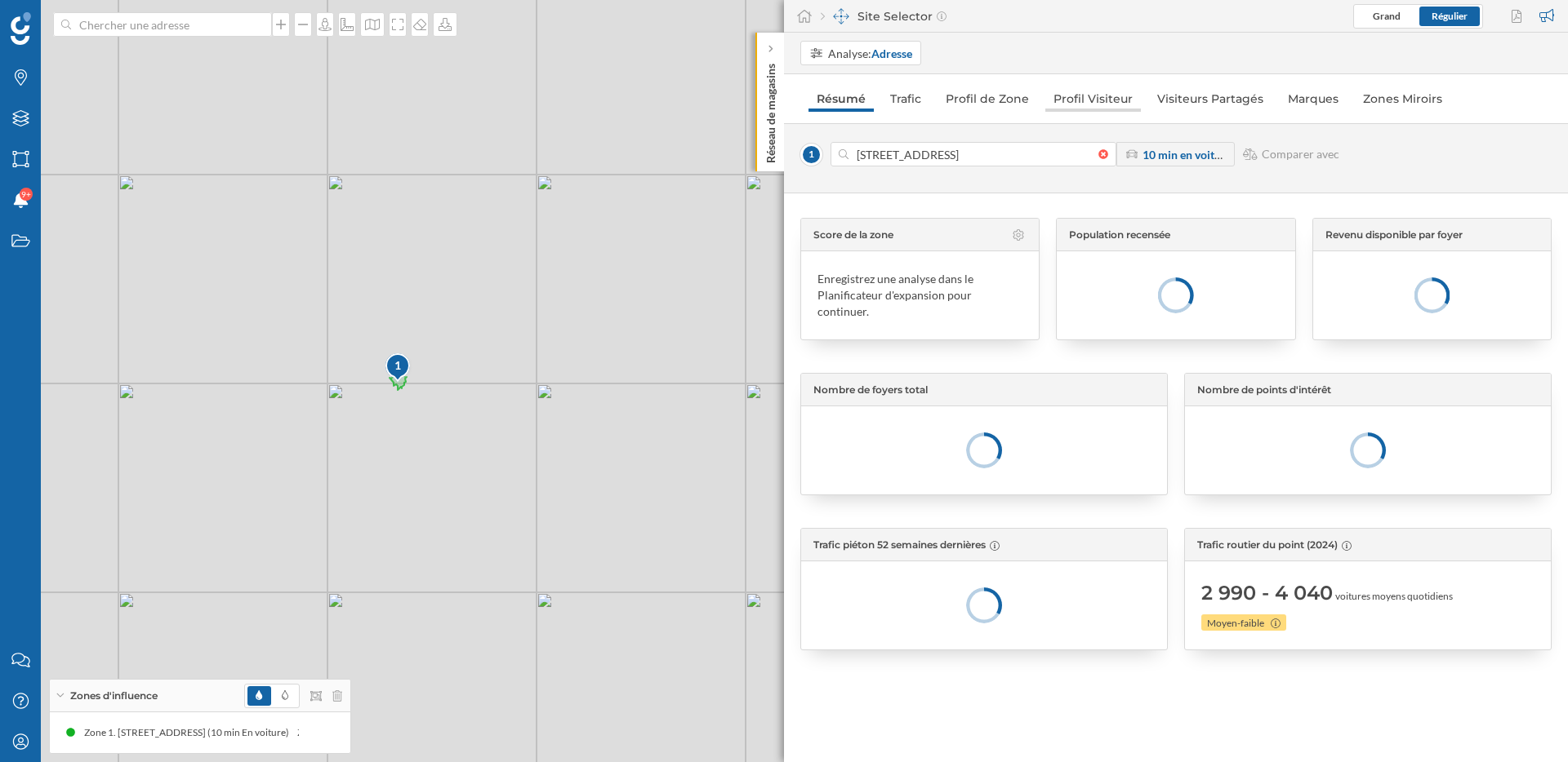
click at [1108, 107] on link "Profil Visiteur" at bounding box center [1093, 98] width 96 height 26
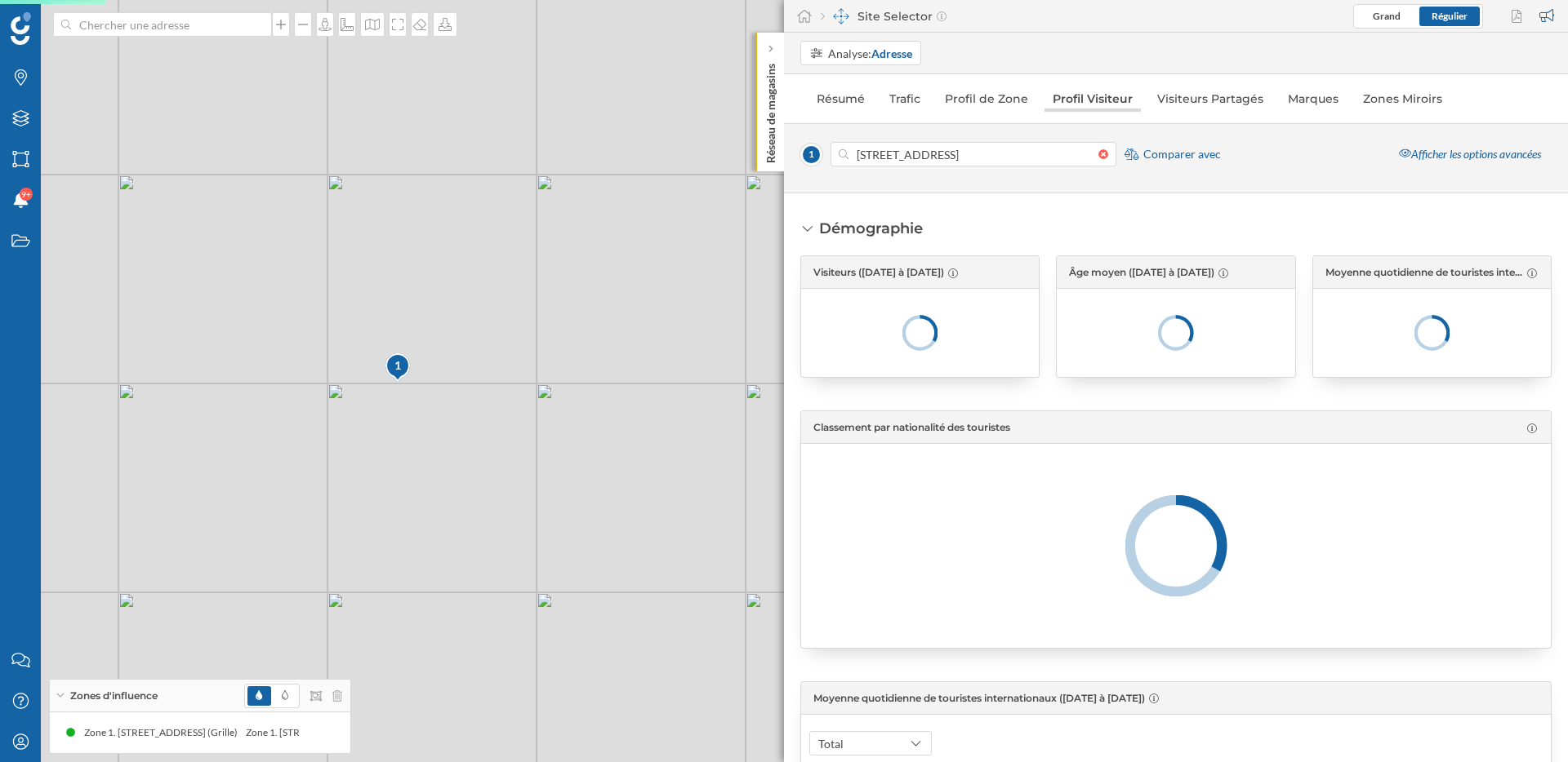
click at [1457, 155] on div "Afficher les options avancées" at bounding box center [1470, 155] width 163 height 24
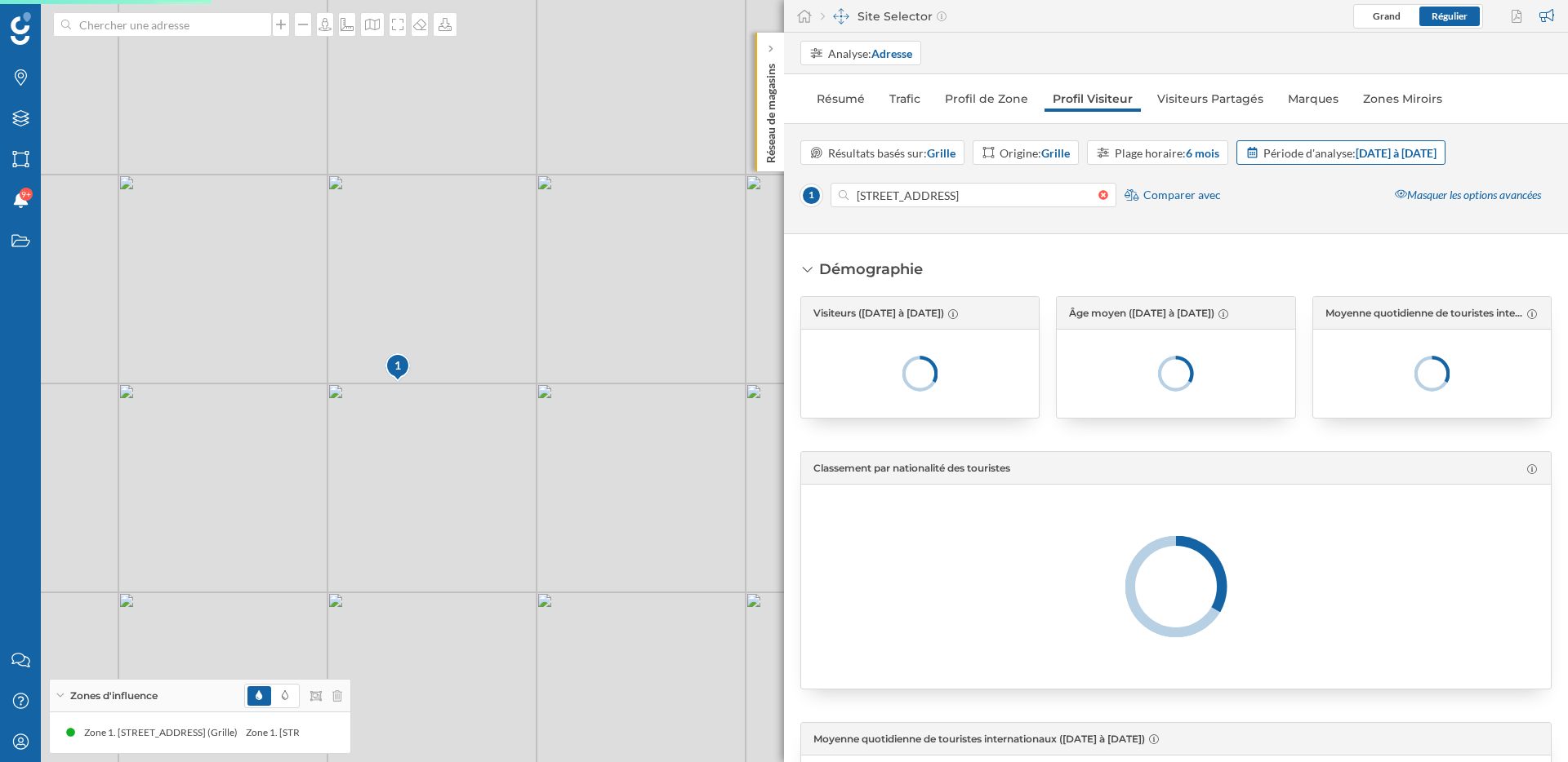
click at [1338, 153] on div "Période d'analyse: [DATE] à [DATE]" at bounding box center [1349, 153] width 173 height 17
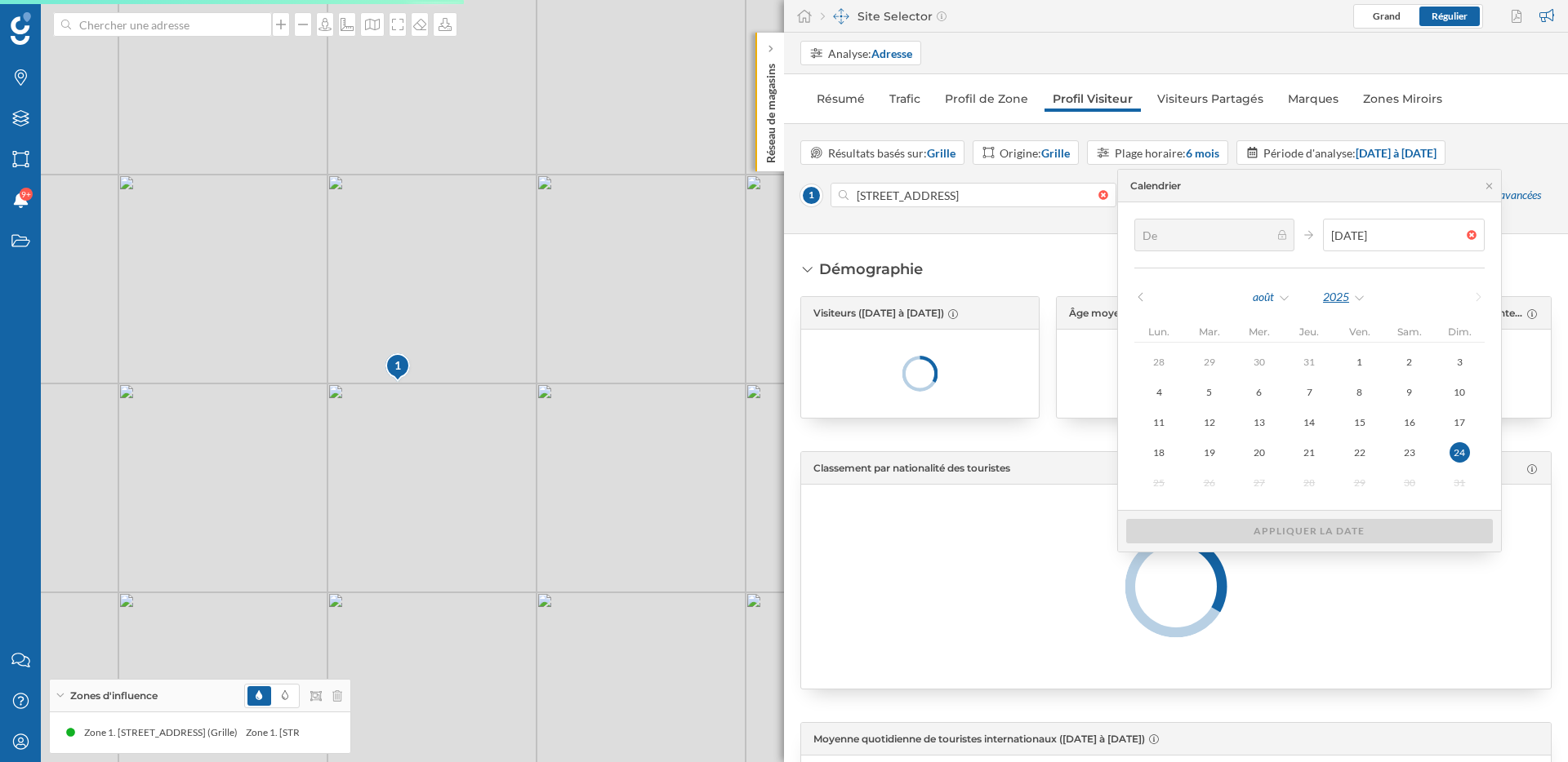
click at [1345, 293] on div "2025" at bounding box center [1344, 297] width 44 height 24
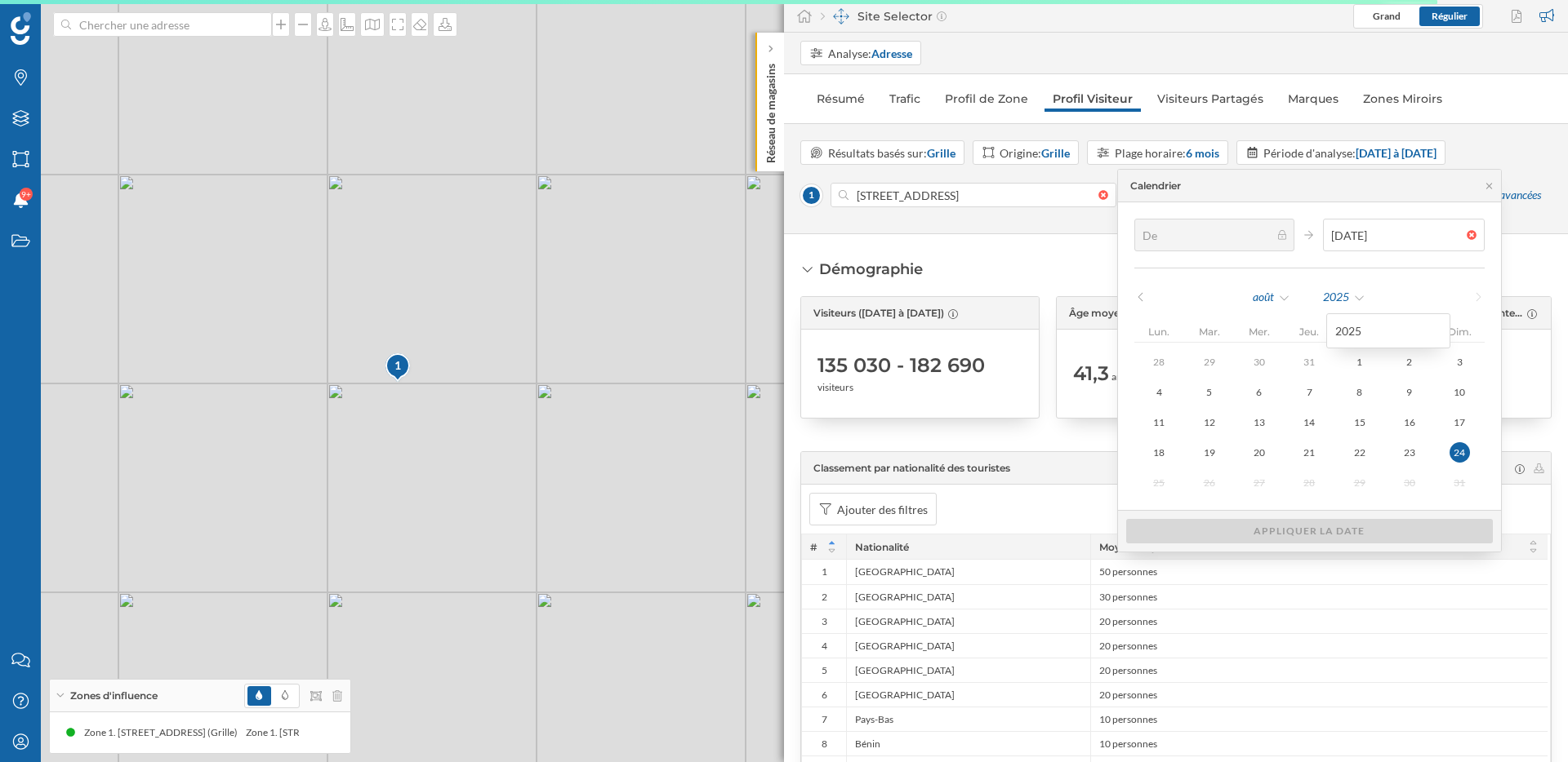
click at [1396, 288] on div "[DATE]" at bounding box center [1309, 297] width 175 height 24
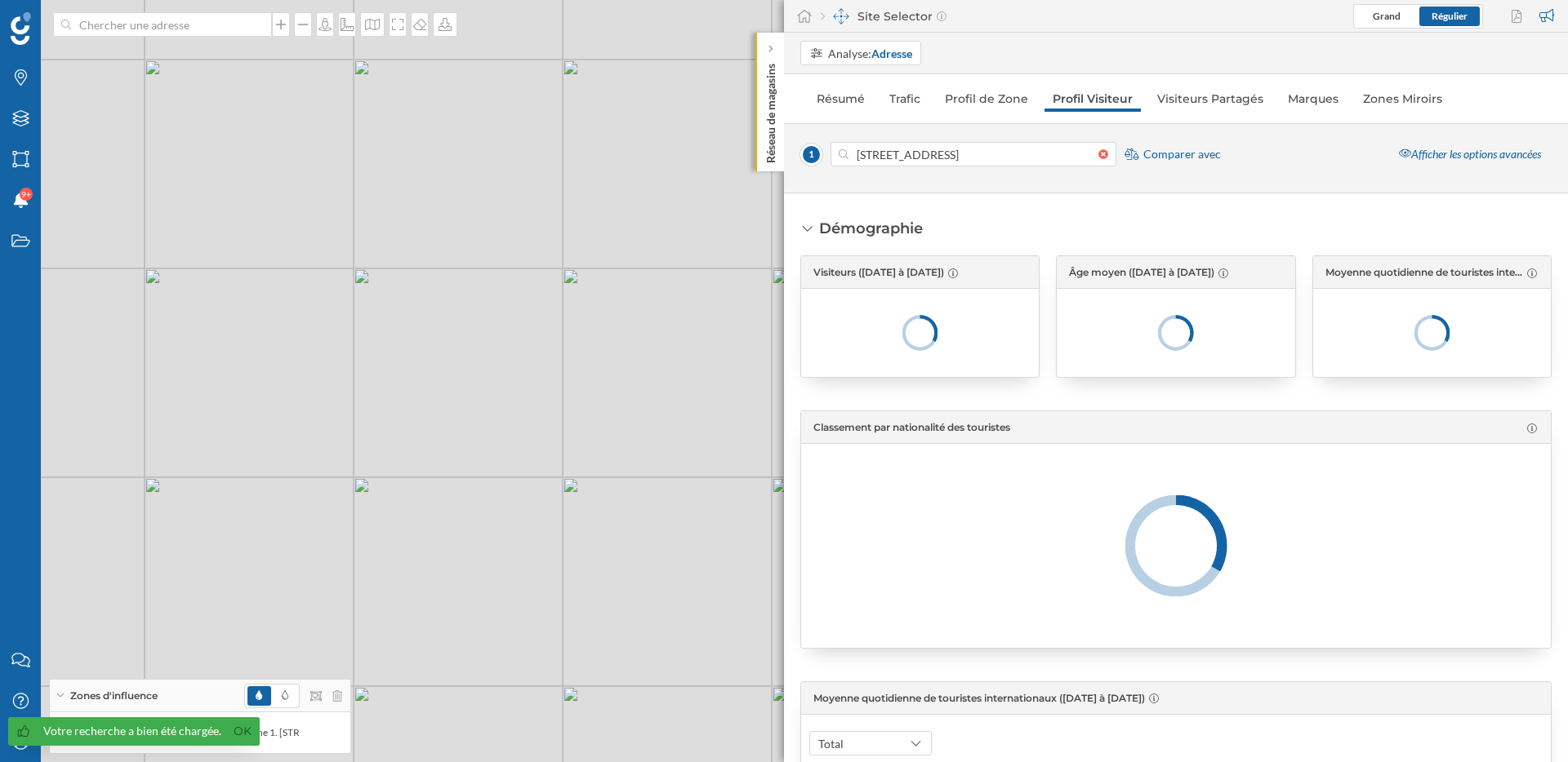
drag, startPoint x: 239, startPoint y: 594, endPoint x: 314, endPoint y: 521, distance: 104.7
click at [312, 522] on div "1 © Mapbox © OpenStreetMap Improve this map" at bounding box center [784, 381] width 1568 height 762
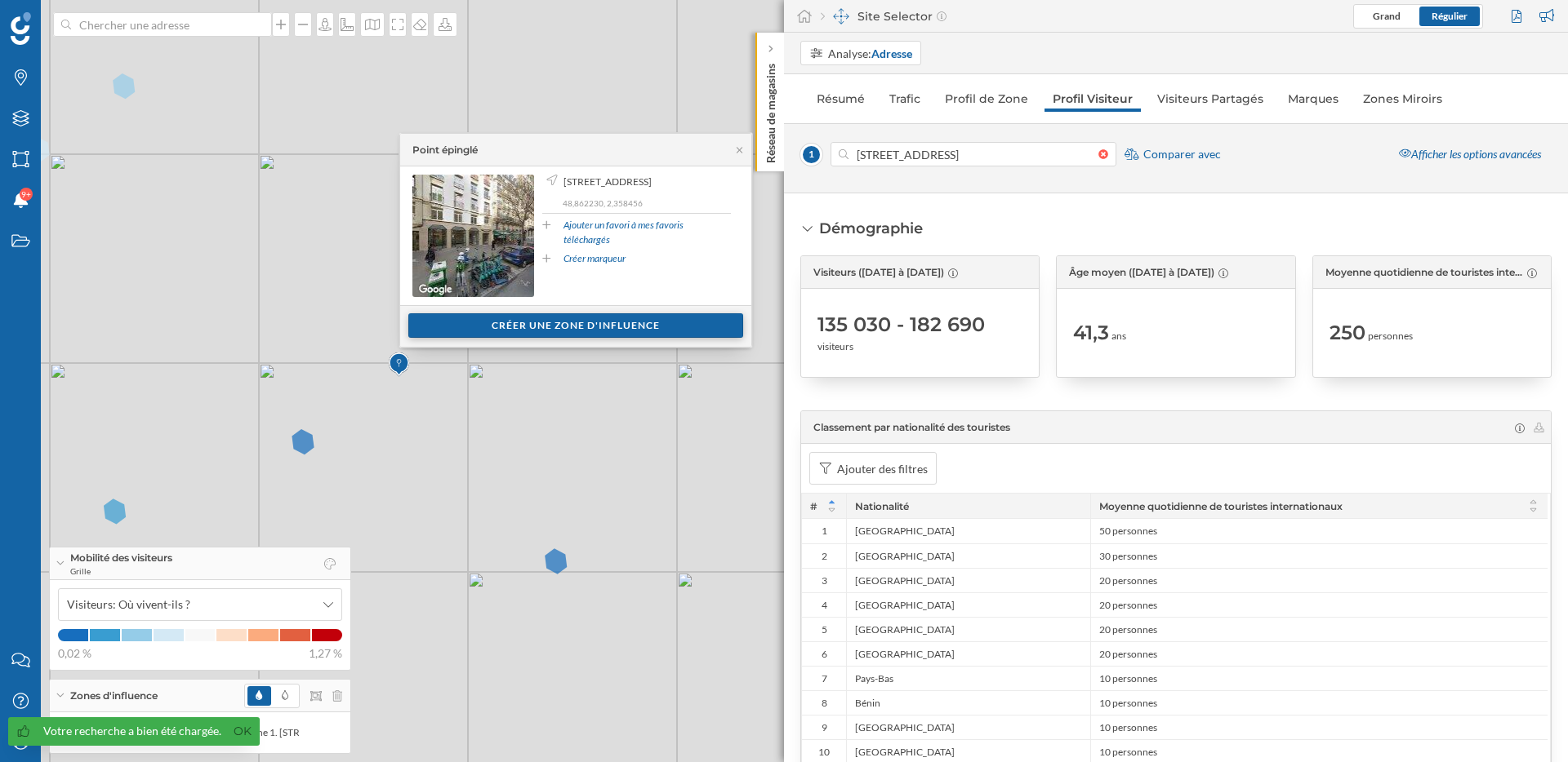
click at [664, 332] on div "Créer une zone d'influence" at bounding box center [575, 325] width 335 height 24
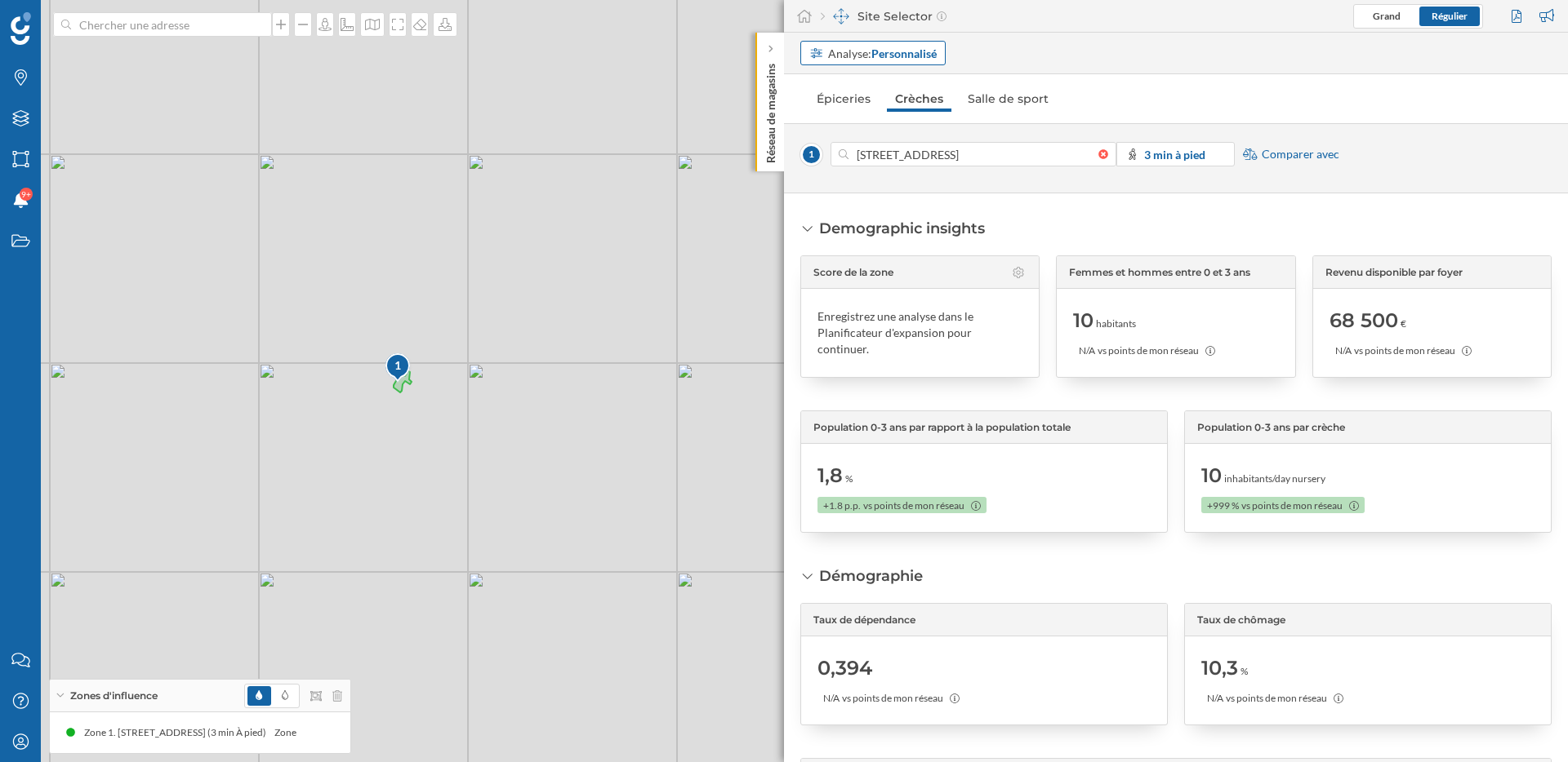
click at [866, 62] on div "Analyse: Personnalisé" at bounding box center [872, 53] width 145 height 24
click at [860, 110] on div "Adresse" at bounding box center [873, 115] width 128 height 17
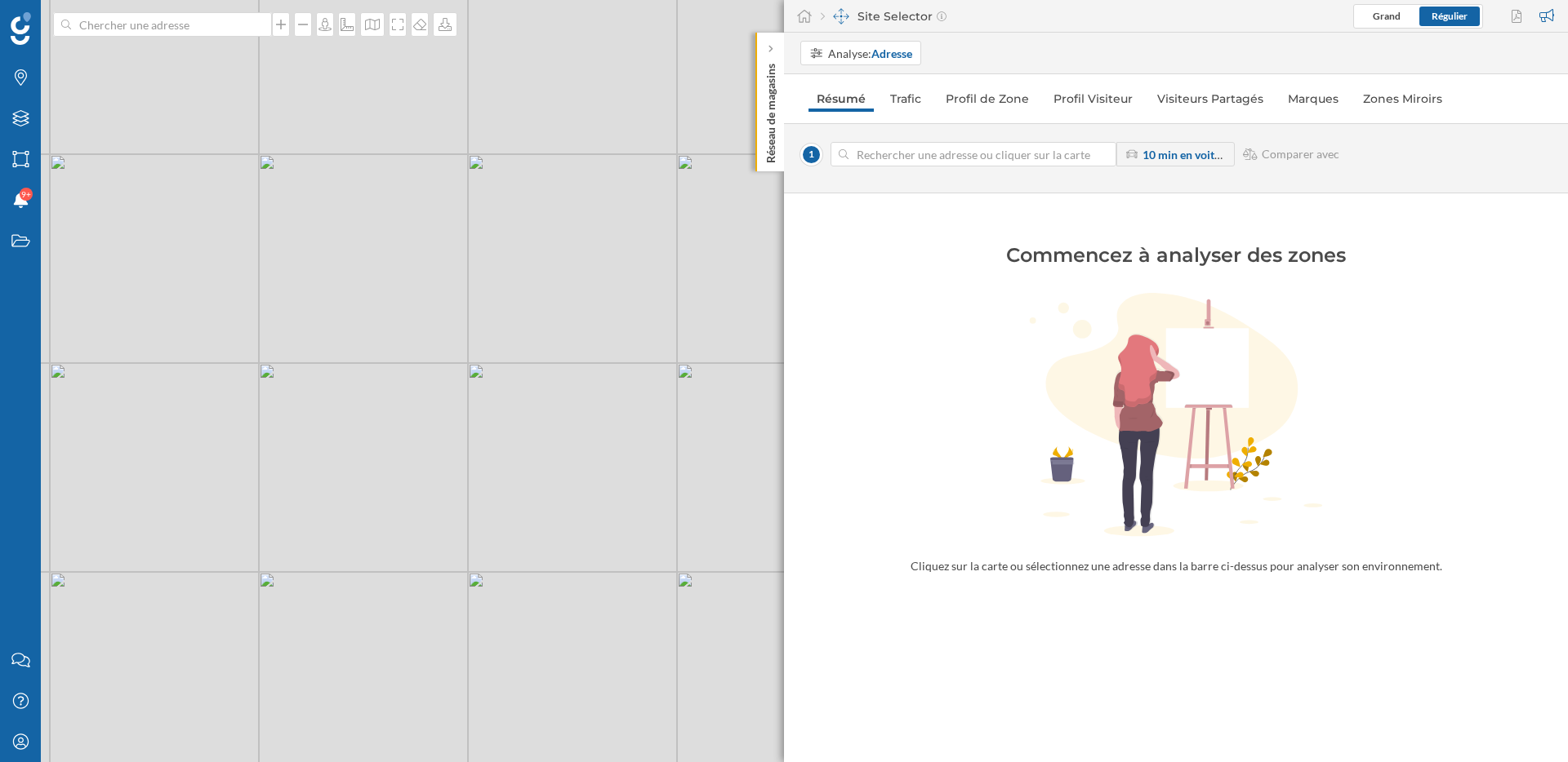
click at [445, 417] on div "© Mapbox © OpenStreetMap Improve this map" at bounding box center [784, 381] width 1568 height 762
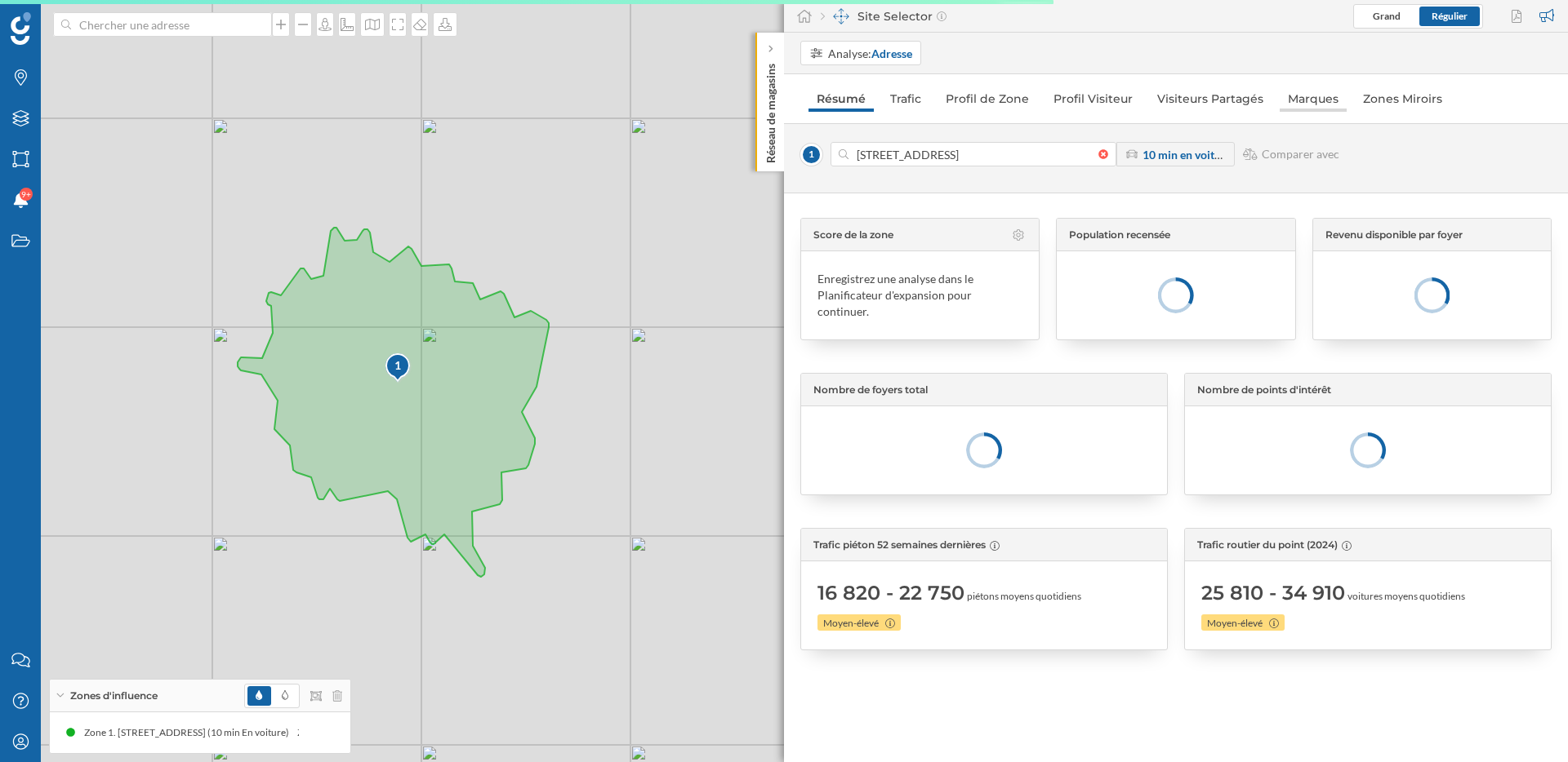
click at [1304, 106] on link "Marques" at bounding box center [1312, 98] width 67 height 26
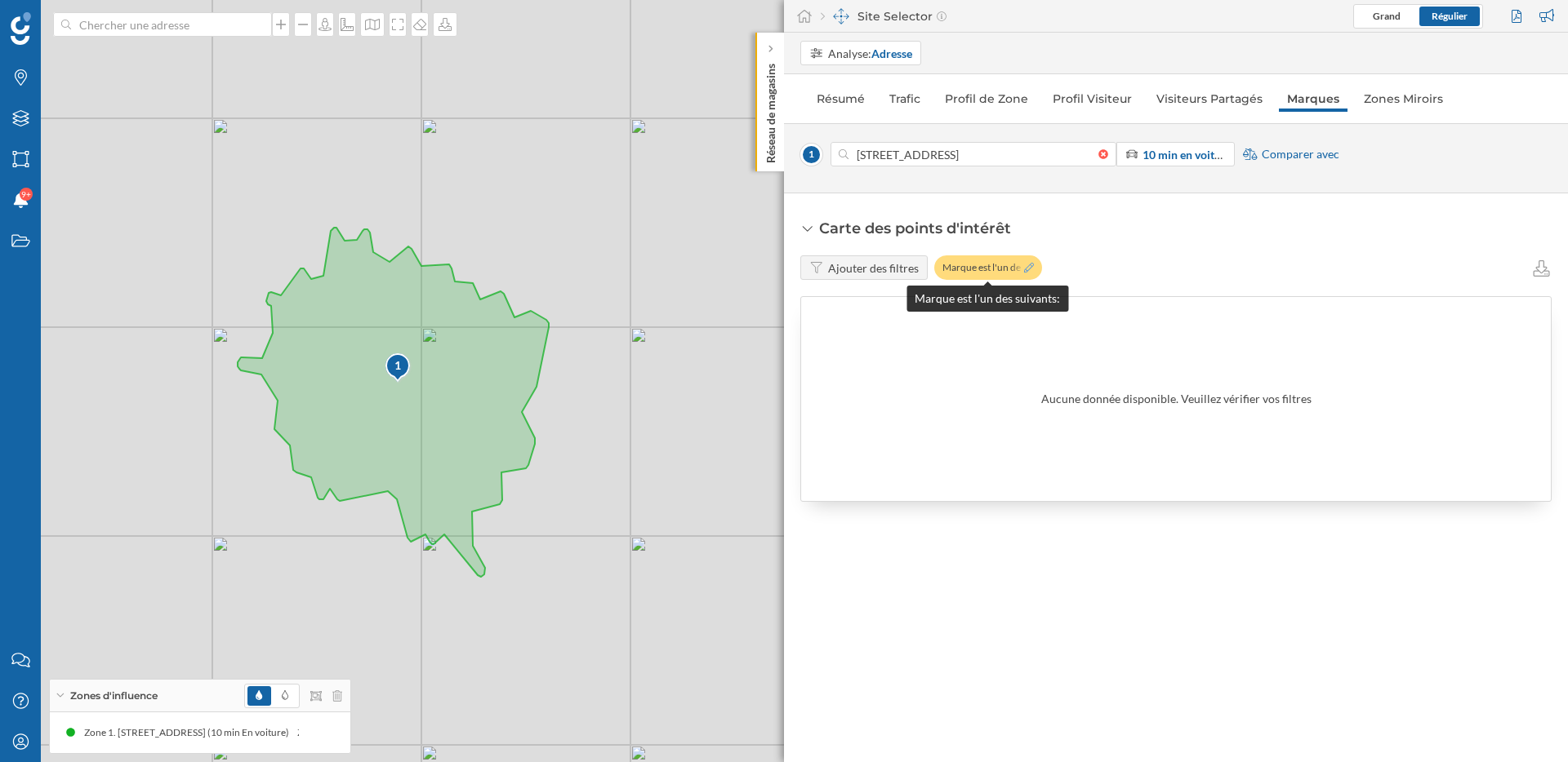
click at [1033, 266] on icon at bounding box center [1029, 267] width 9 height 9
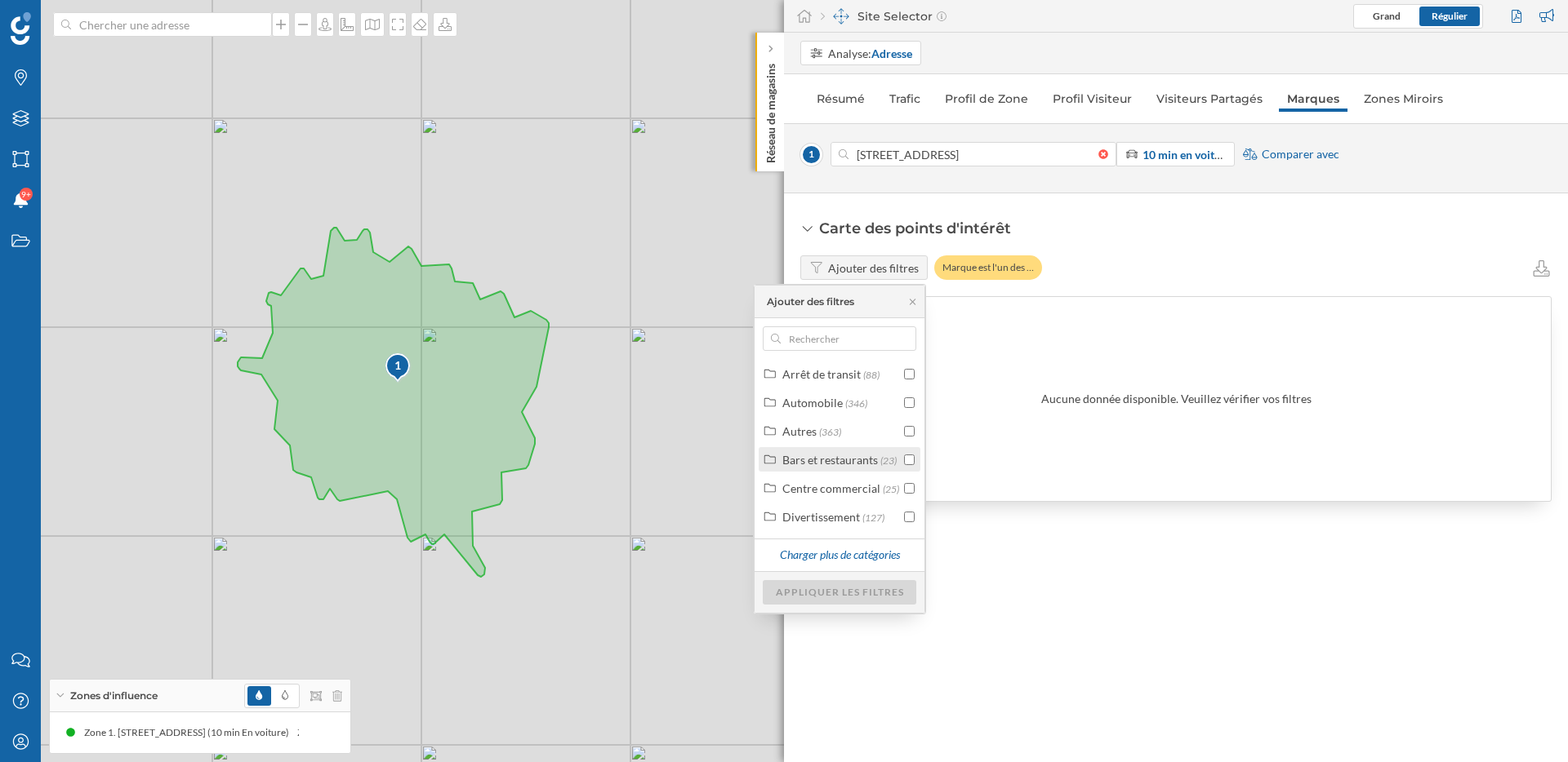
scroll to position [92, 0]
click at [906, 483] on div at bounding box center [909, 486] width 10 height 17
click at [907, 490] on input "checkbox" at bounding box center [909, 485] width 10 height 10
click at [894, 591] on div "Appliquer les filtres" at bounding box center [839, 591] width 154 height 24
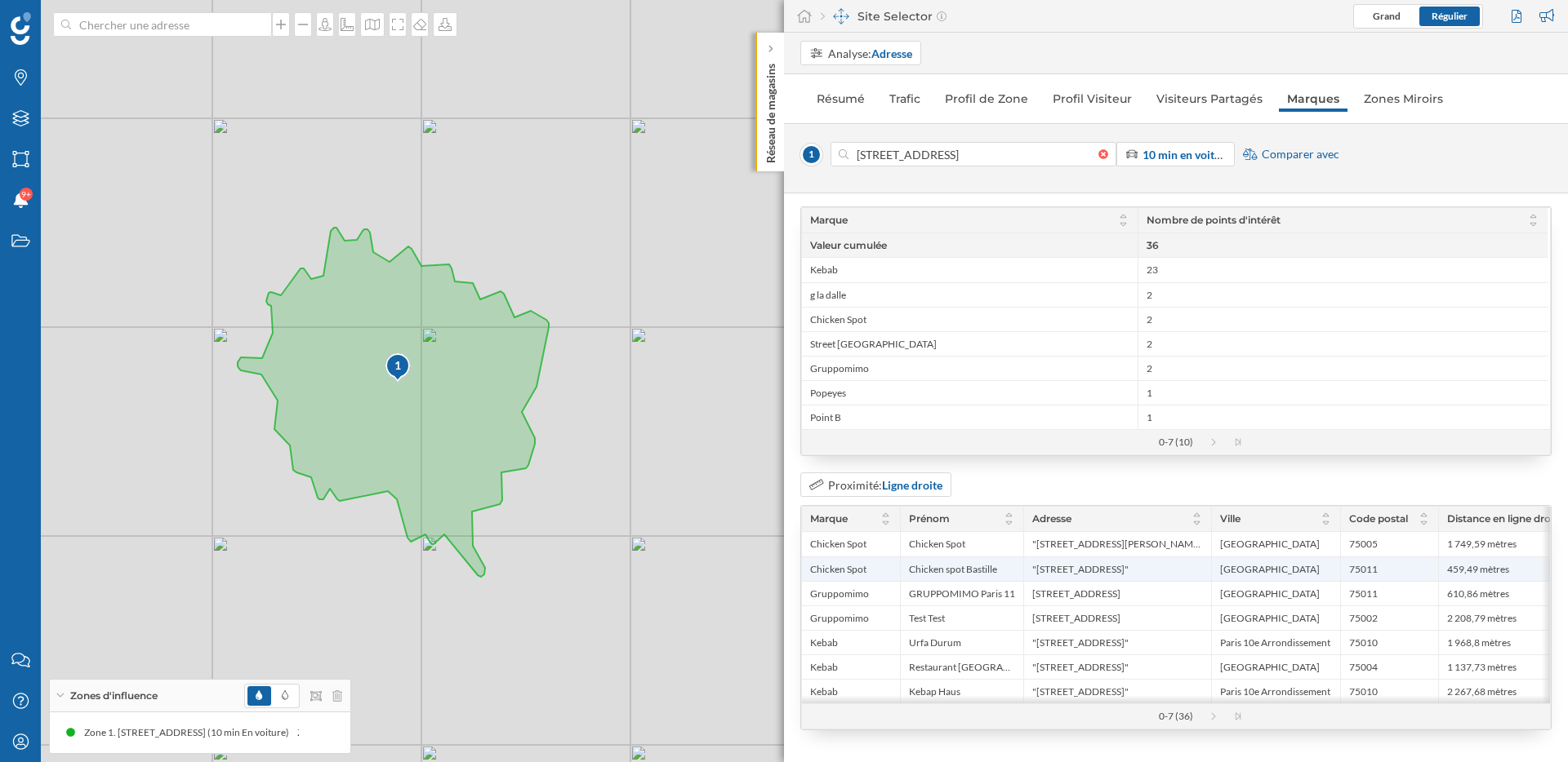
scroll to position [0, 0]
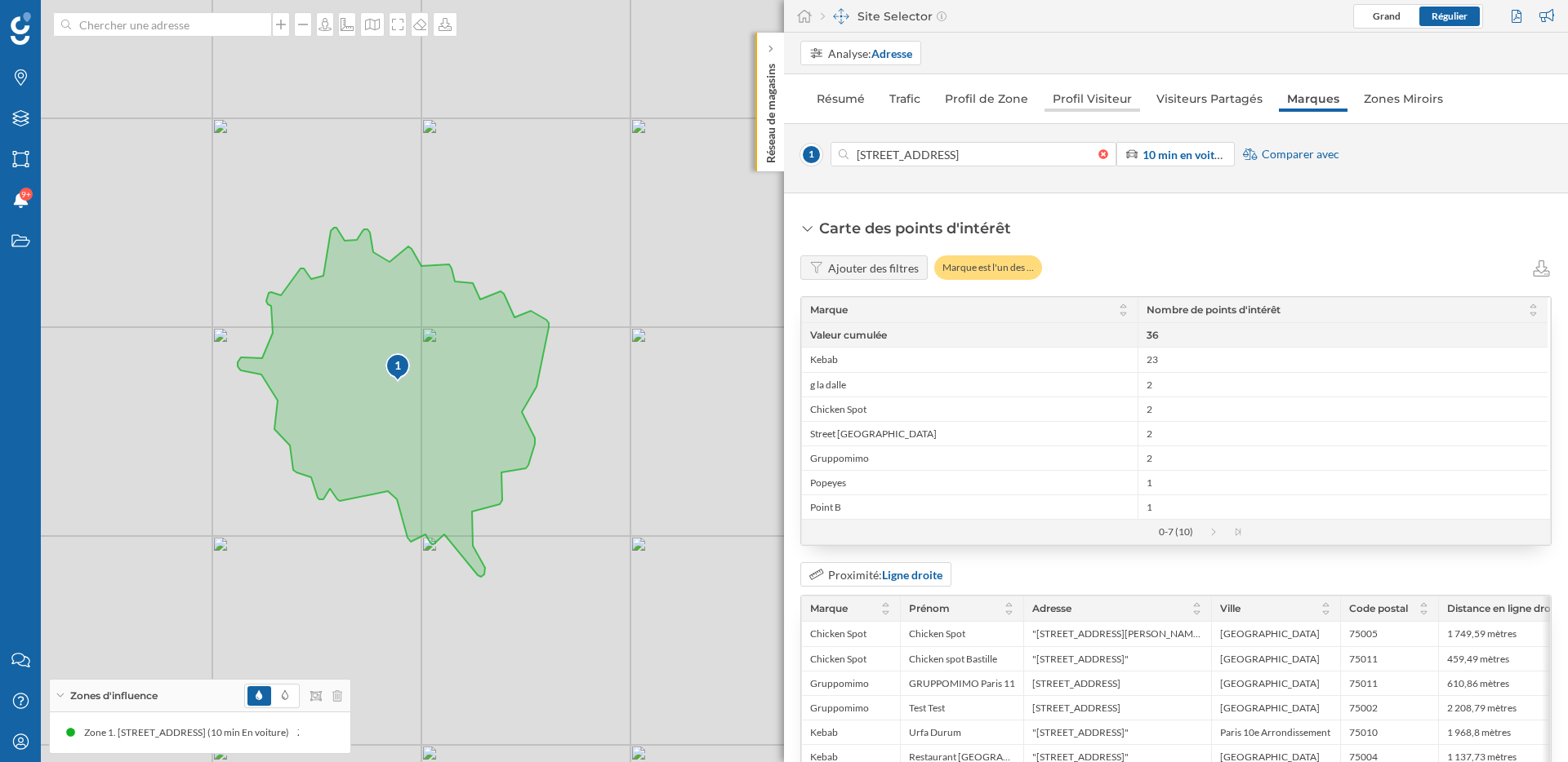
click at [1097, 101] on link "Profil Visiteur" at bounding box center [1093, 98] width 96 height 26
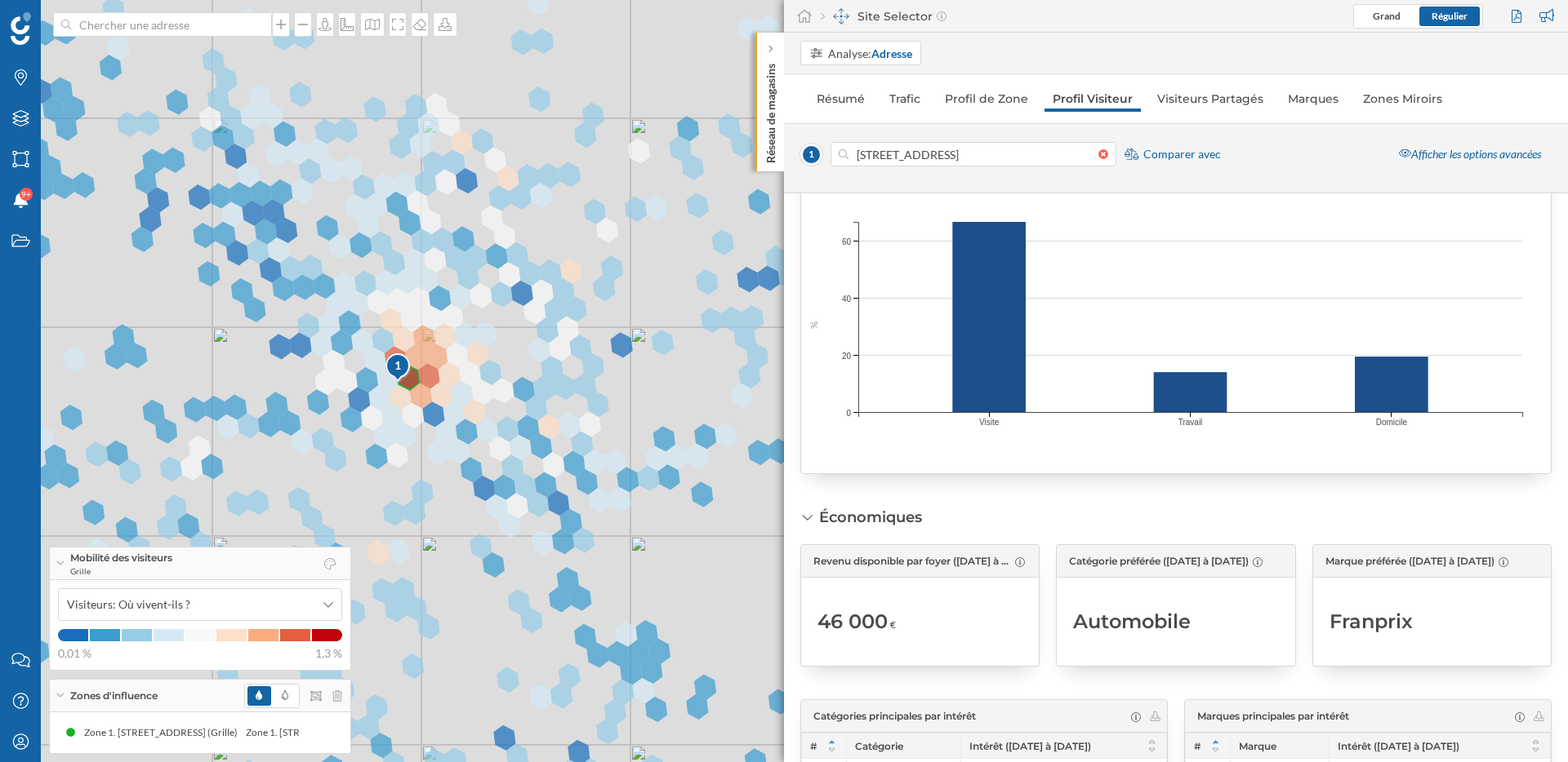
scroll to position [1470, 0]
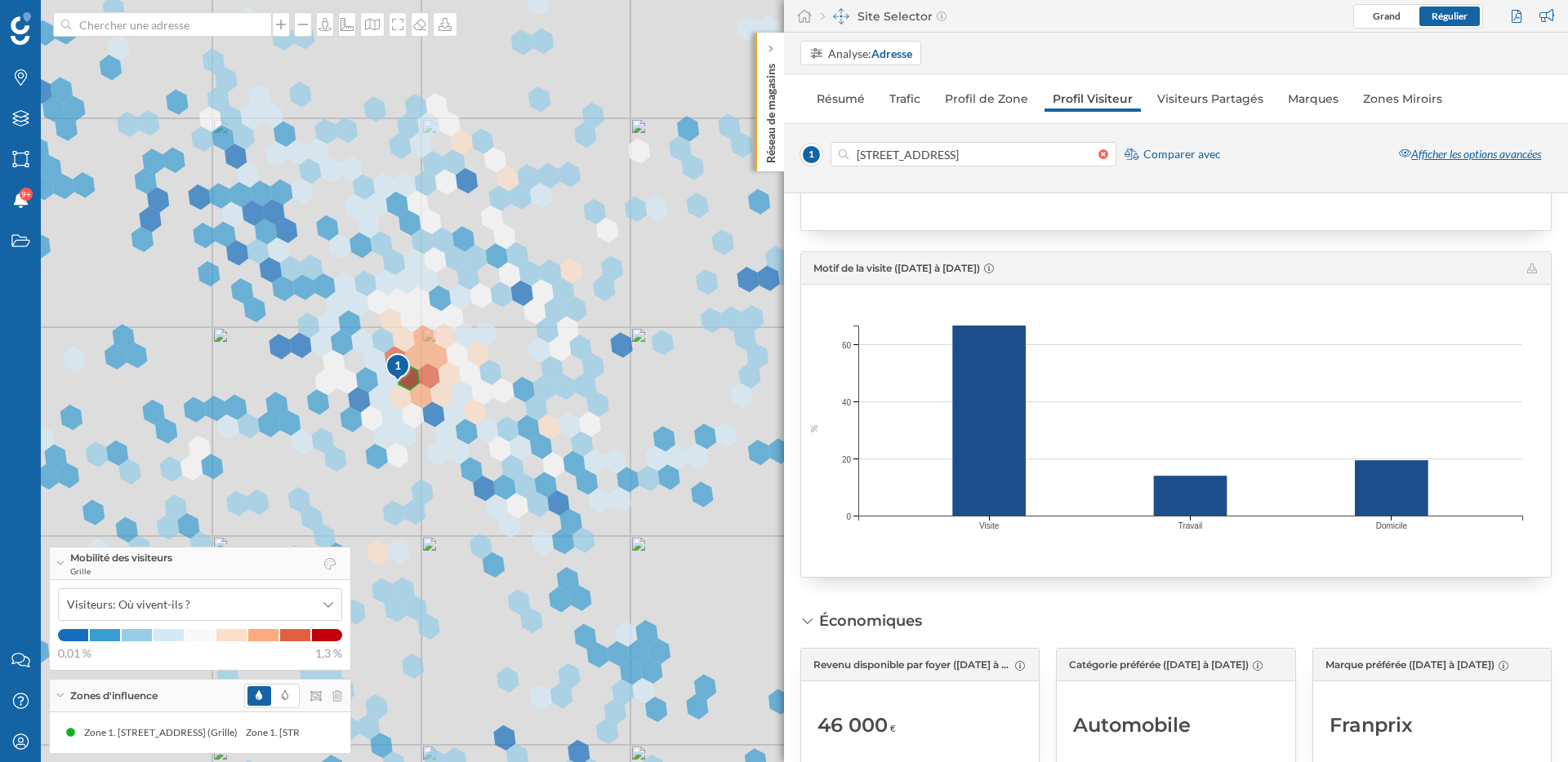
click at [1456, 155] on div "Afficher les options avancées" at bounding box center [1470, 155] width 163 height 24
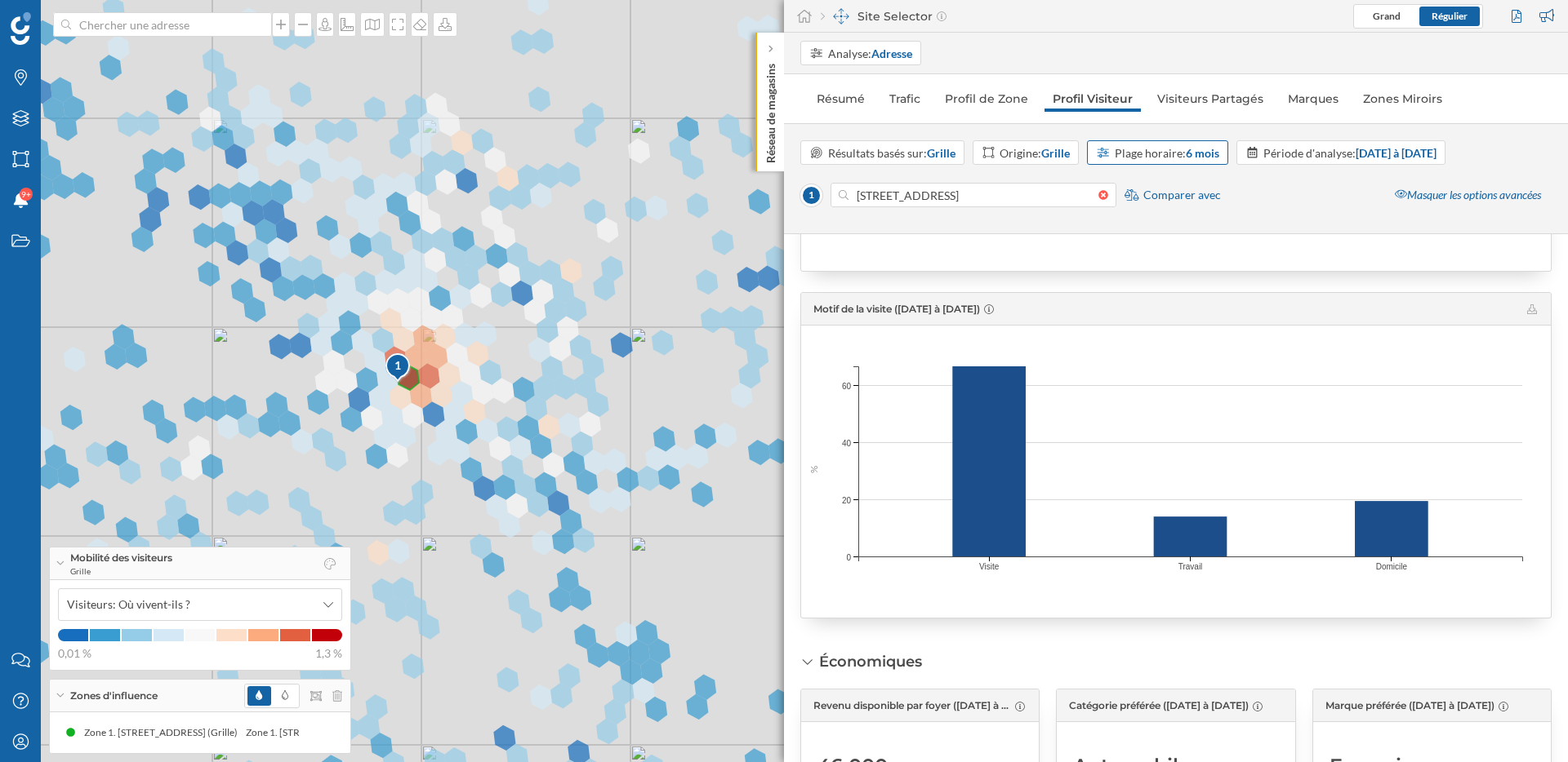
click at [1203, 146] on strong "6 mois" at bounding box center [1202, 153] width 34 height 14
click at [1166, 212] on div "1 mois" at bounding box center [1158, 219] width 121 height 17
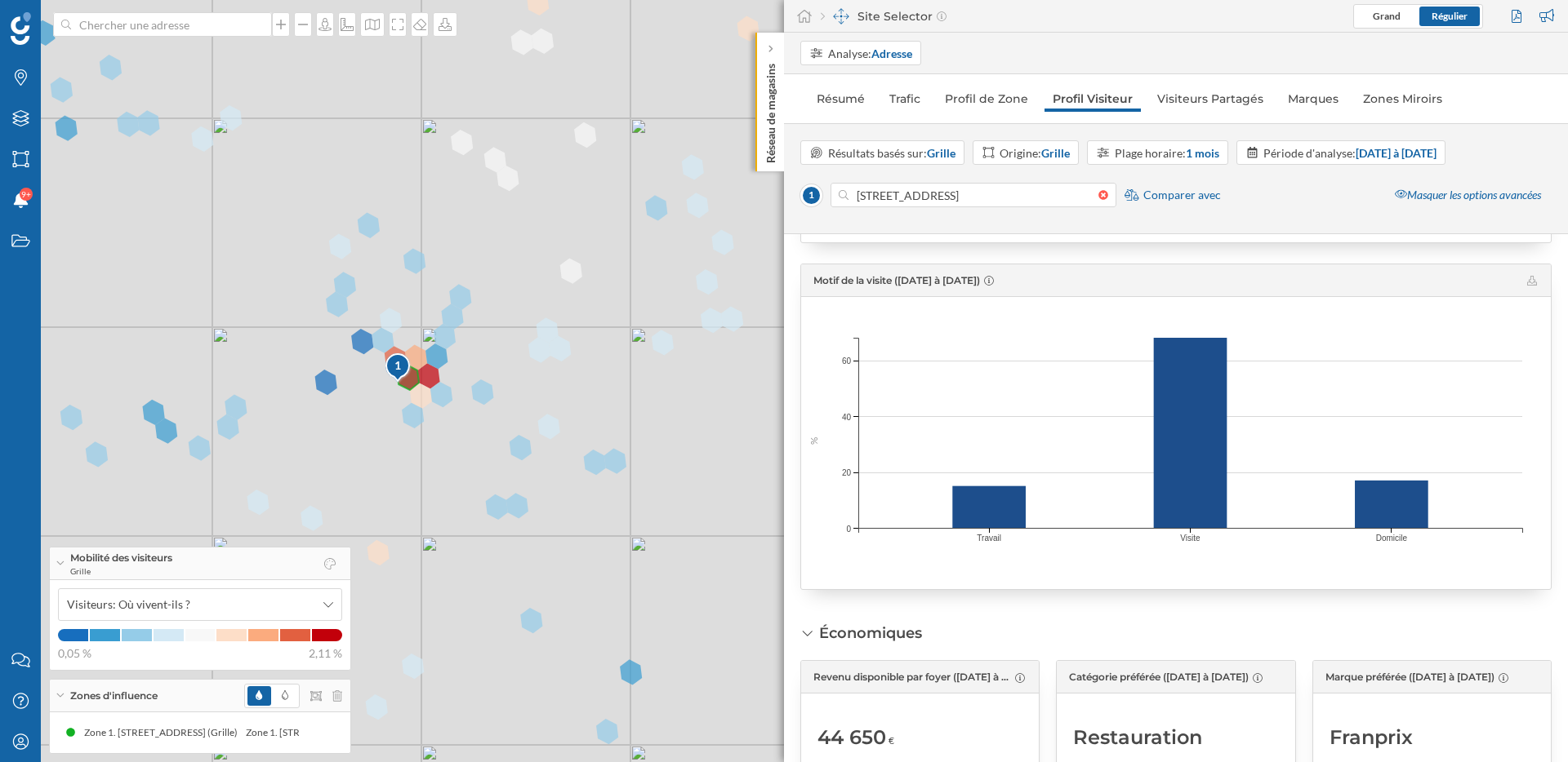
scroll to position [1778, 0]
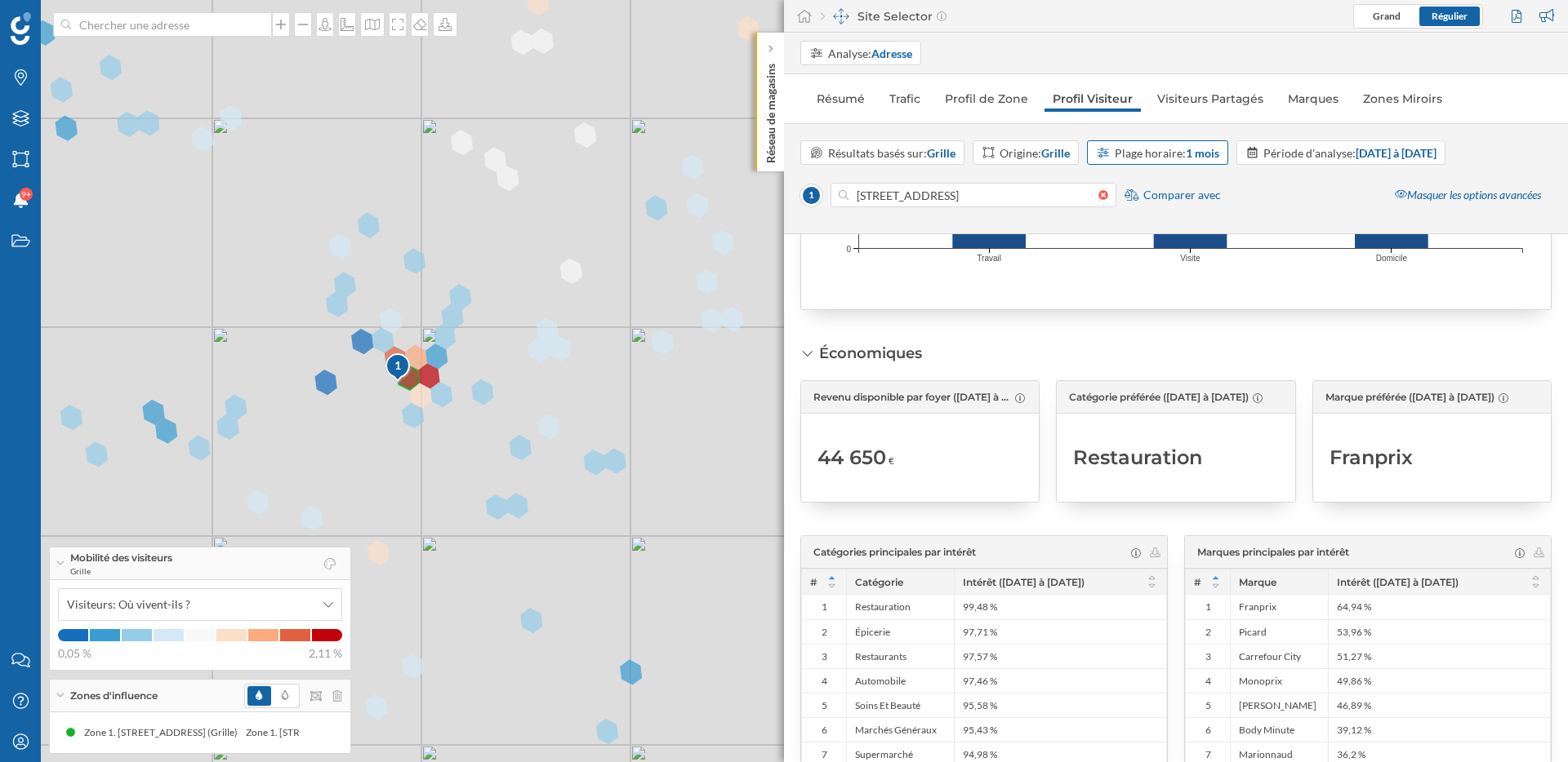
click at [1212, 152] on strong "1 mois" at bounding box center [1202, 153] width 34 height 14
click at [1147, 304] on div "12 mois" at bounding box center [1158, 305] width 121 height 17
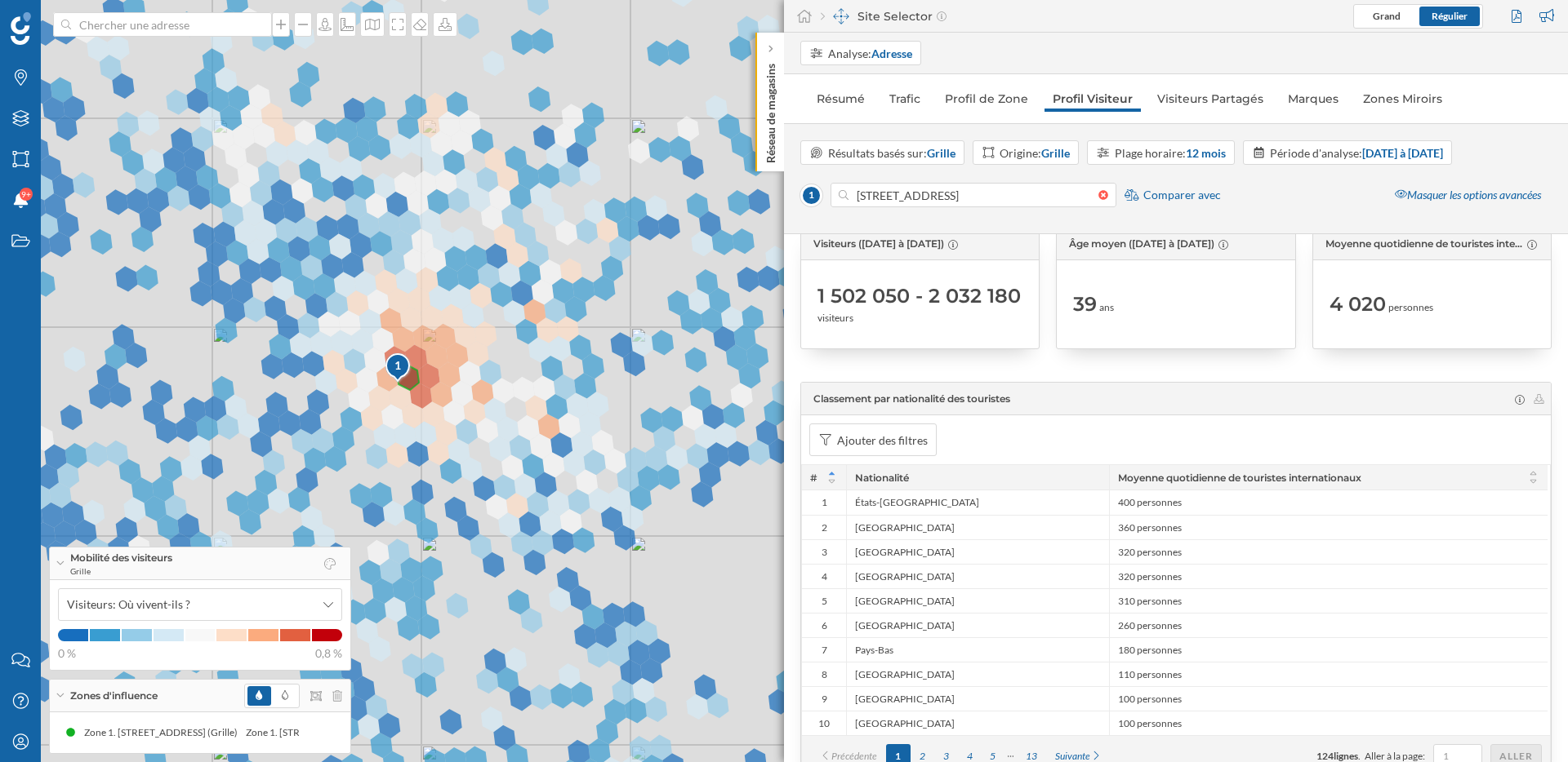
scroll to position [0, 0]
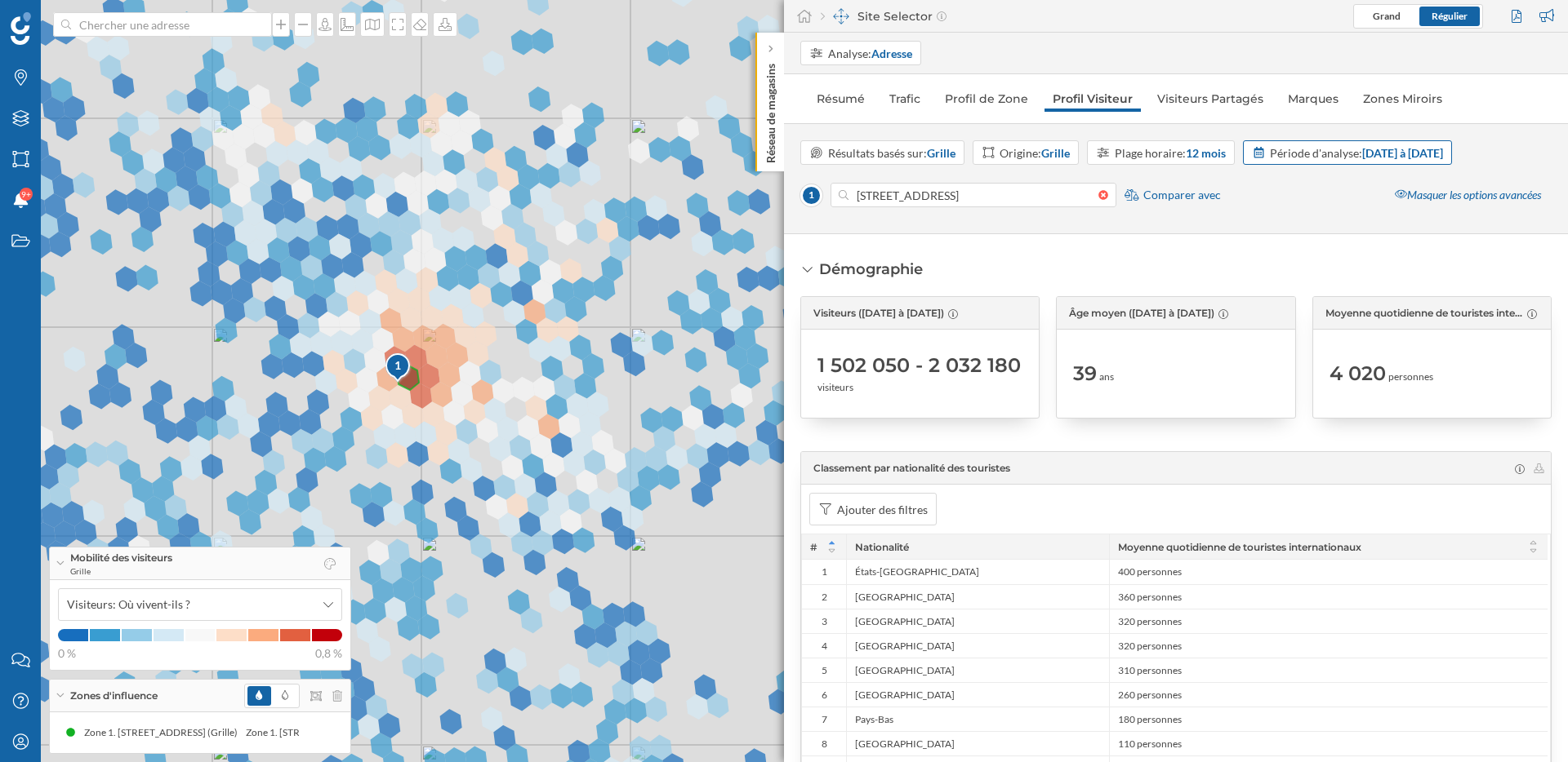
click at [1304, 156] on div "Période d'analyse: 01/01/2025 à 24/08/2025" at bounding box center [1356, 153] width 173 height 17
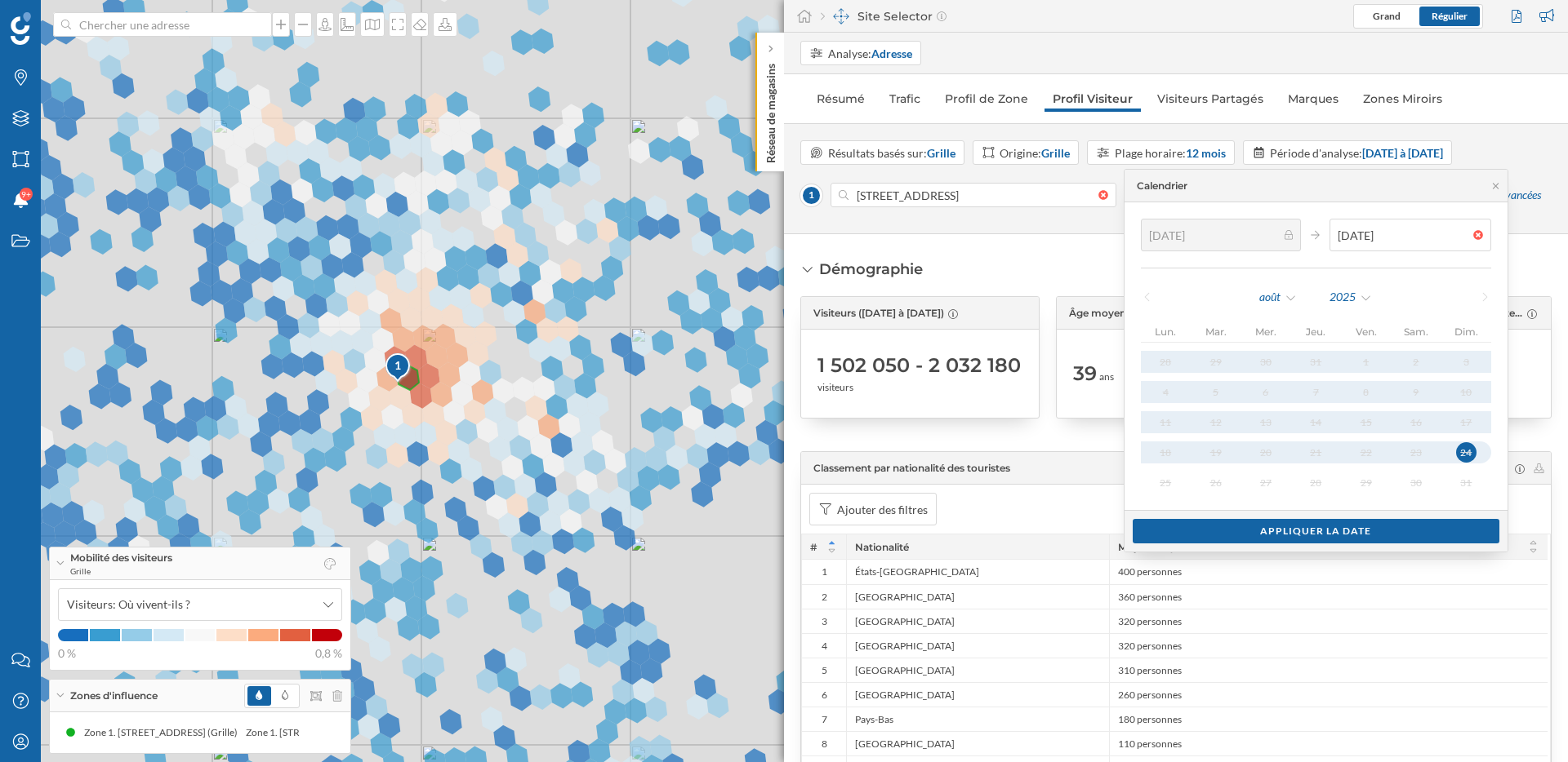
click at [1084, 238] on div "Démographie Visiteurs (26/08/2024 à 24/08/2025) 1 502 050 - 2 032 180 visiteurs…" at bounding box center [1176, 498] width 784 height 528
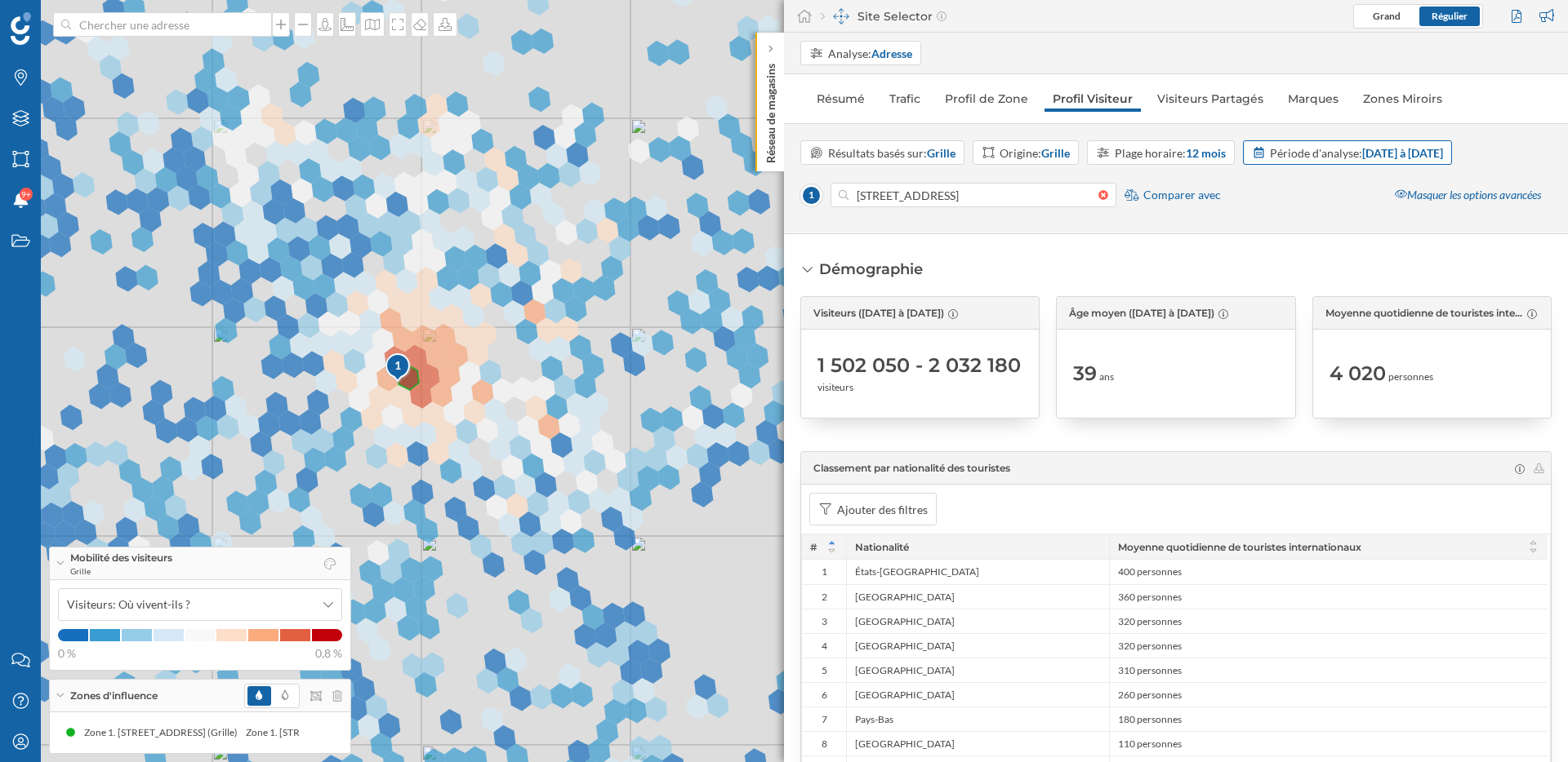
click at [1371, 142] on div "Période d'analyse: 01/01/2025 à 24/08/2025" at bounding box center [1348, 153] width 210 height 24
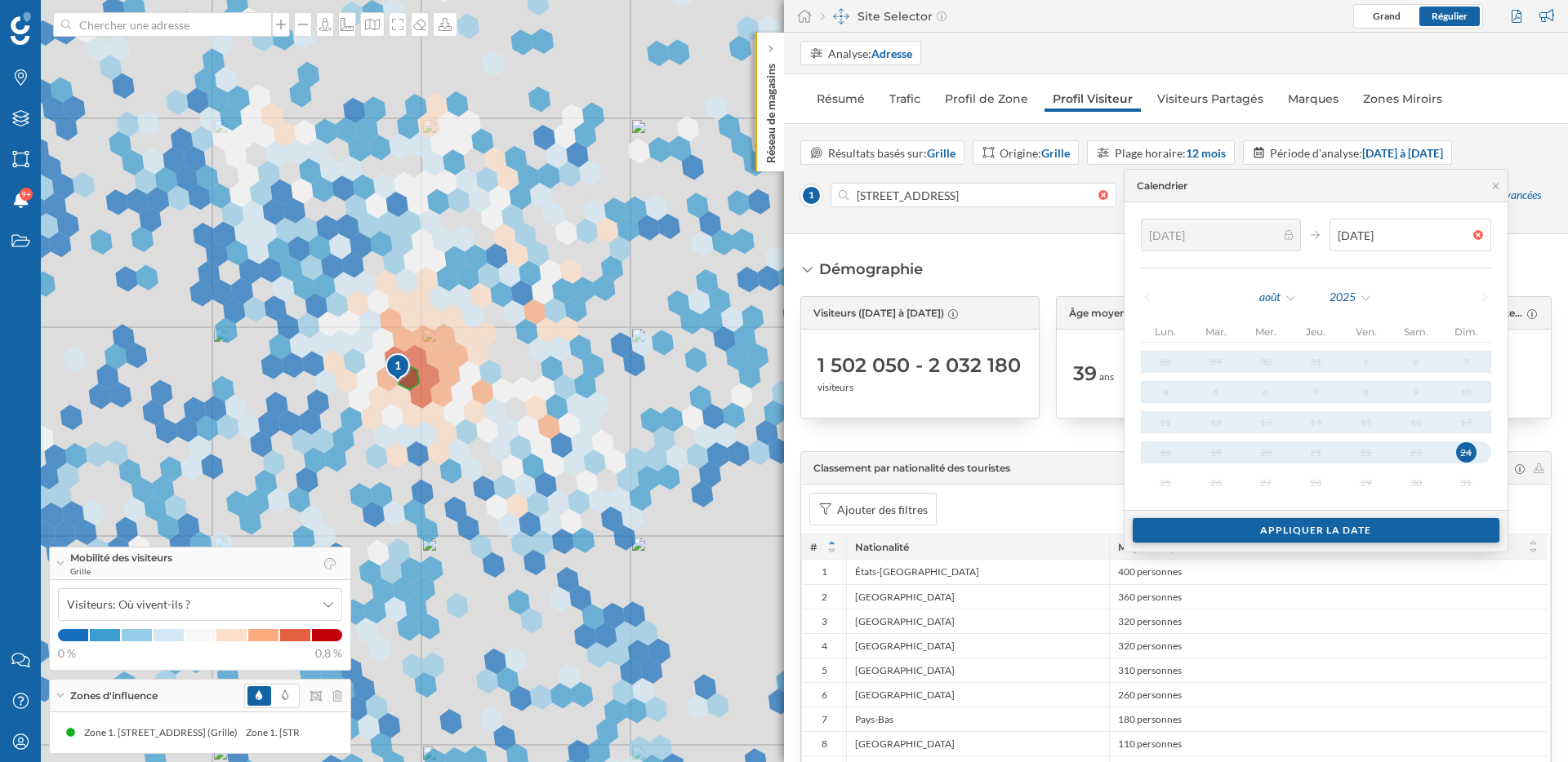
click at [1273, 527] on div "Appliquer la date" at bounding box center [1317, 530] width 368 height 24
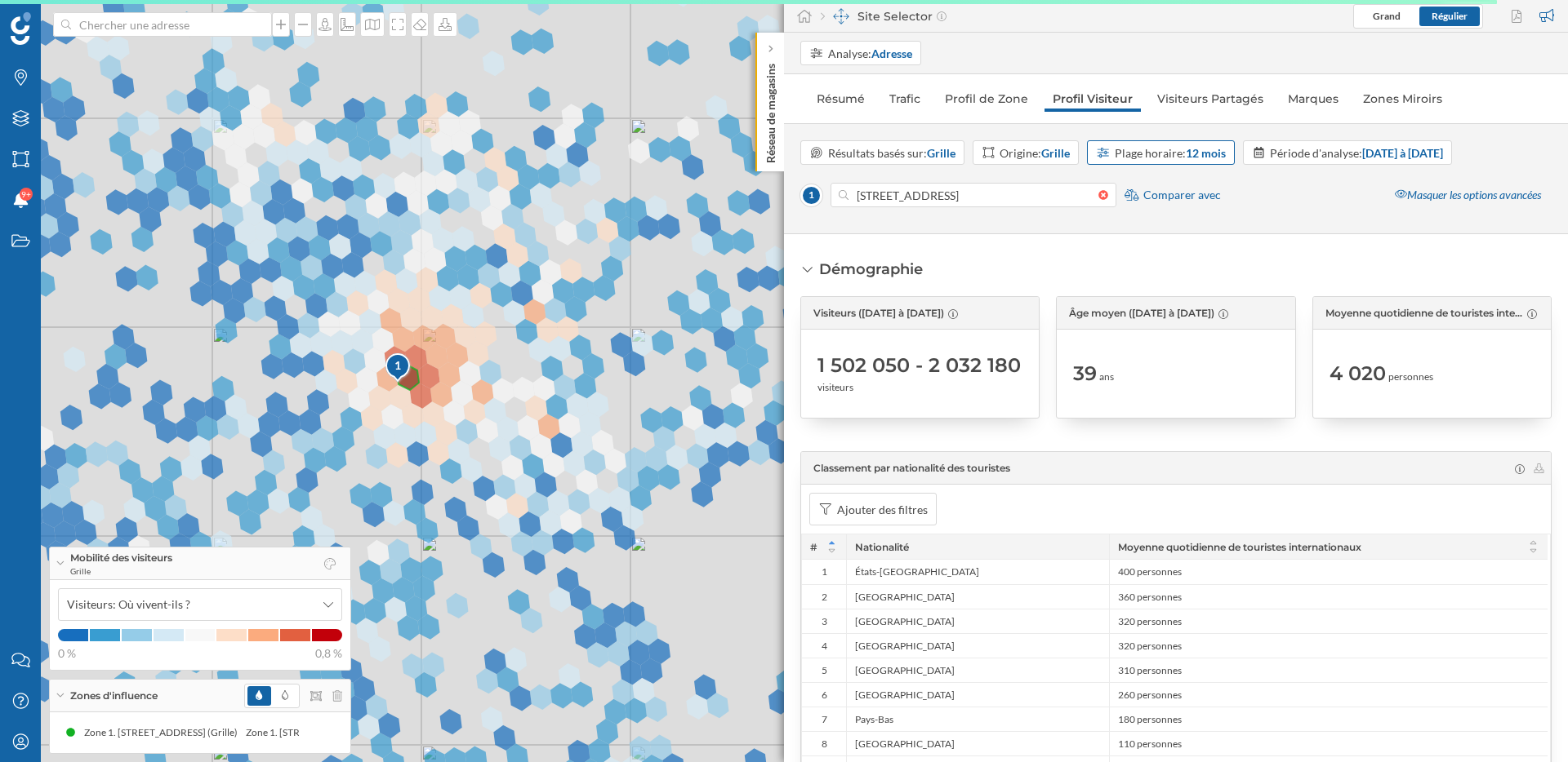
click at [1229, 152] on div "Plage horaire: 12 mois" at bounding box center [1161, 153] width 148 height 24
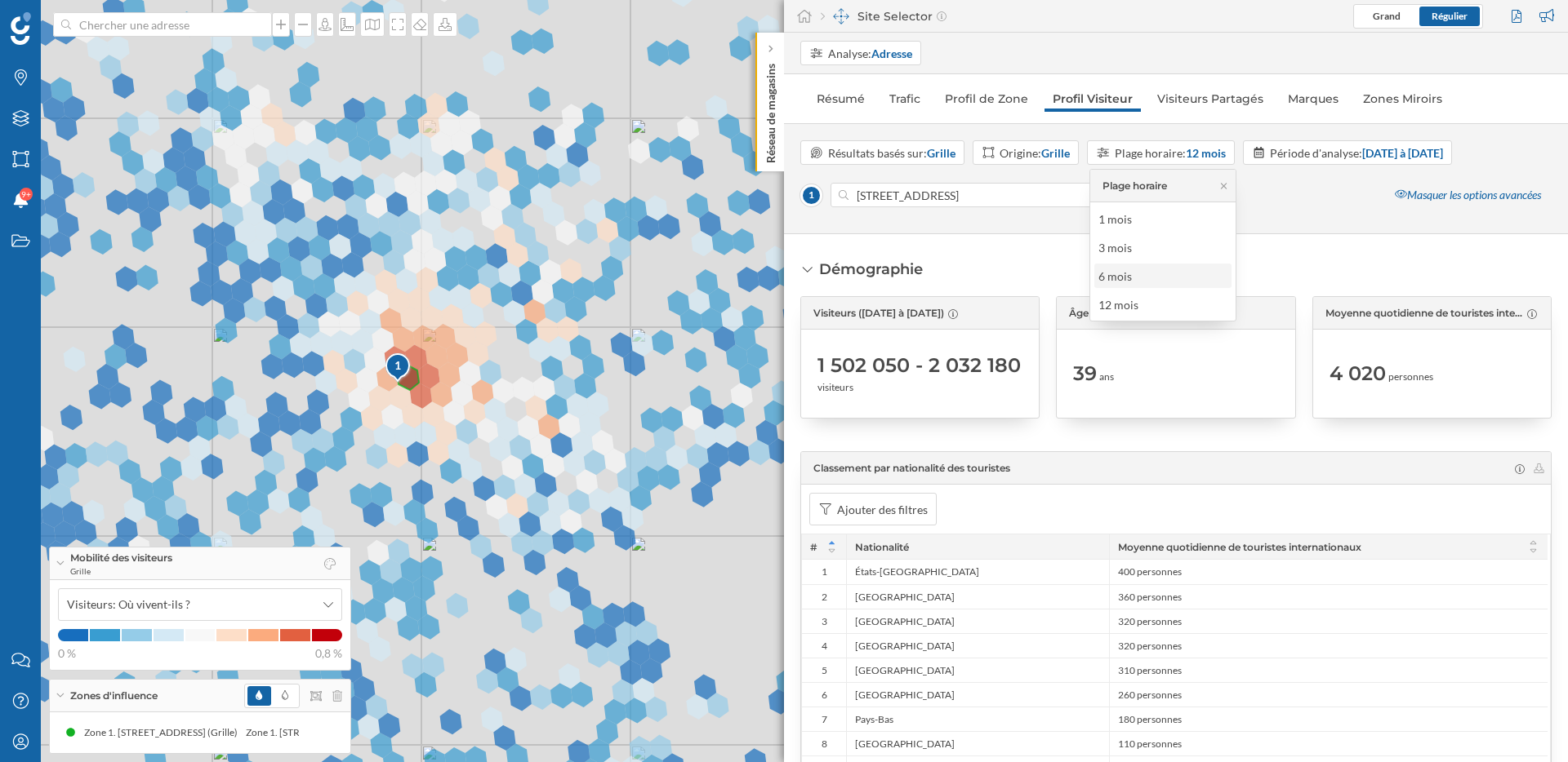
click at [1170, 277] on div "6 mois" at bounding box center [1162, 276] width 128 height 17
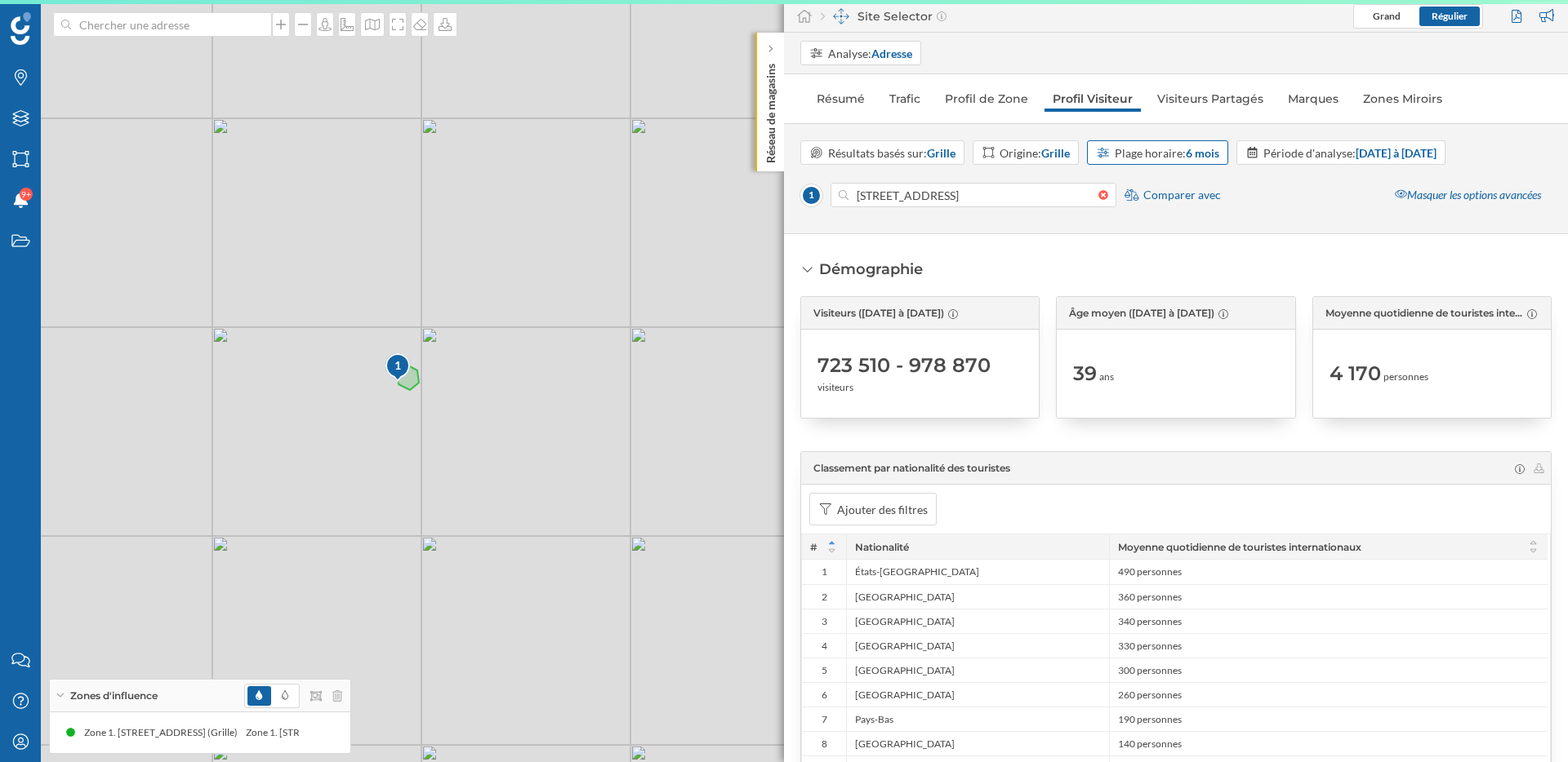
click at [1199, 155] on strong "6 mois" at bounding box center [1202, 153] width 34 height 14
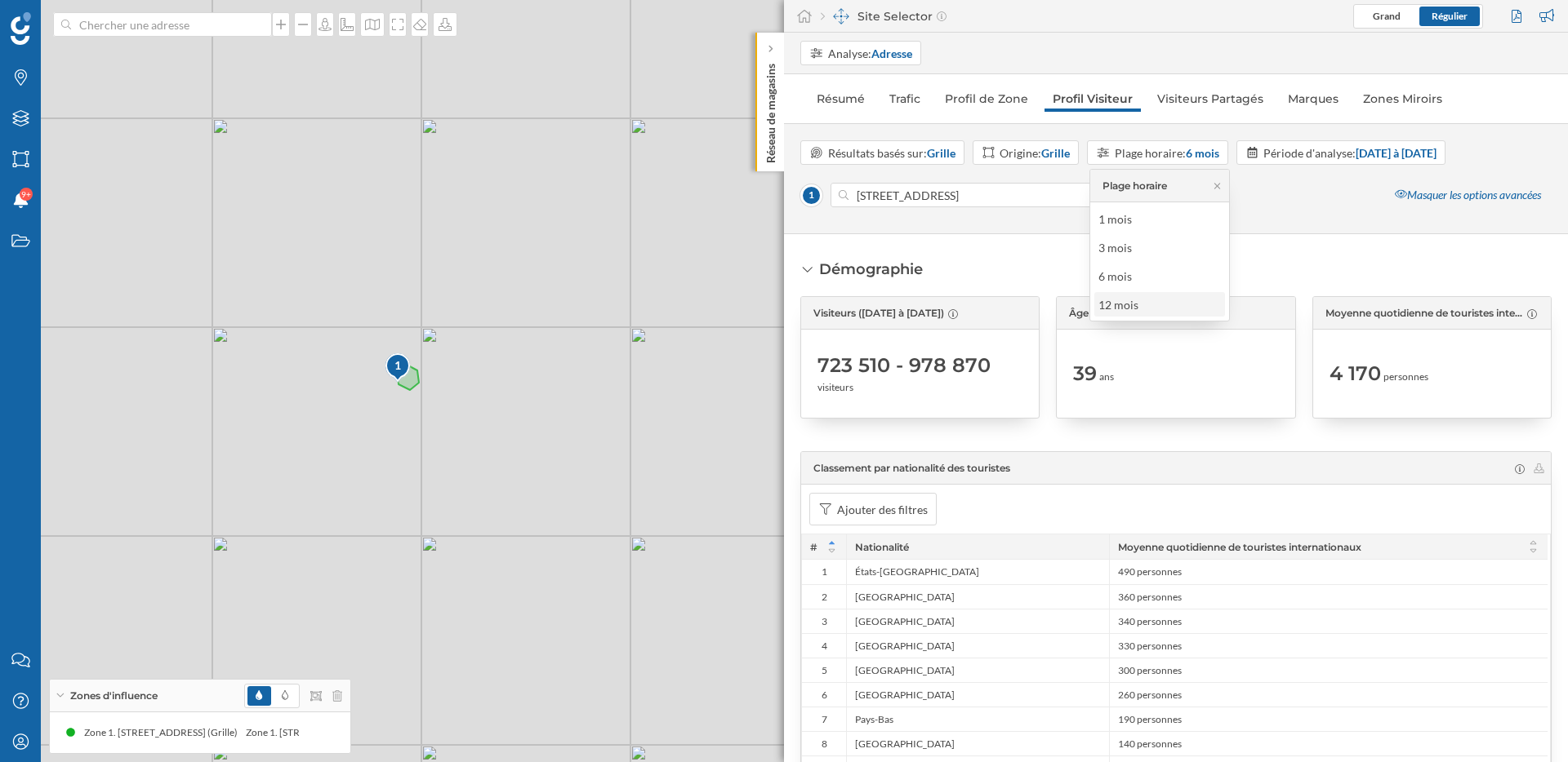
click at [1162, 303] on div "12 mois" at bounding box center [1158, 305] width 121 height 17
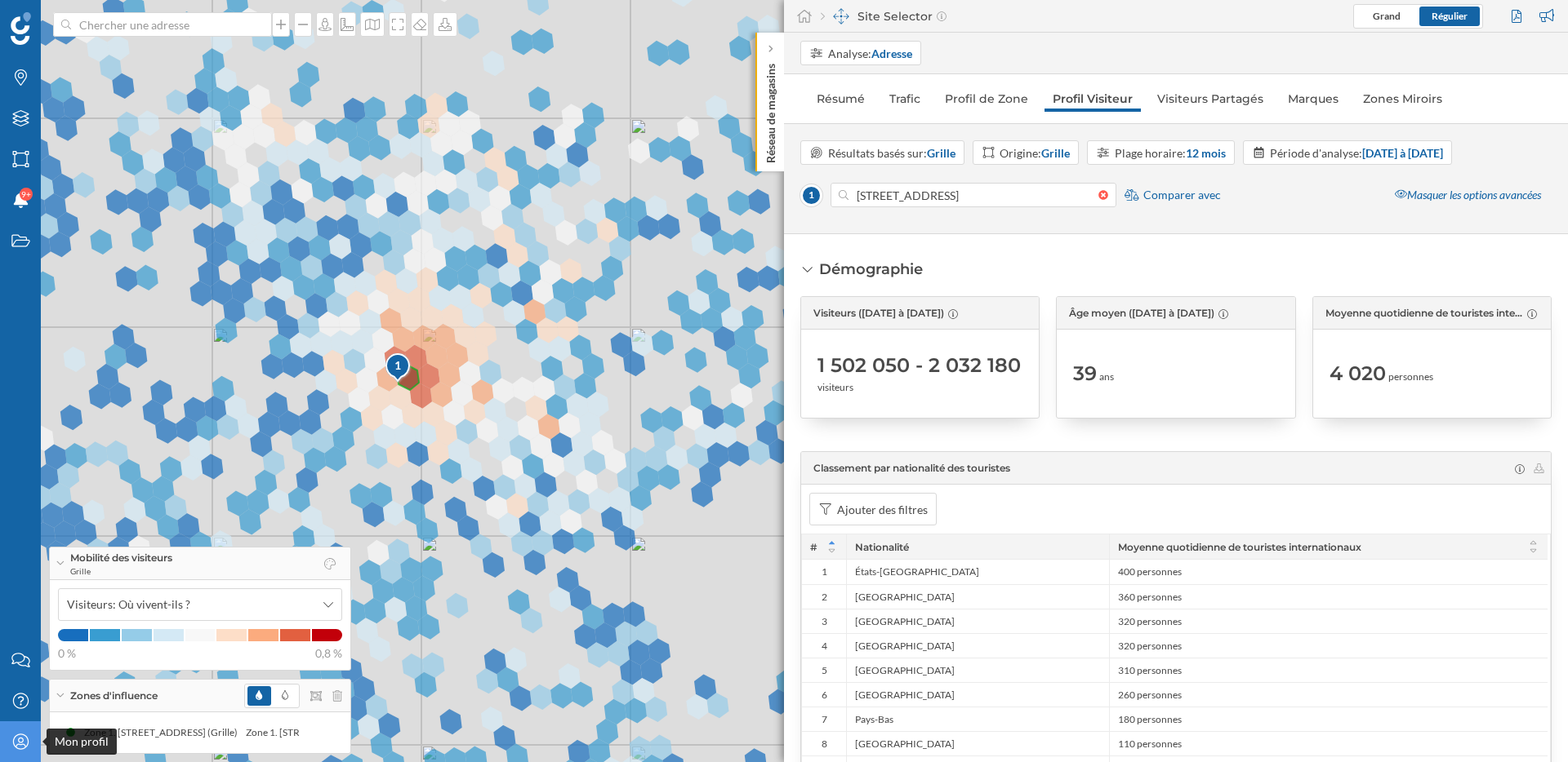
click at [21, 744] on icon at bounding box center [20, 741] width 16 height 16
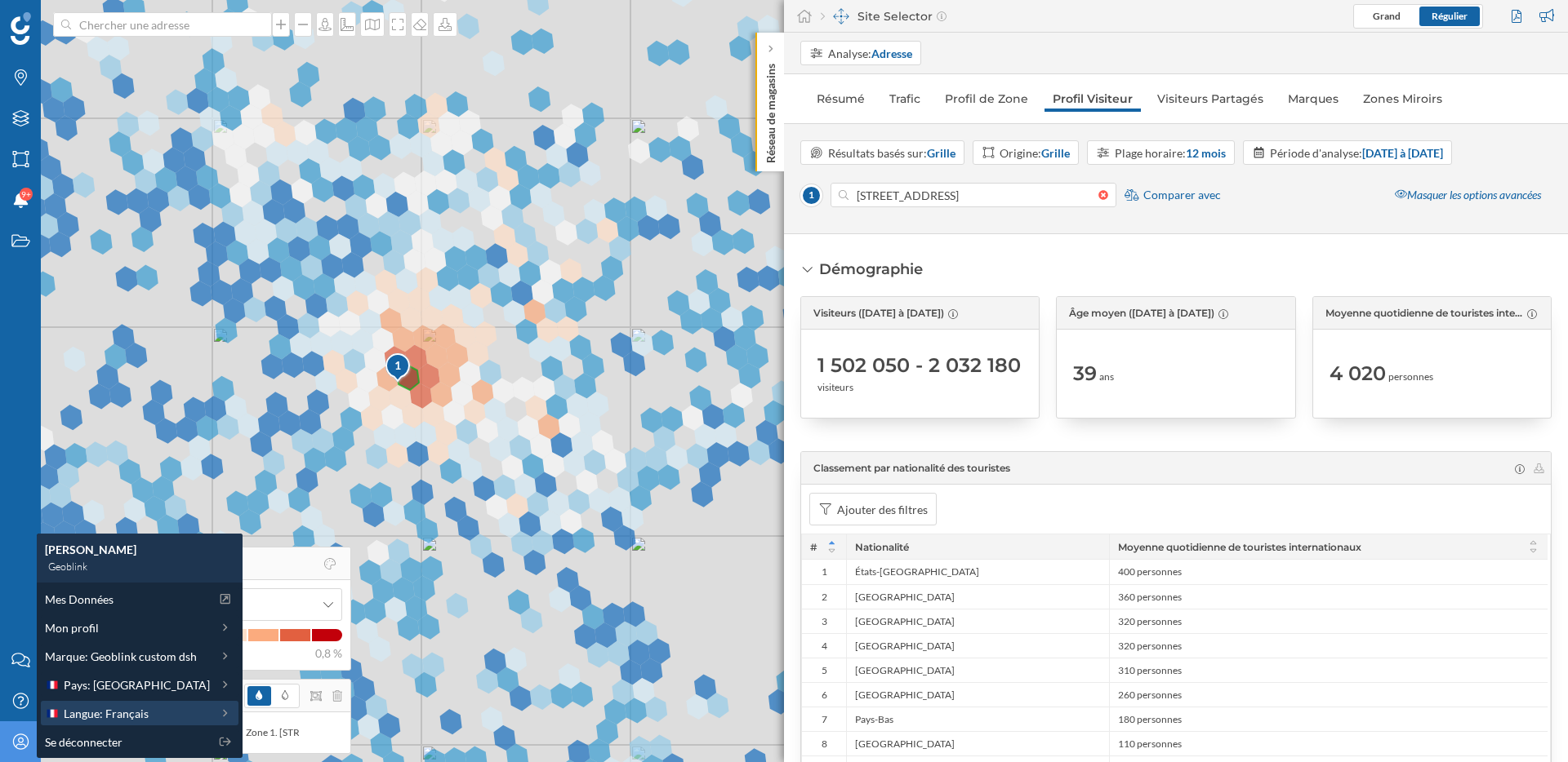
click at [121, 710] on span "Langue: Français" at bounding box center [106, 713] width 85 height 17
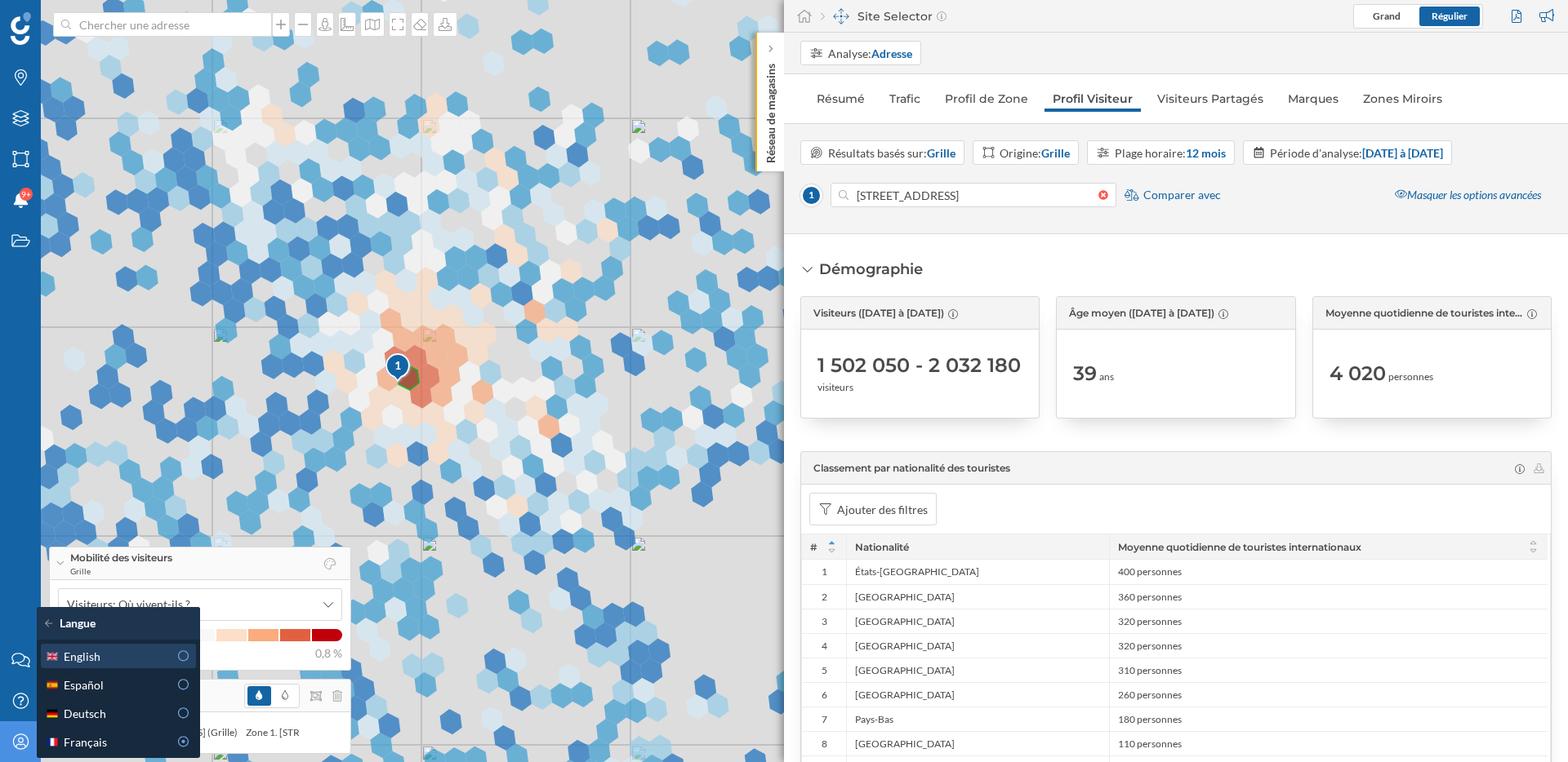
click at [130, 653] on div "English" at bounding box center [106, 656] width 123 height 17
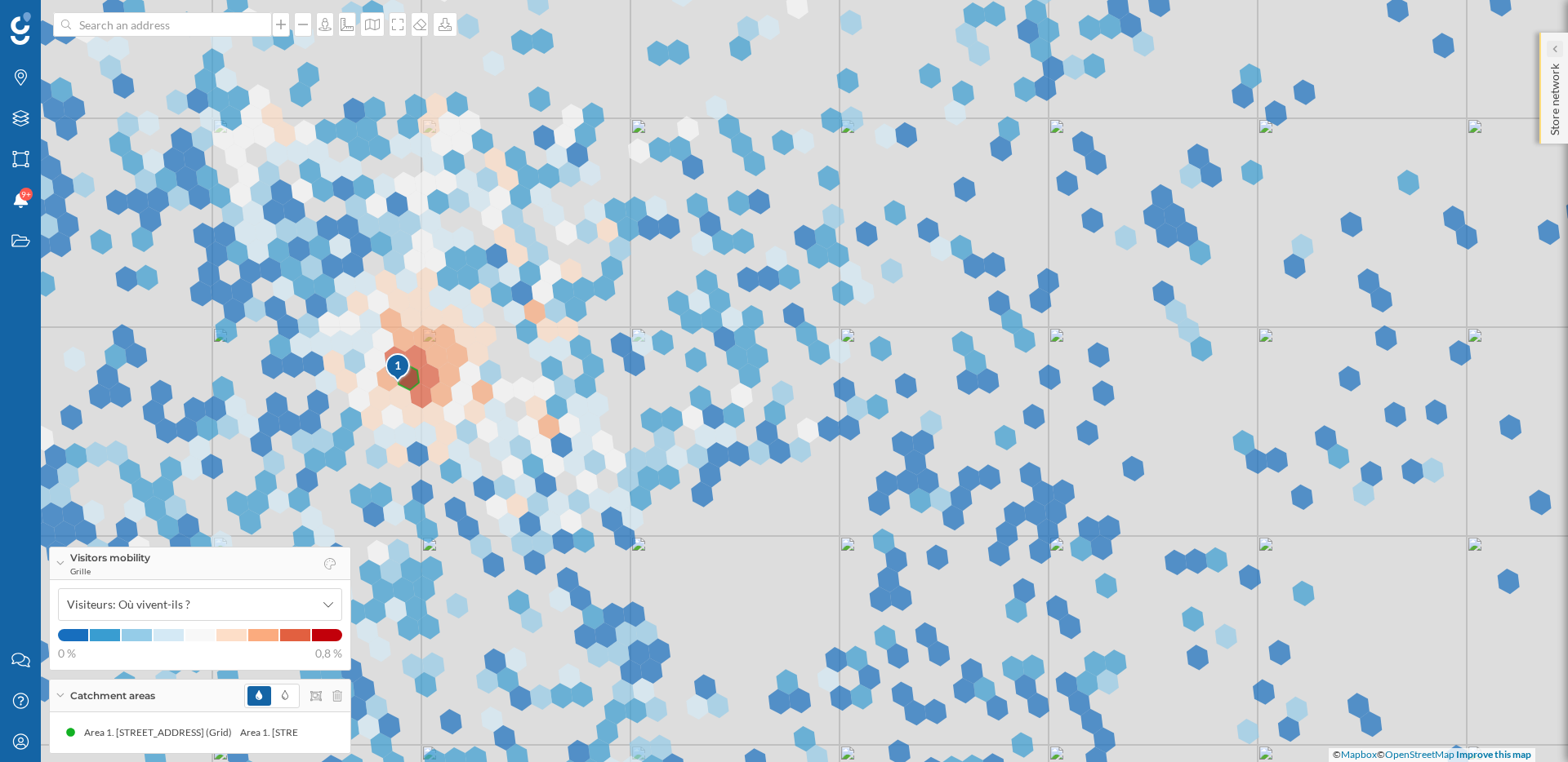
click at [1551, 48] on icon at bounding box center [1553, 49] width 5 height 8
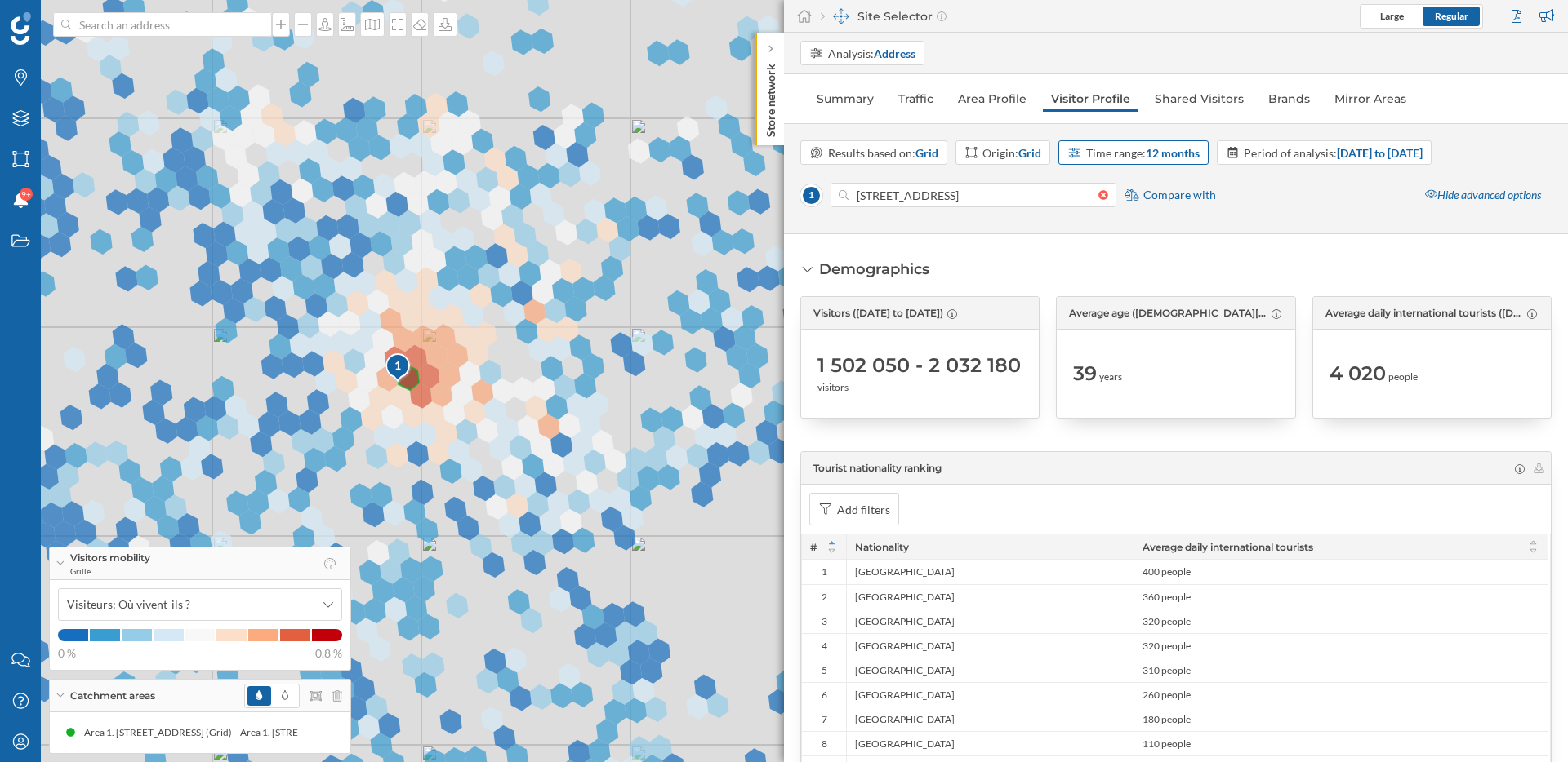
click at [1177, 151] on strong "12 months" at bounding box center [1172, 153] width 53 height 14
click at [1135, 214] on div "1 month" at bounding box center [1135, 219] width 131 height 17
